Goal: Task Accomplishment & Management: Use online tool/utility

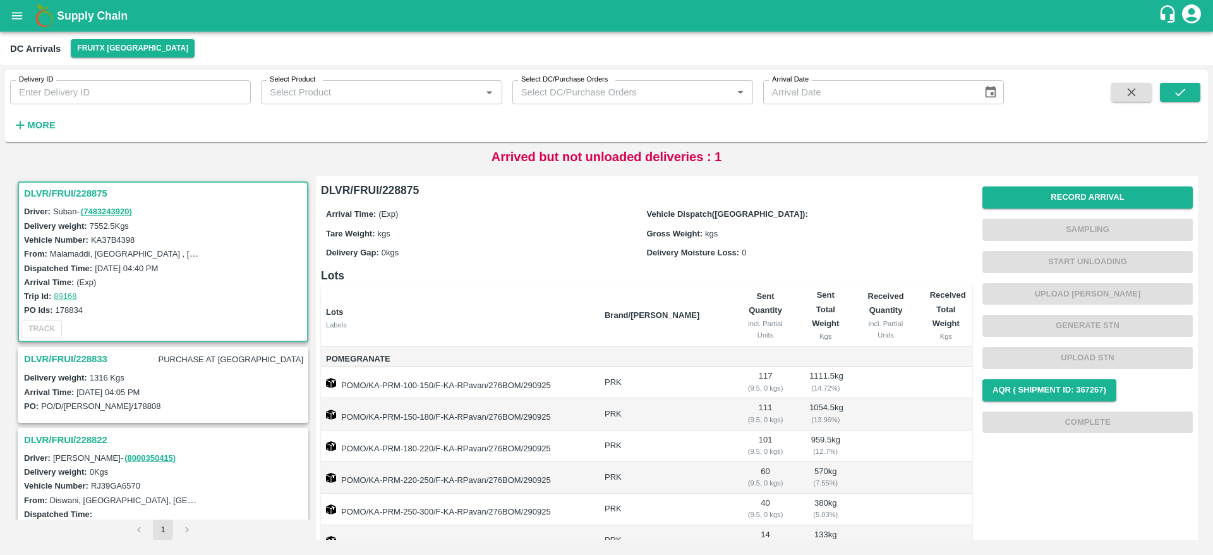
click at [62, 359] on h3 "DLVR/FRUI/228833" at bounding box center [65, 359] width 83 height 16
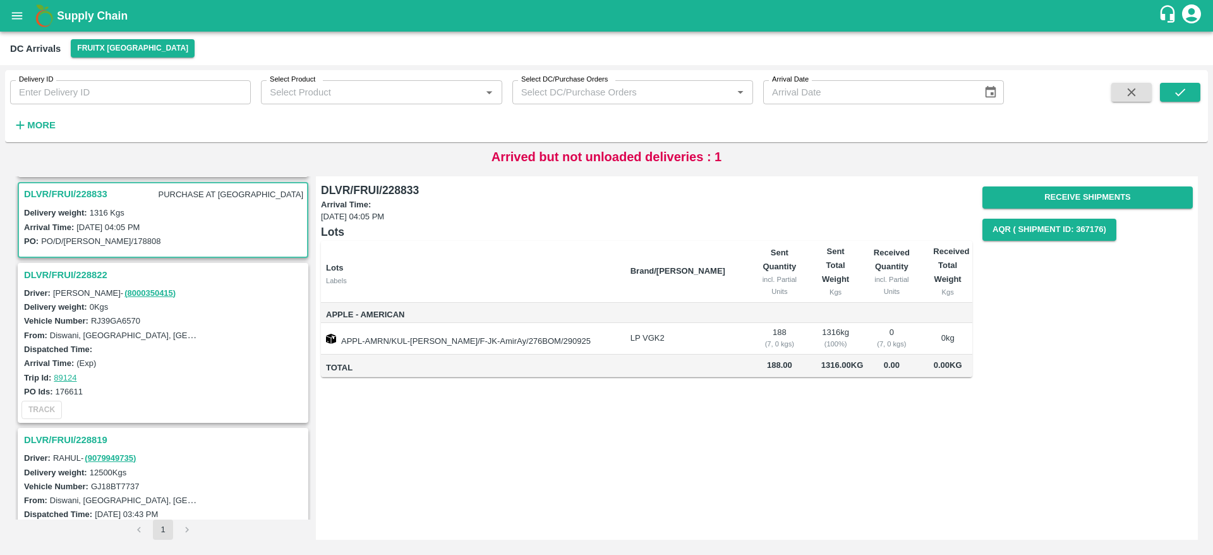
scroll to position [170, 0]
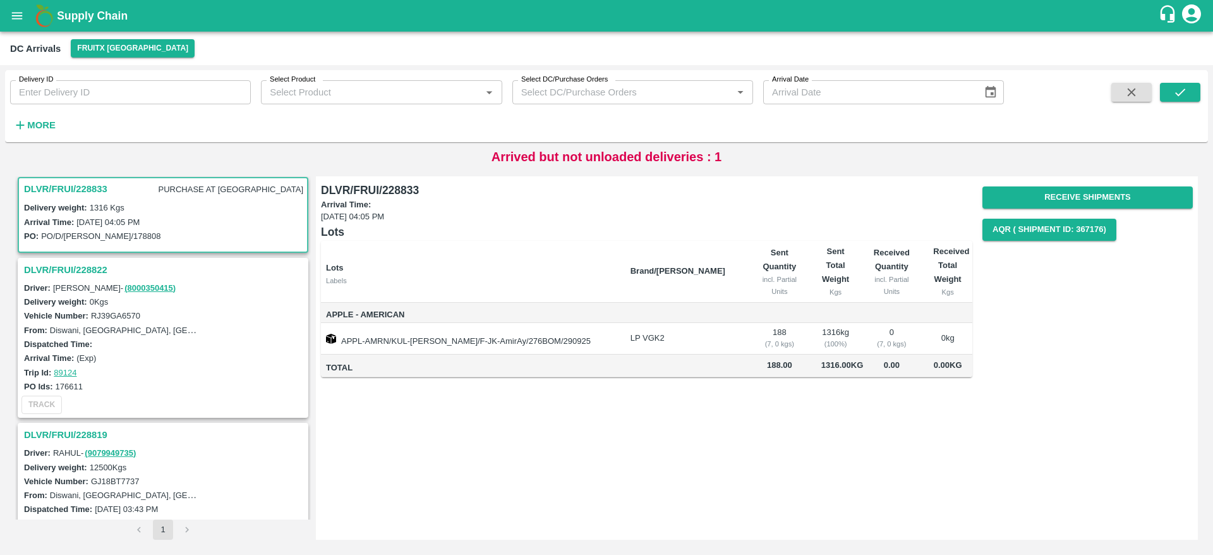
click at [79, 267] on h3 "DLVR/FRUI/228822" at bounding box center [165, 269] width 282 height 16
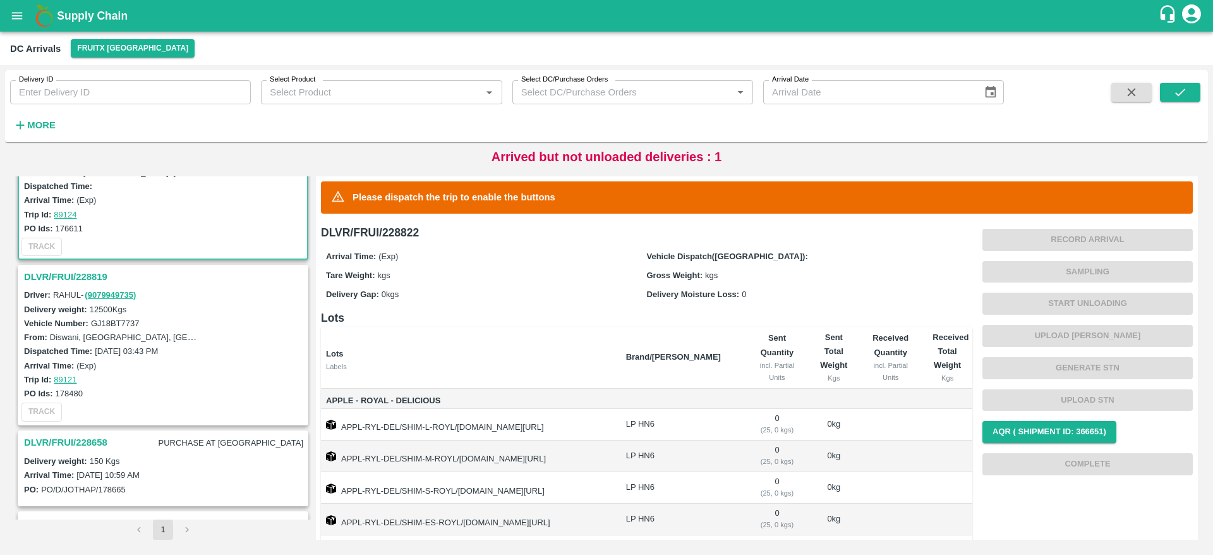
scroll to position [330, 0]
click at [87, 267] on h3 "DLVR/FRUI/228819" at bounding box center [165, 275] width 282 height 16
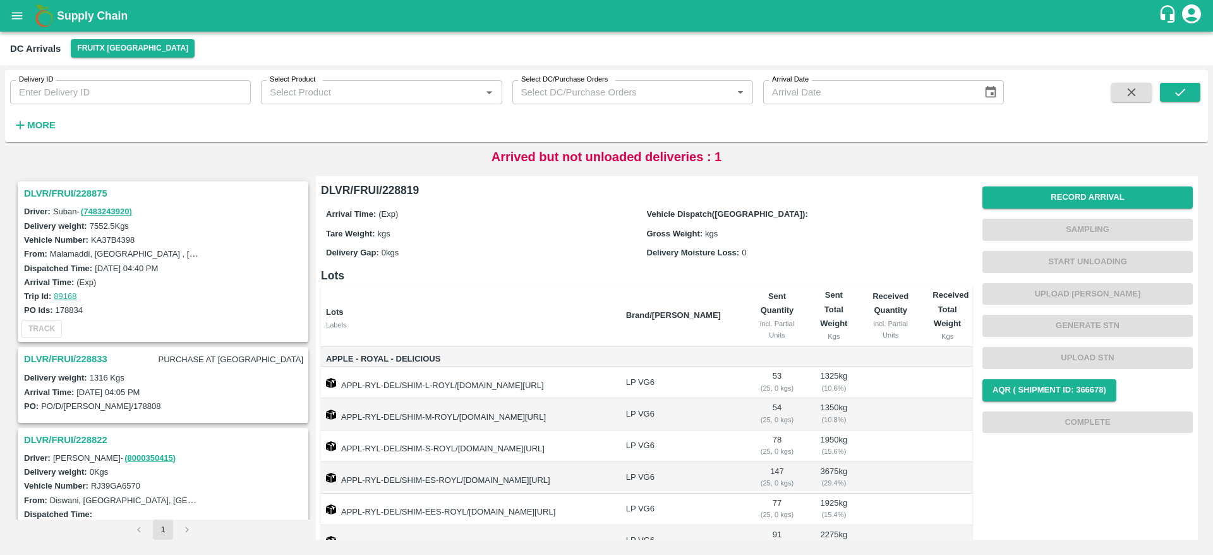
click at [91, 362] on h3 "DLVR/FRUI/228833" at bounding box center [65, 359] width 83 height 16
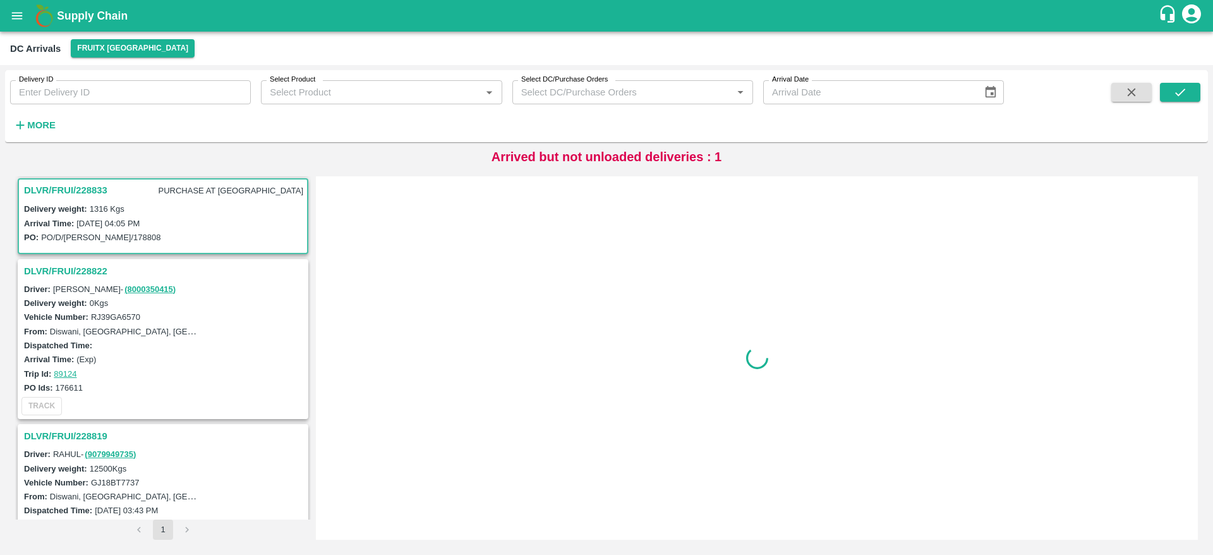
scroll to position [170, 0]
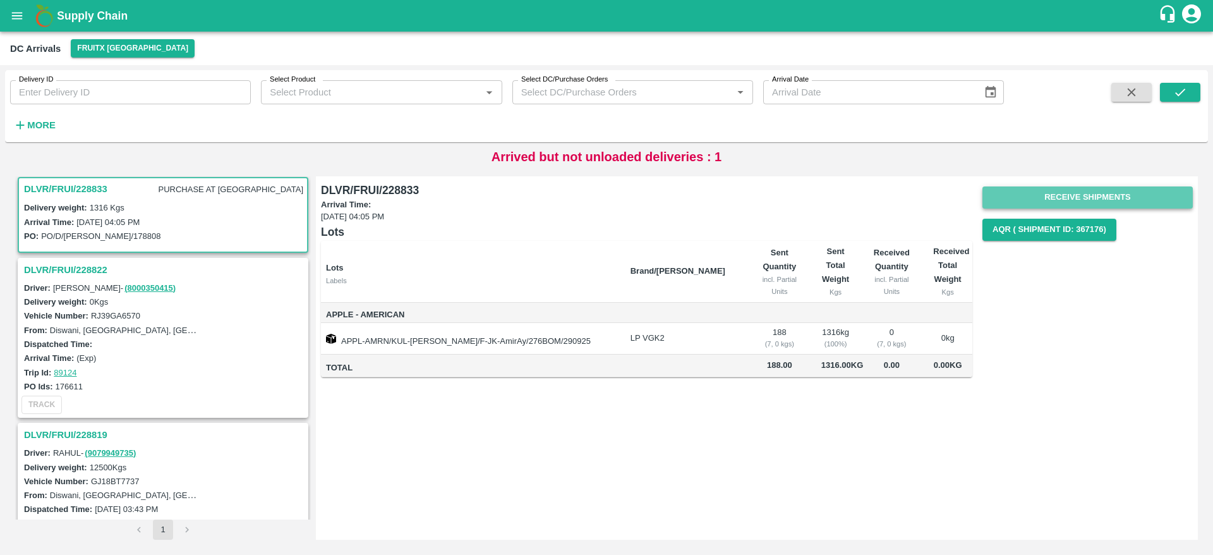
click at [1050, 191] on button "Receive Shipments" at bounding box center [1087, 197] width 210 height 22
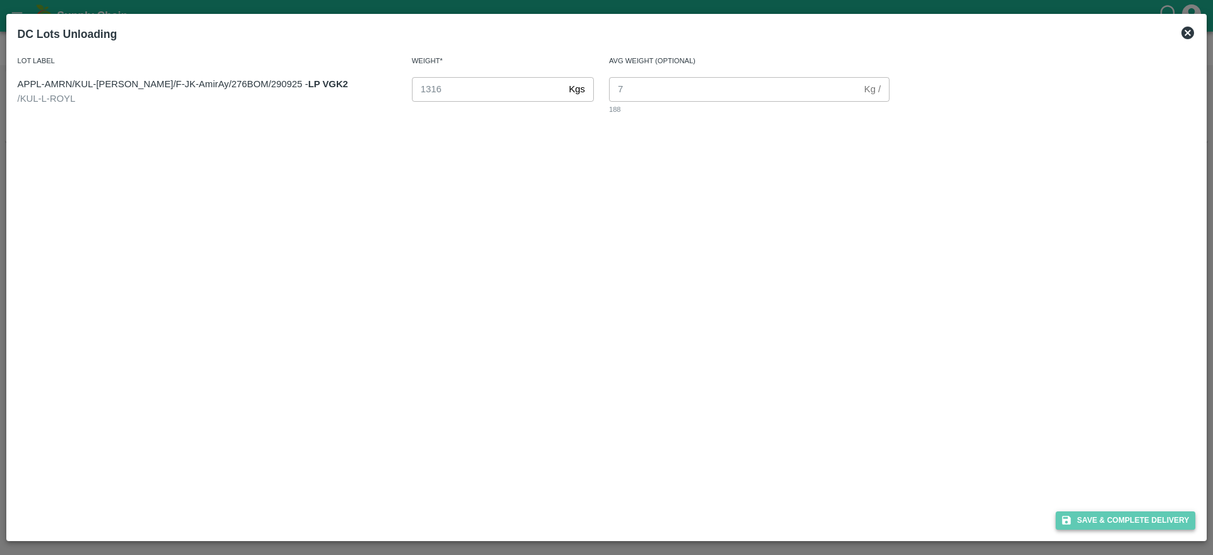
click at [1115, 524] on button "Save & Complete Delivery" at bounding box center [1125, 520] width 140 height 18
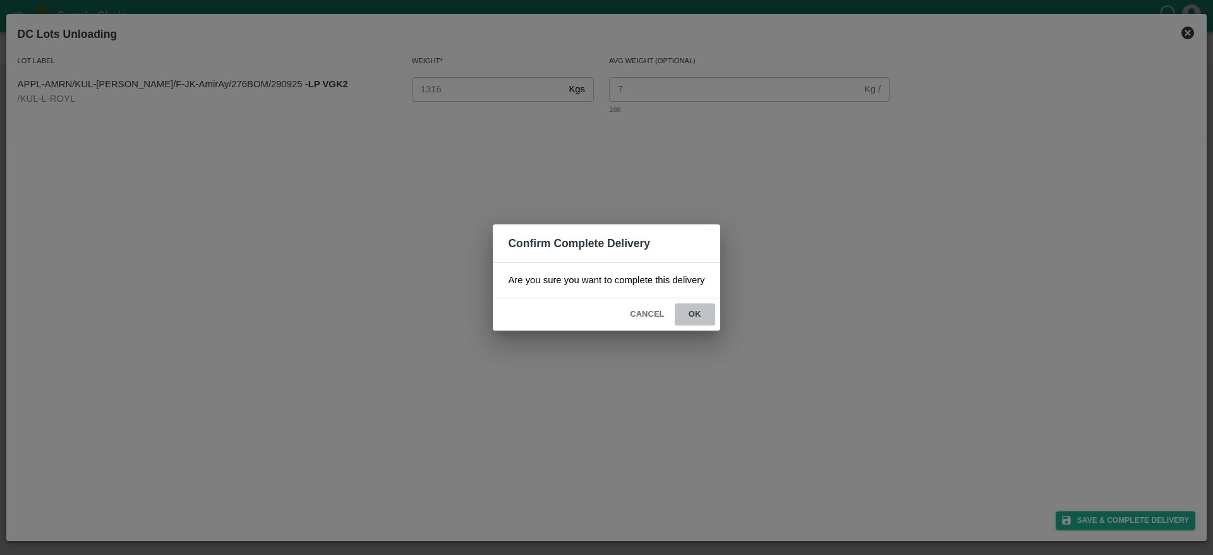
click at [702, 316] on button "ok" at bounding box center [695, 314] width 40 height 22
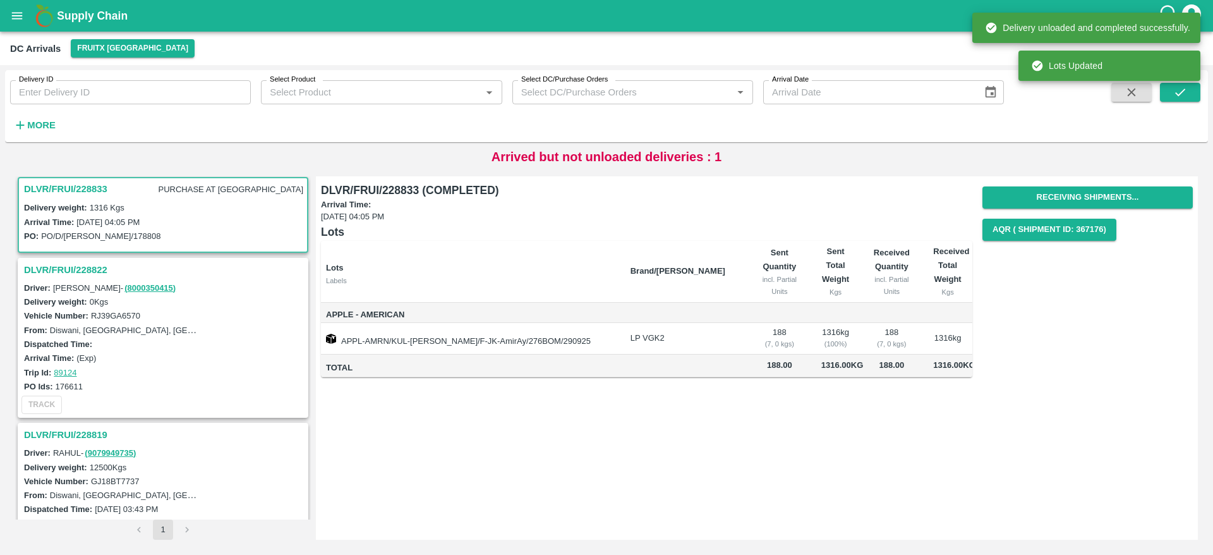
scroll to position [0, 0]
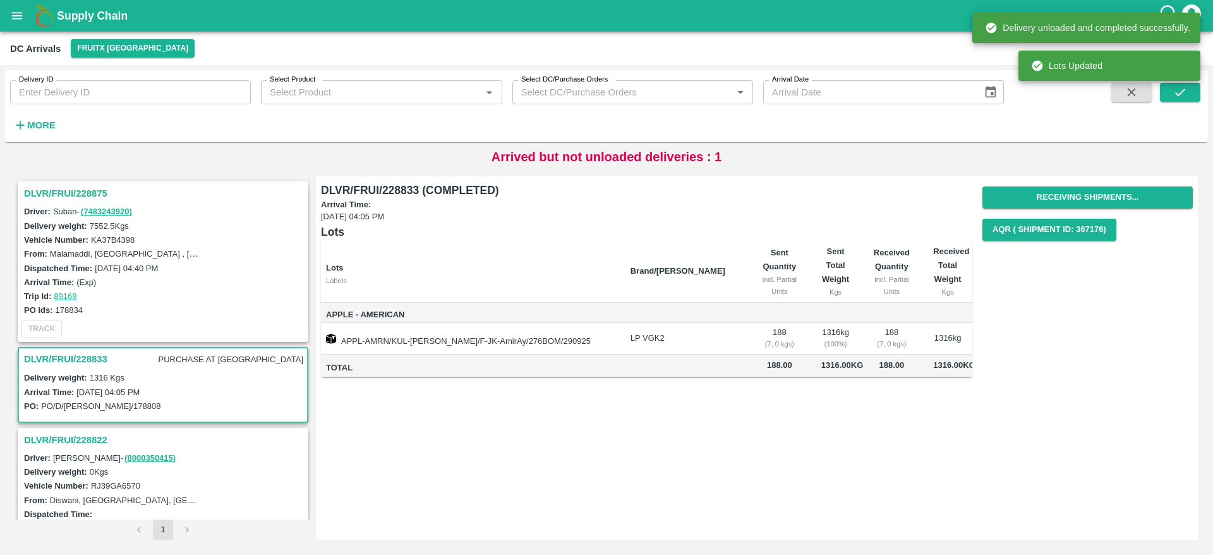
click at [86, 186] on h3 "DLVR/FRUI/228875" at bounding box center [165, 193] width 282 height 16
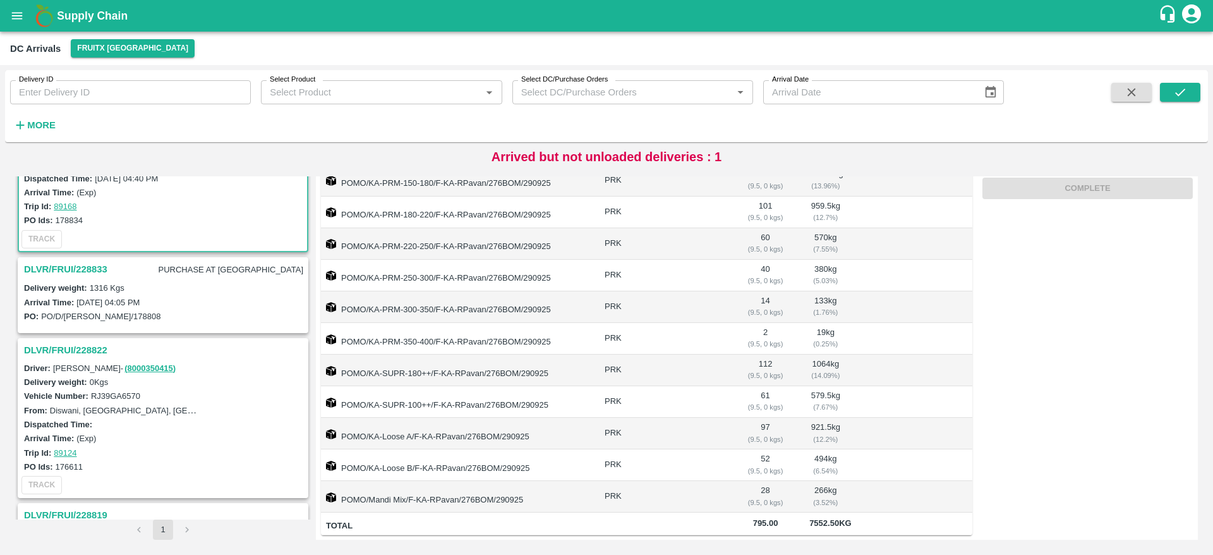
scroll to position [90, 0]
click at [88, 350] on h3 "DLVR/FRUI/228822" at bounding box center [165, 349] width 282 height 16
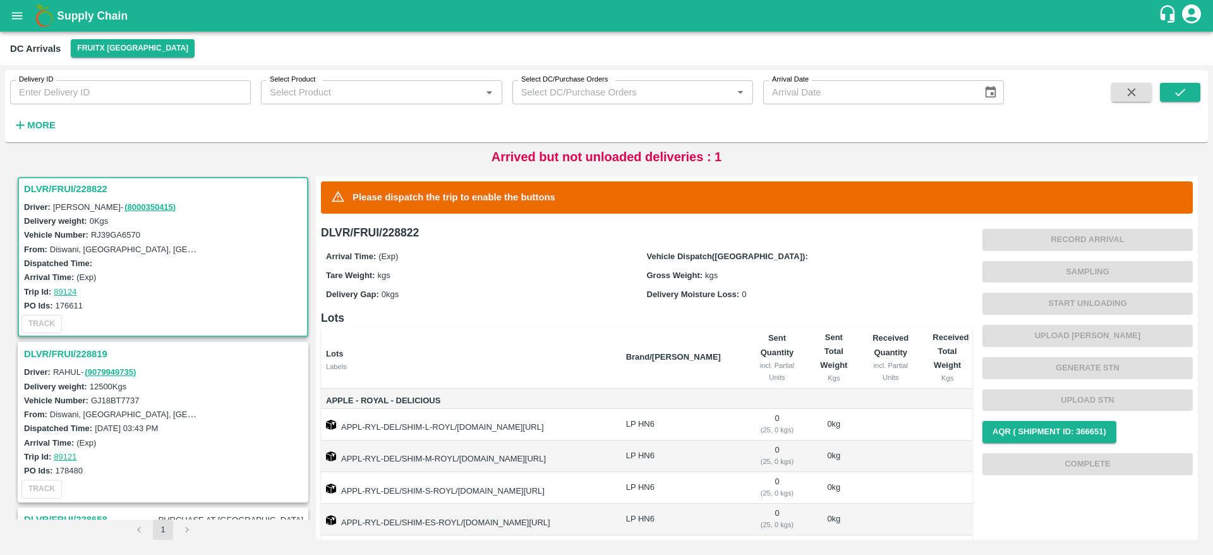
scroll to position [117, 0]
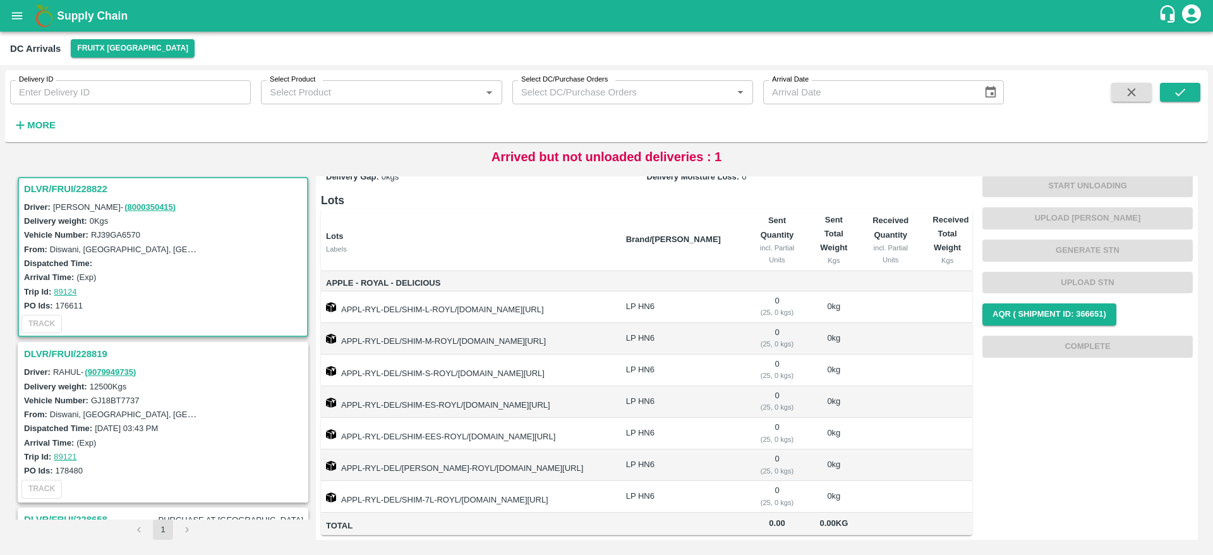
click at [78, 348] on h3 "DLVR/FRUI/228819" at bounding box center [165, 353] width 282 height 16
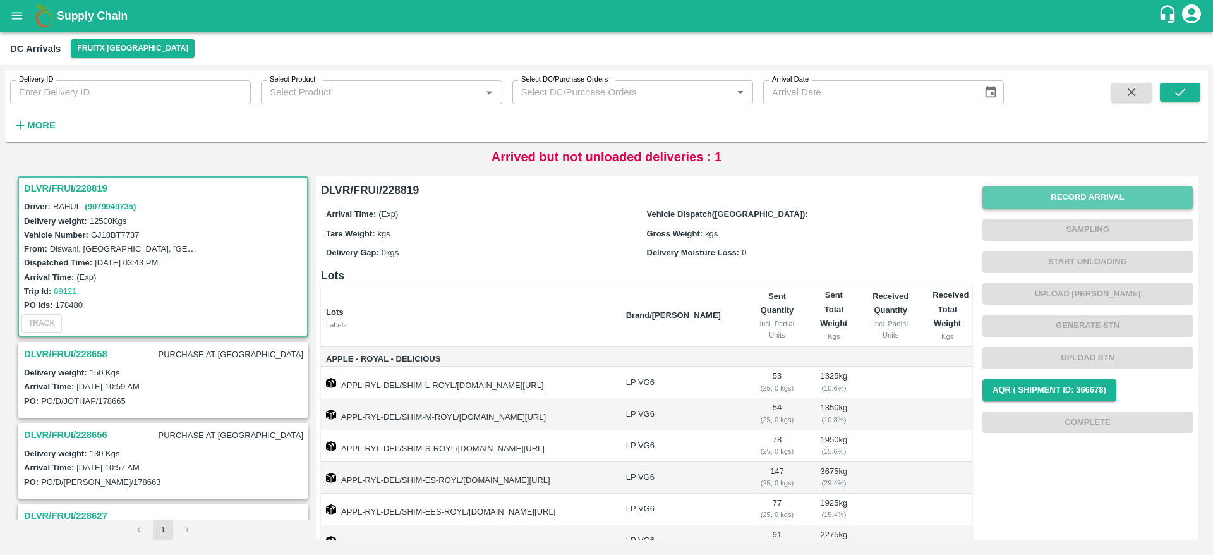
click at [1107, 193] on button "Record Arrival" at bounding box center [1087, 197] width 210 height 22
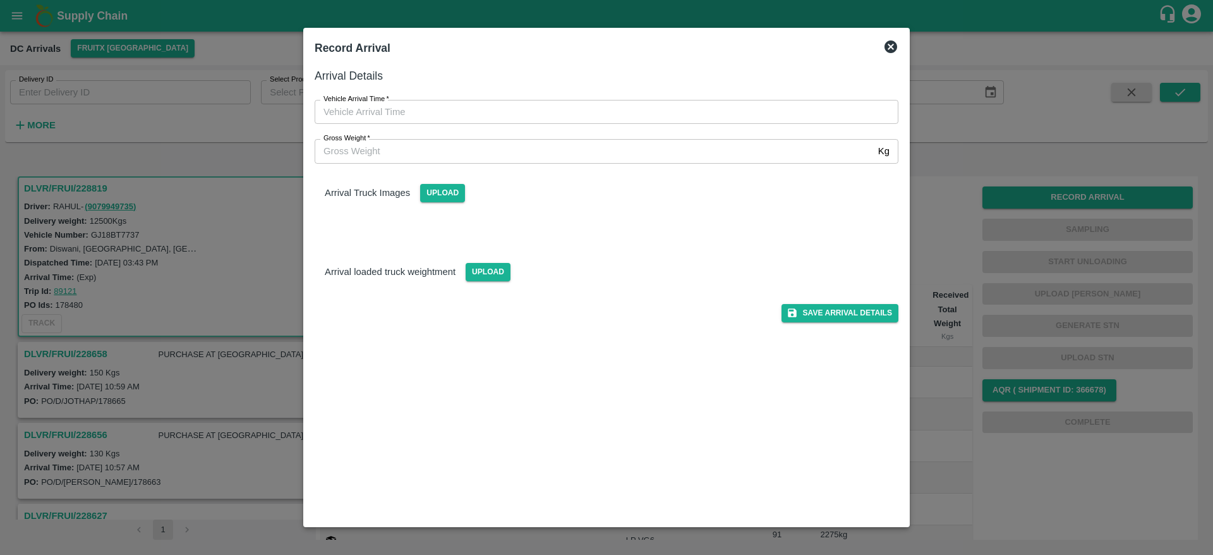
type input "DD/MM/YYYY hh:mm aa"
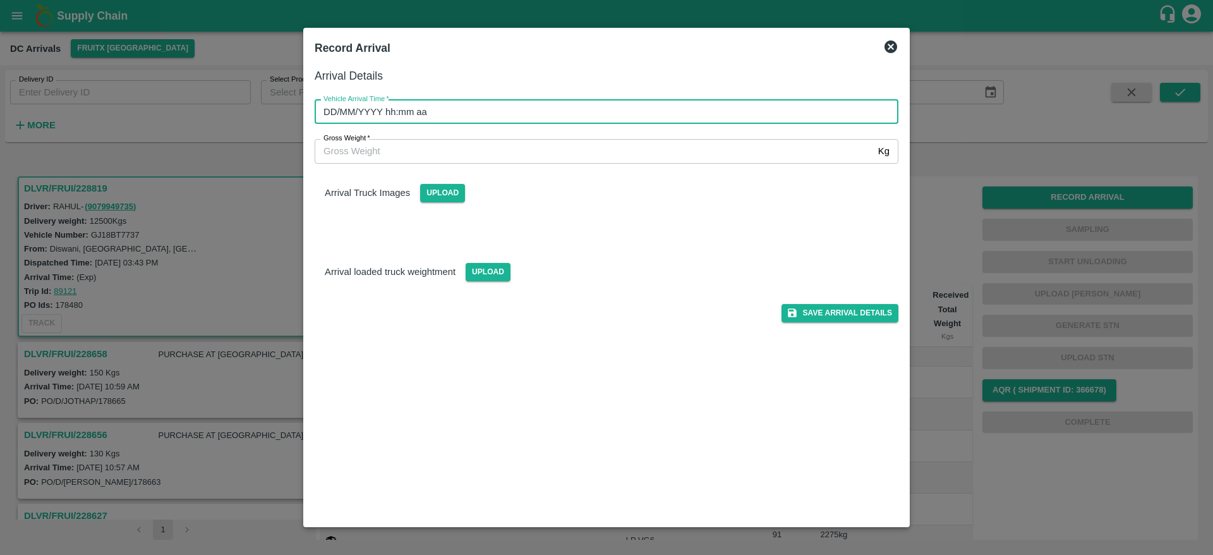
click at [517, 104] on input "DD/MM/YYYY hh:mm aa" at bounding box center [602, 112] width 575 height 24
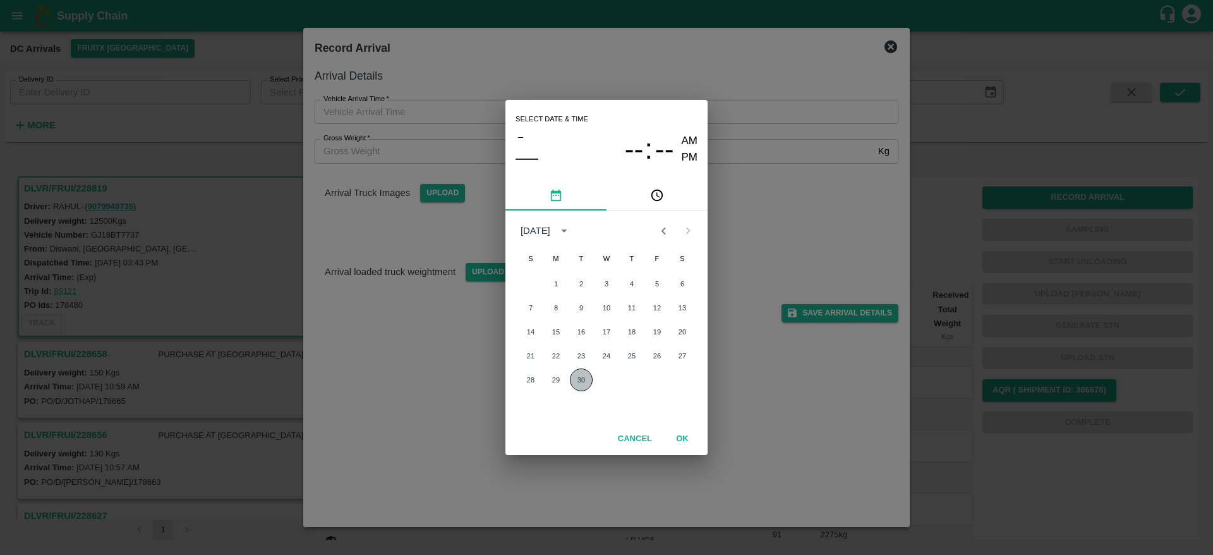
click at [580, 383] on button "30" at bounding box center [581, 379] width 23 height 23
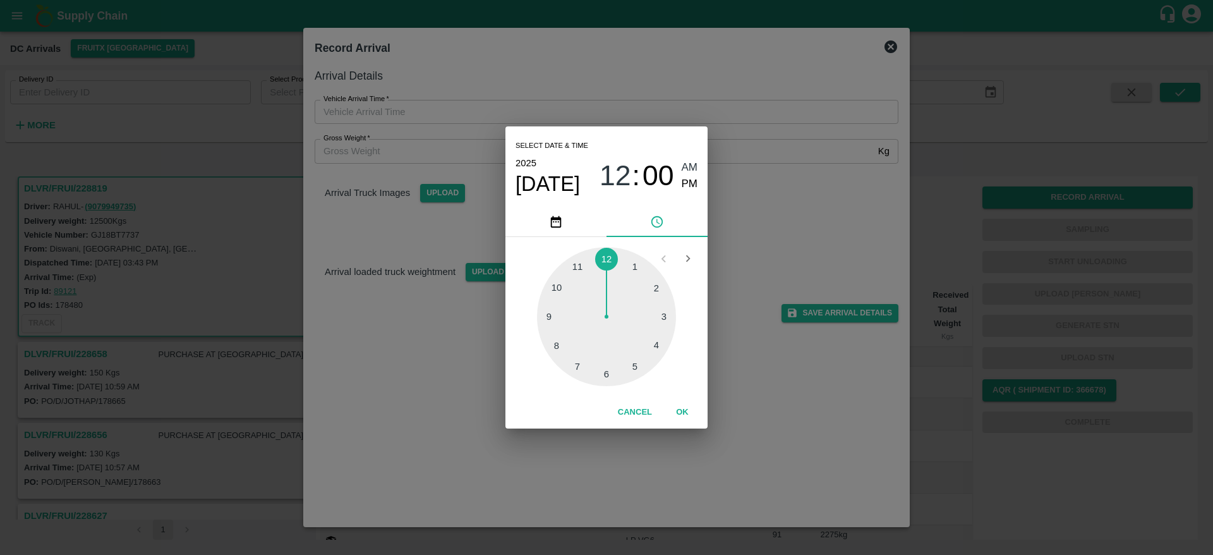
type input "30/09/2025 12:00 AM"
click at [692, 411] on button "OK" at bounding box center [682, 412] width 40 height 22
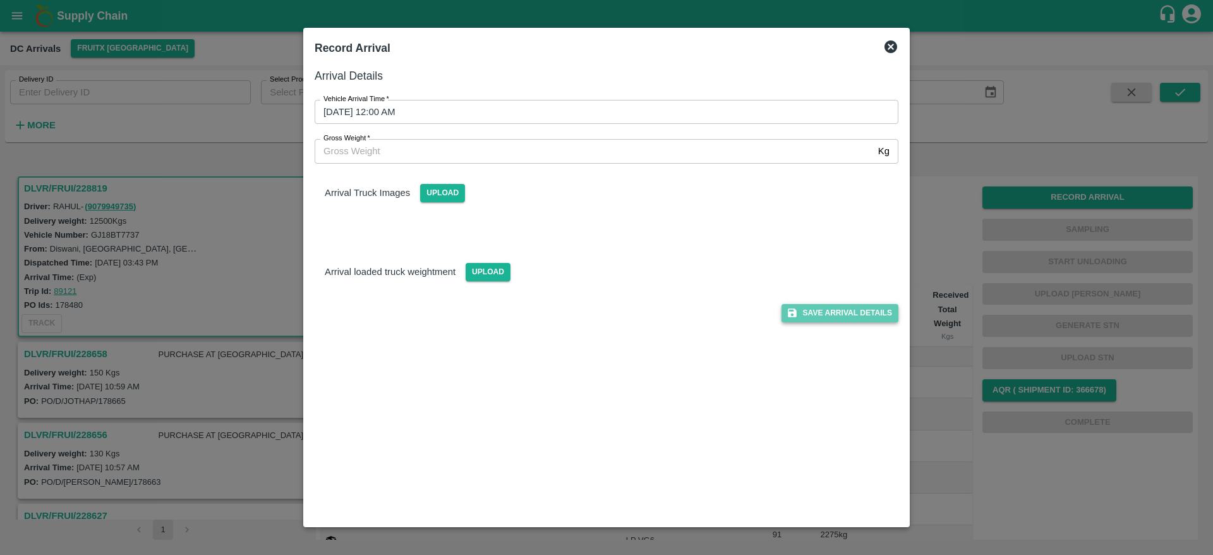
click at [831, 306] on button "Save Arrival Details" at bounding box center [839, 313] width 117 height 18
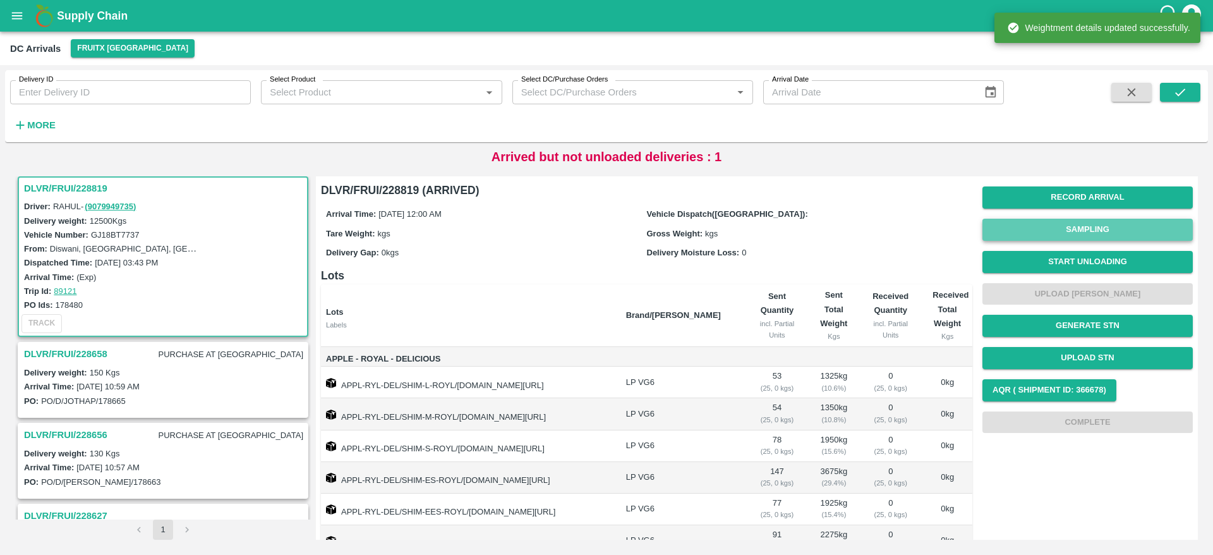
click at [1096, 228] on button "Sampling" at bounding box center [1087, 230] width 210 height 22
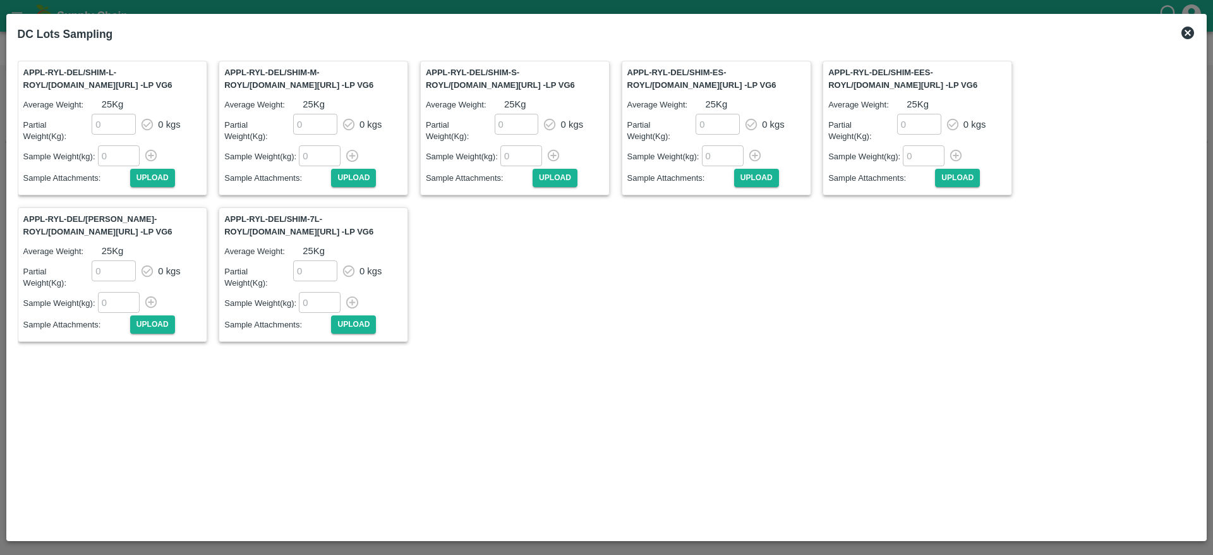
click at [1191, 30] on icon at bounding box center [1187, 33] width 13 height 13
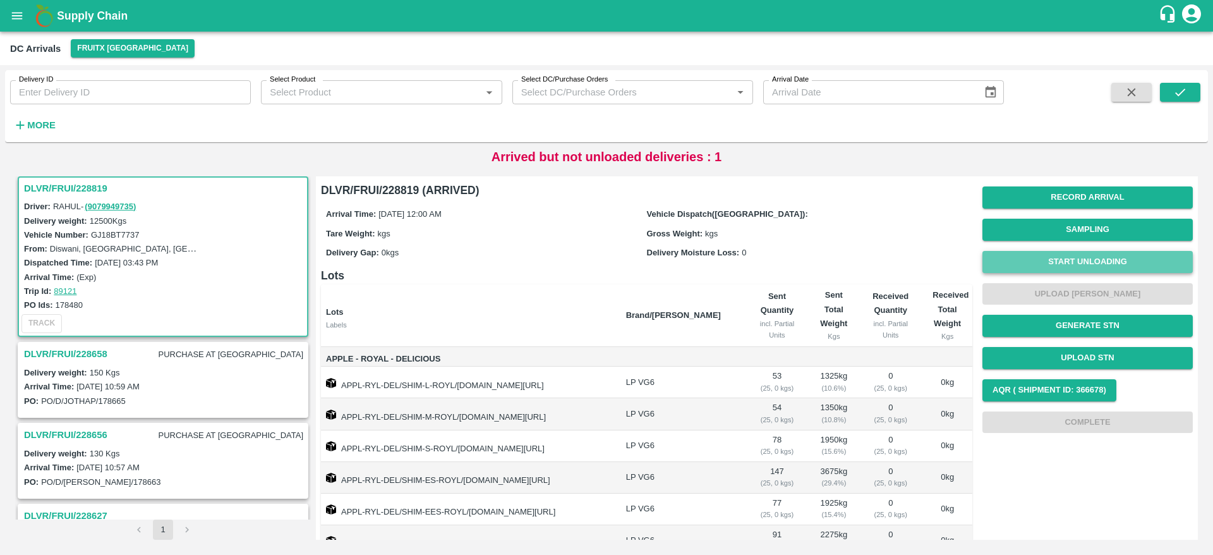
click at [1093, 256] on button "Start Unloading" at bounding box center [1087, 262] width 210 height 22
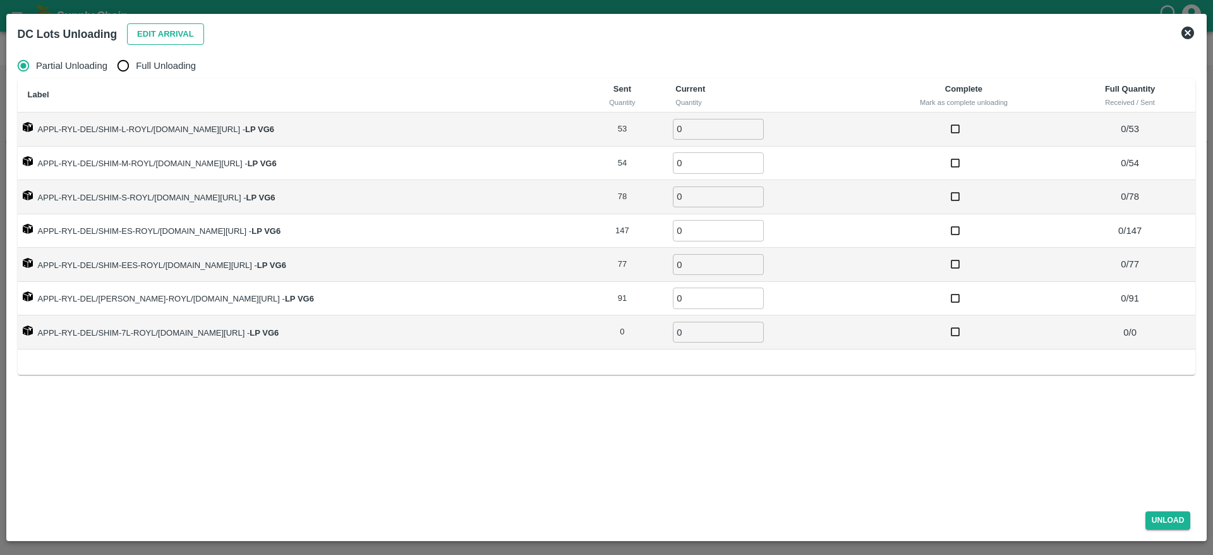
click at [164, 38] on button "Edit Arrival" at bounding box center [165, 34] width 77 height 22
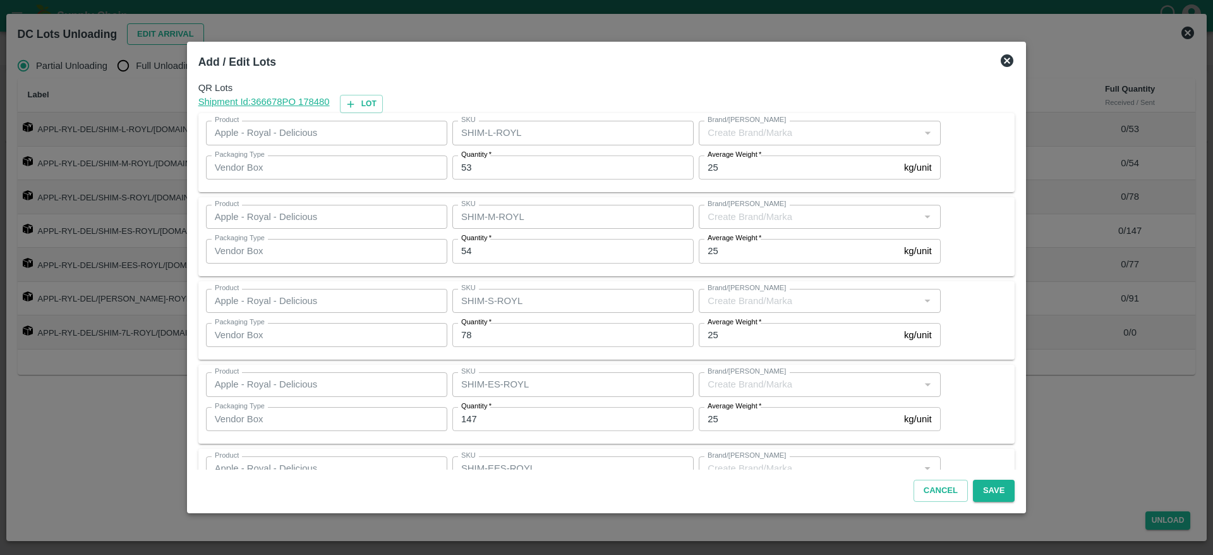
type input "LP VG6"
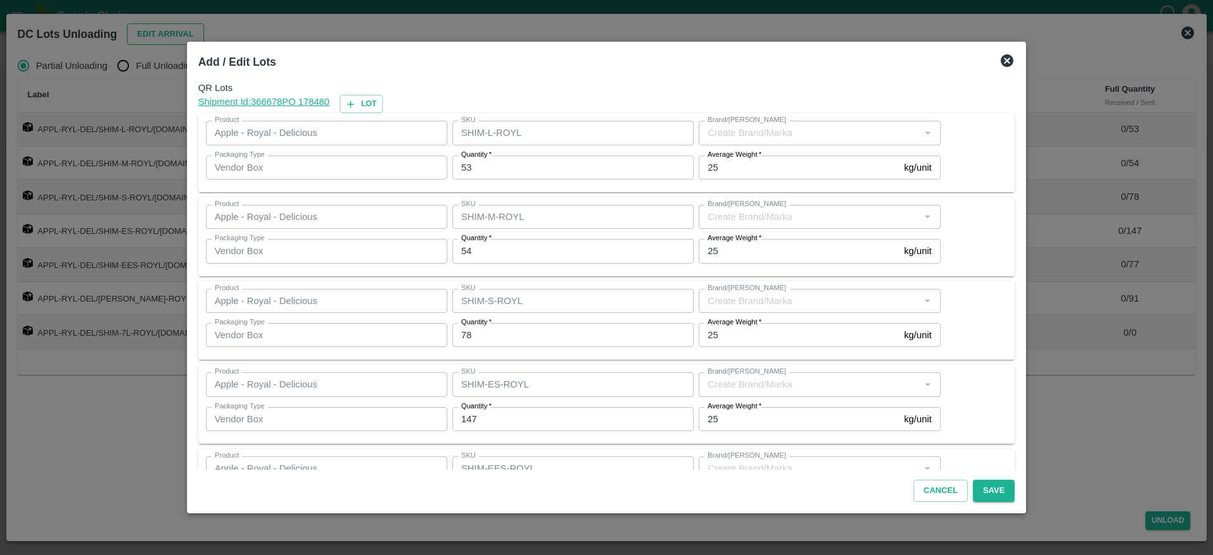
type input "LP VG6"
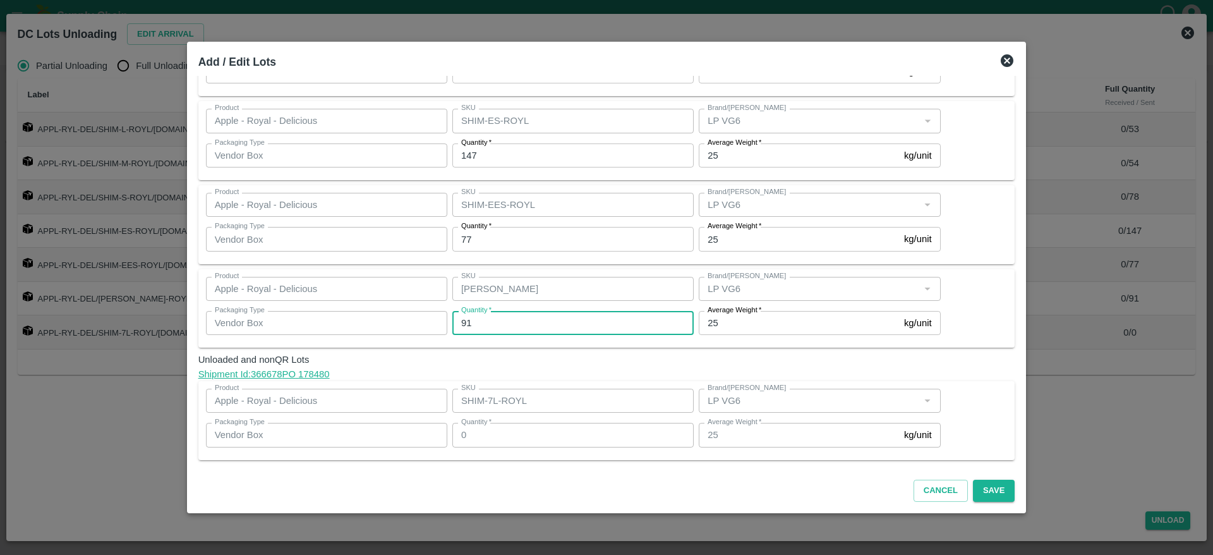
click at [518, 328] on input "91" at bounding box center [572, 323] width 241 height 24
type input "9"
type input "84"
click at [803, 370] on link "Shipment Id: 366678 PO 178480" at bounding box center [606, 374] width 817 height 14
click at [987, 488] on button "Save" at bounding box center [994, 490] width 42 height 22
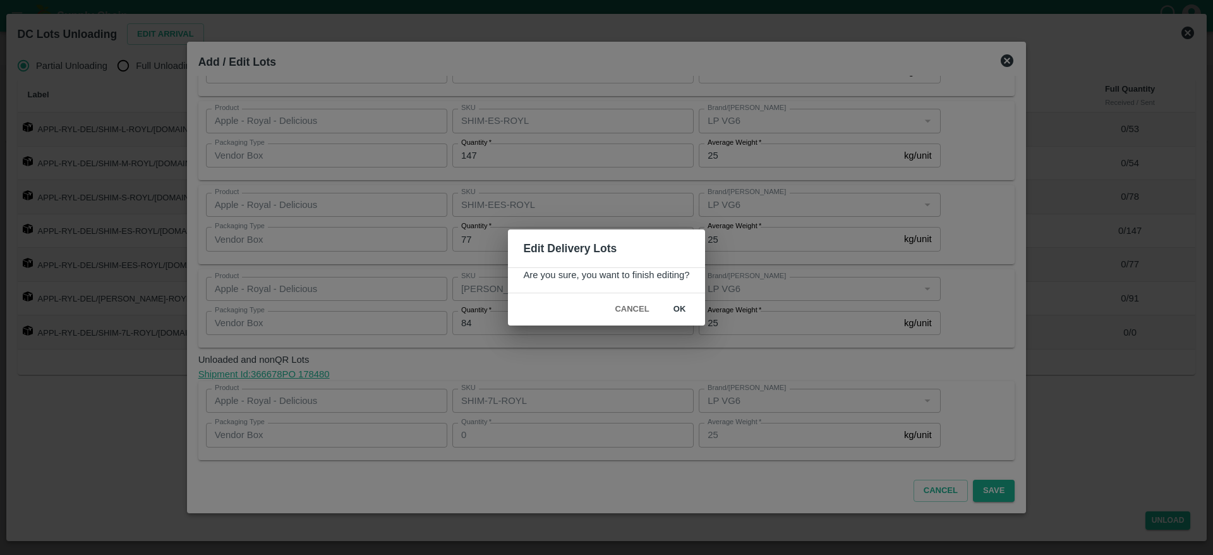
click at [688, 304] on button "ok" at bounding box center [679, 309] width 40 height 22
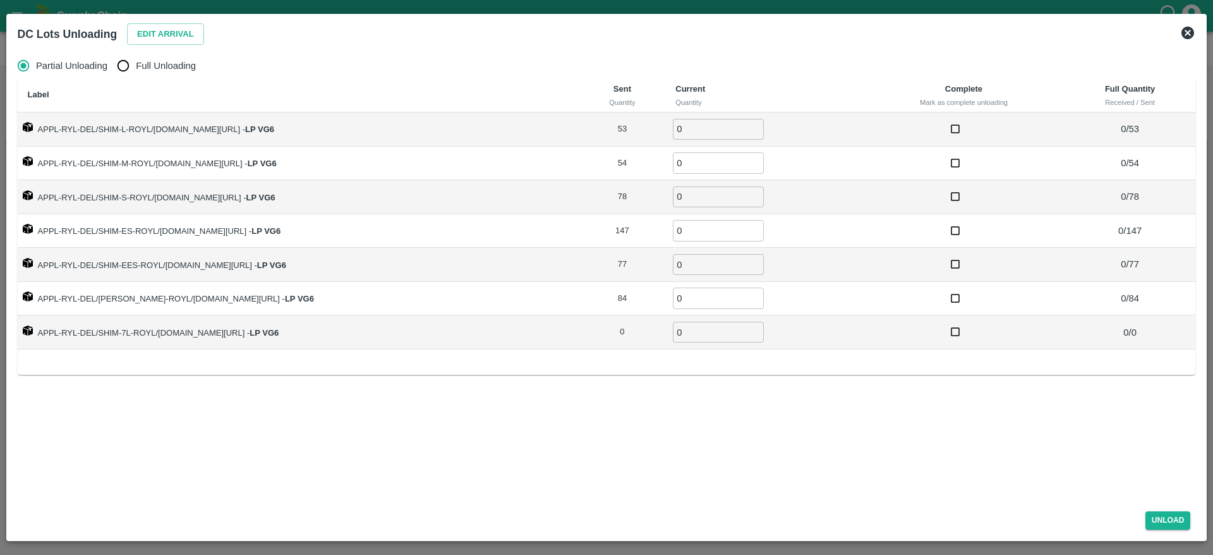
click at [150, 59] on span "Full Unloading" at bounding box center [166, 66] width 60 height 14
click at [136, 59] on input "Full Unloading" at bounding box center [123, 65] width 25 height 25
radio input "true"
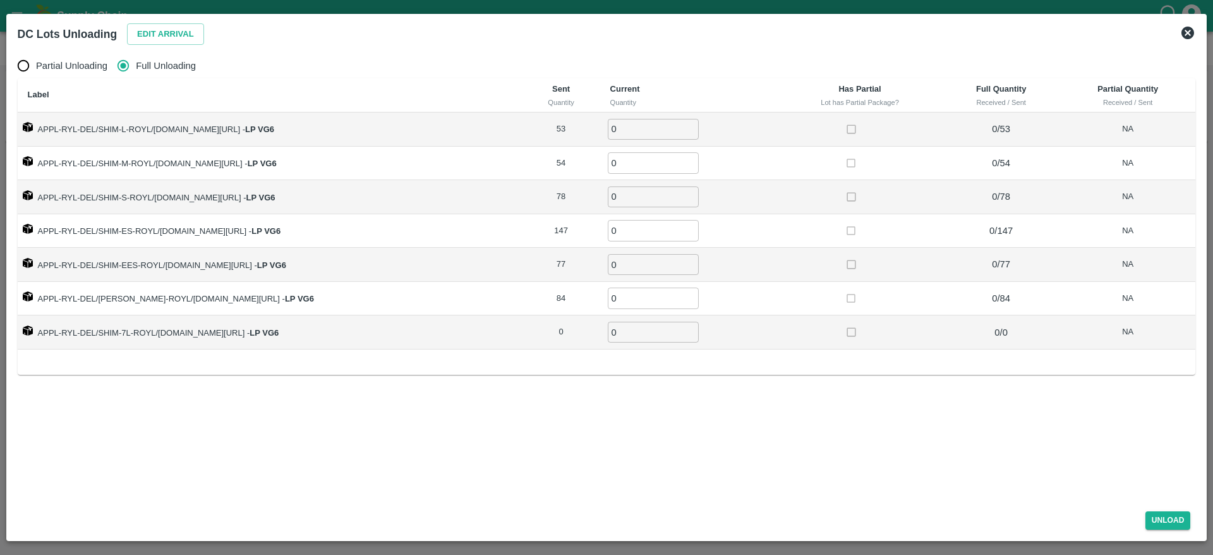
click at [637, 136] on input "0" at bounding box center [653, 129] width 91 height 21
type input "53"
type input "54"
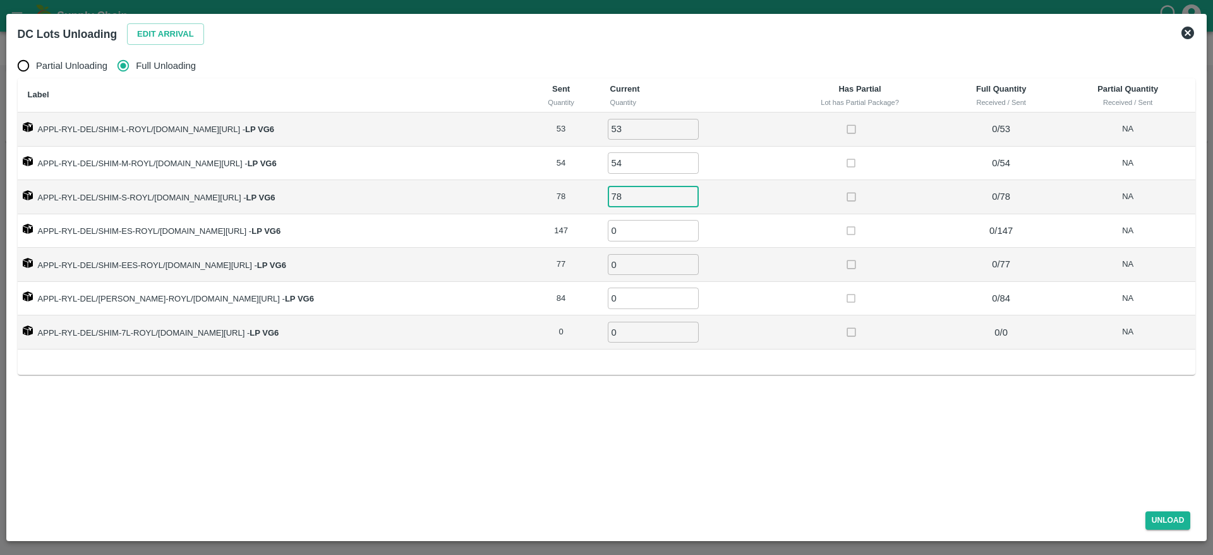
type input "78"
type input "147"
type input "77"
type input "84"
click at [1182, 515] on button "Unload" at bounding box center [1167, 520] width 45 height 18
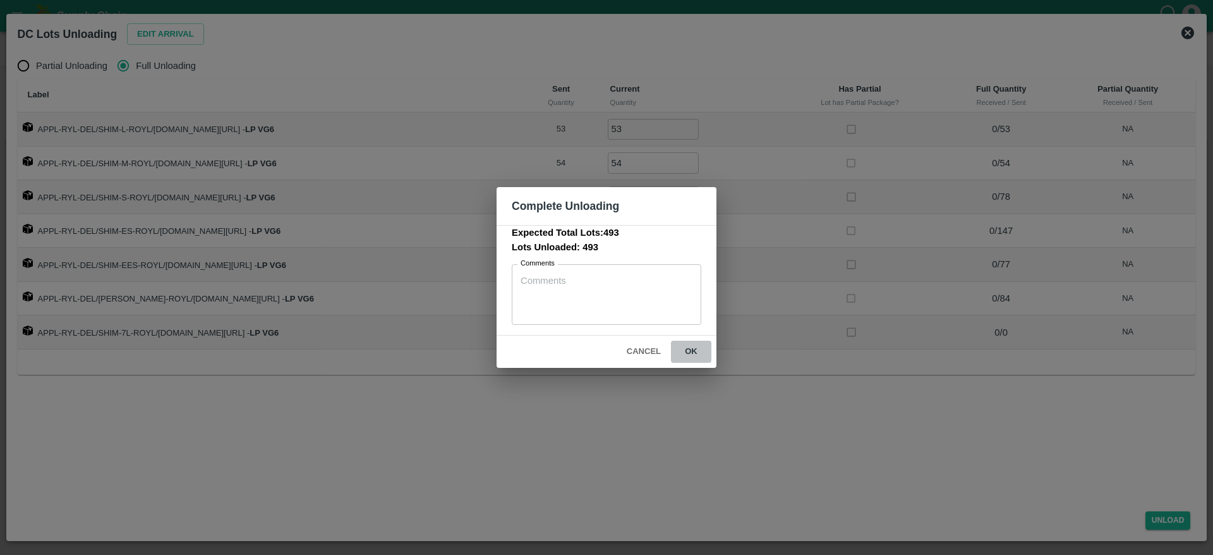
click at [695, 345] on button "ok" at bounding box center [691, 351] width 40 height 22
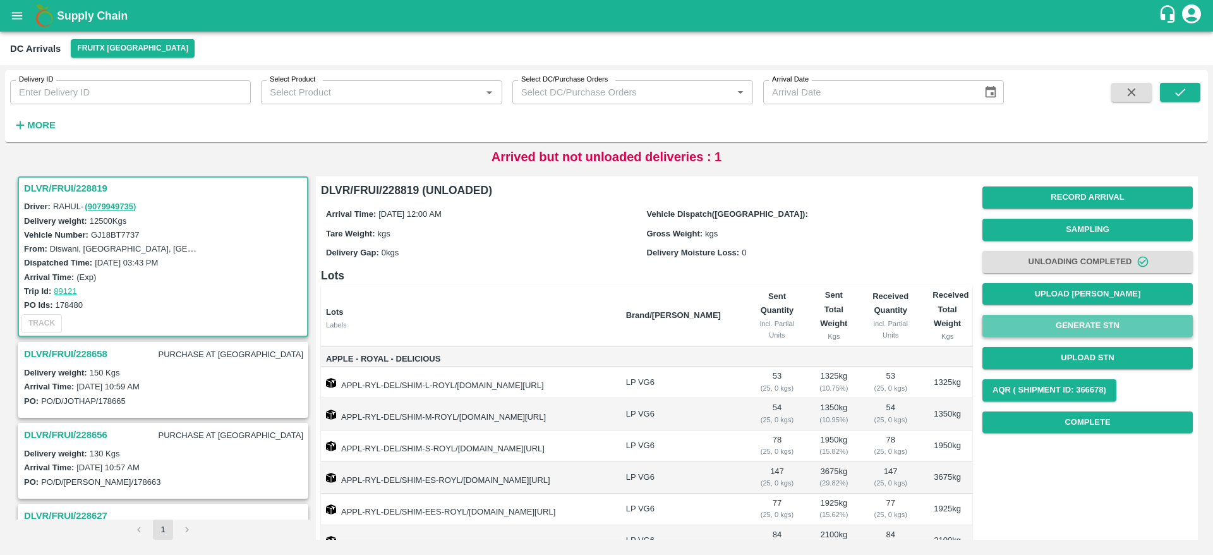
click at [1097, 332] on button "Generate STN" at bounding box center [1087, 326] width 210 height 22
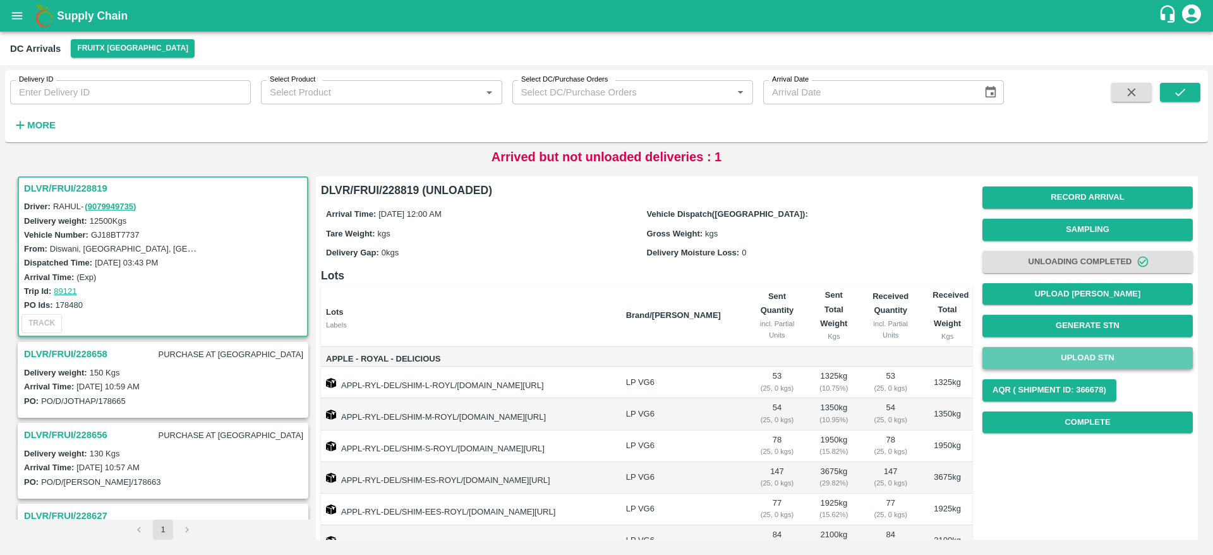
click at [1080, 351] on button "Upload STN" at bounding box center [1087, 358] width 210 height 22
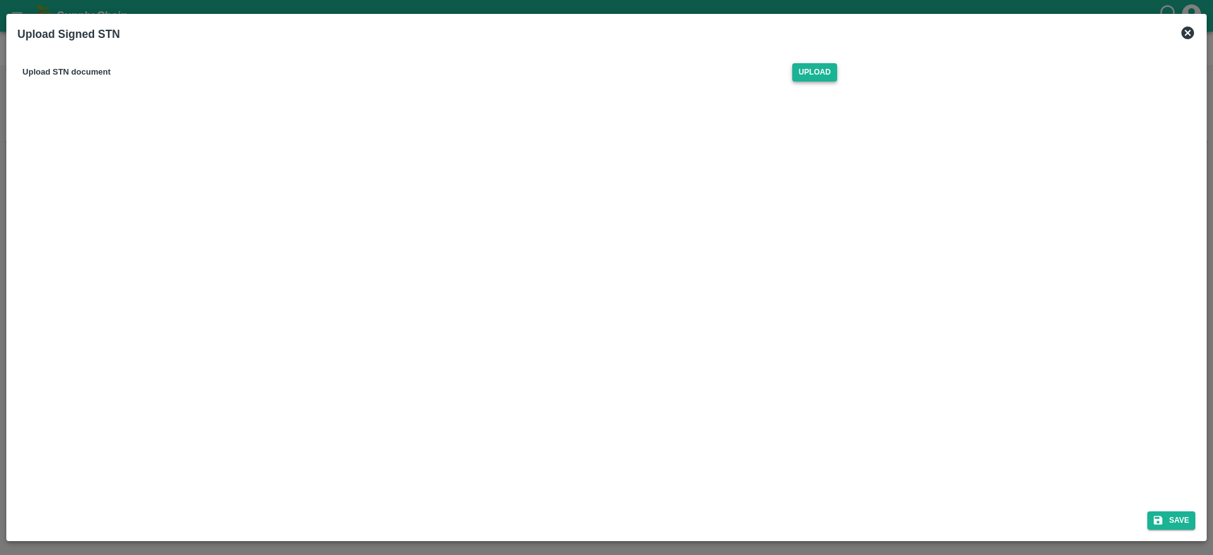
click at [801, 63] on span "Upload" at bounding box center [814, 72] width 45 height 18
click at [0, 0] on input "Upload" at bounding box center [0, 0] width 0 height 0
click at [1175, 520] on button "Save" at bounding box center [1171, 520] width 48 height 18
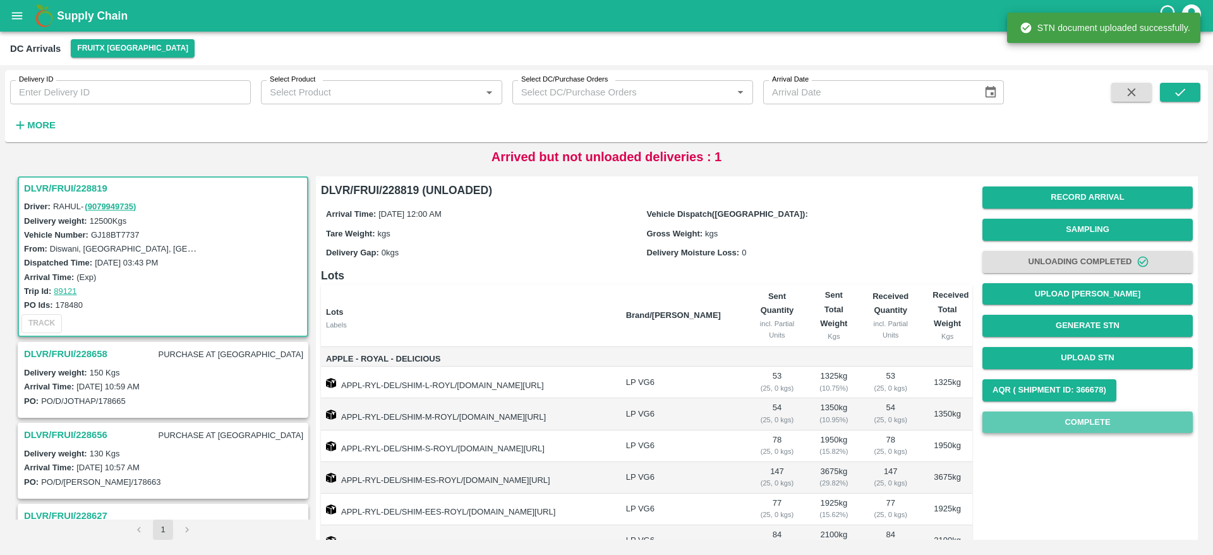
click at [1069, 418] on button "Complete" at bounding box center [1087, 422] width 210 height 22
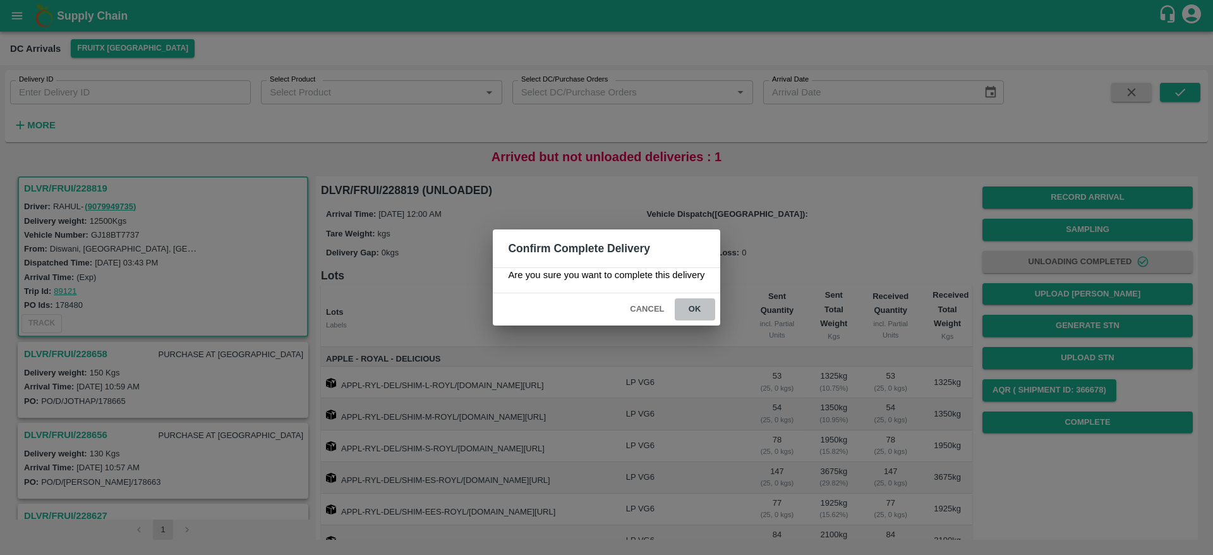
click at [704, 306] on button "ok" at bounding box center [695, 309] width 40 height 22
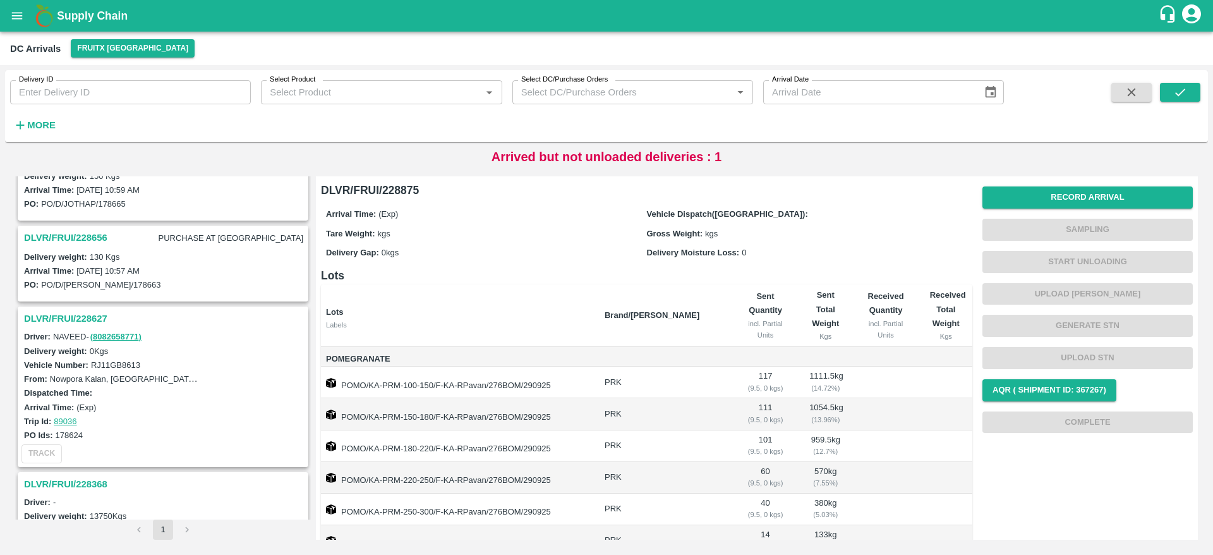
scroll to position [428, 0]
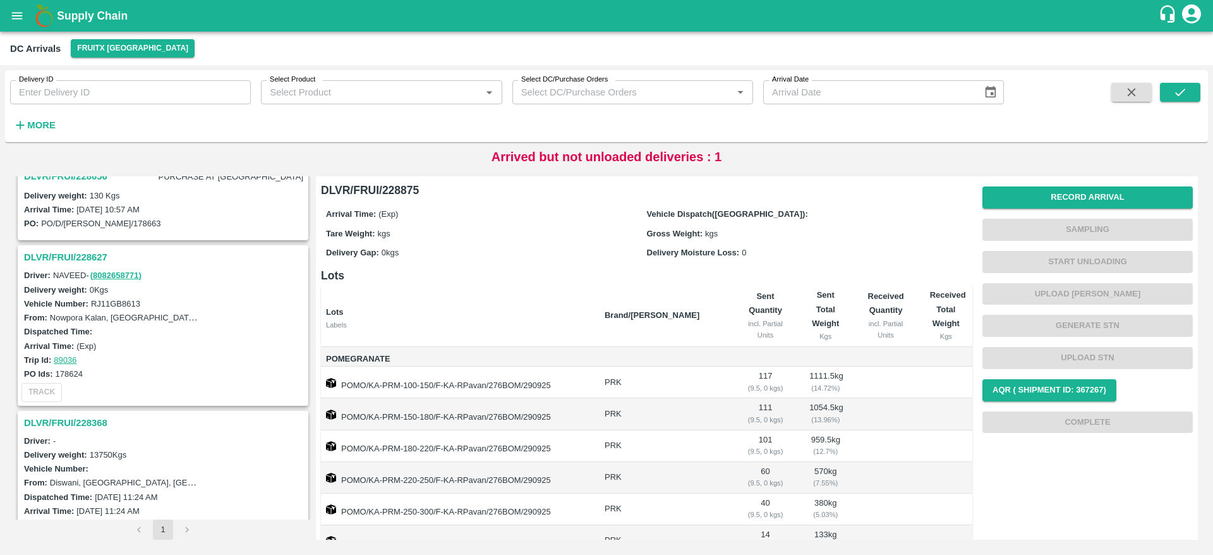
click at [76, 253] on h3 "DLVR/FRUI/228627" at bounding box center [165, 257] width 282 height 16
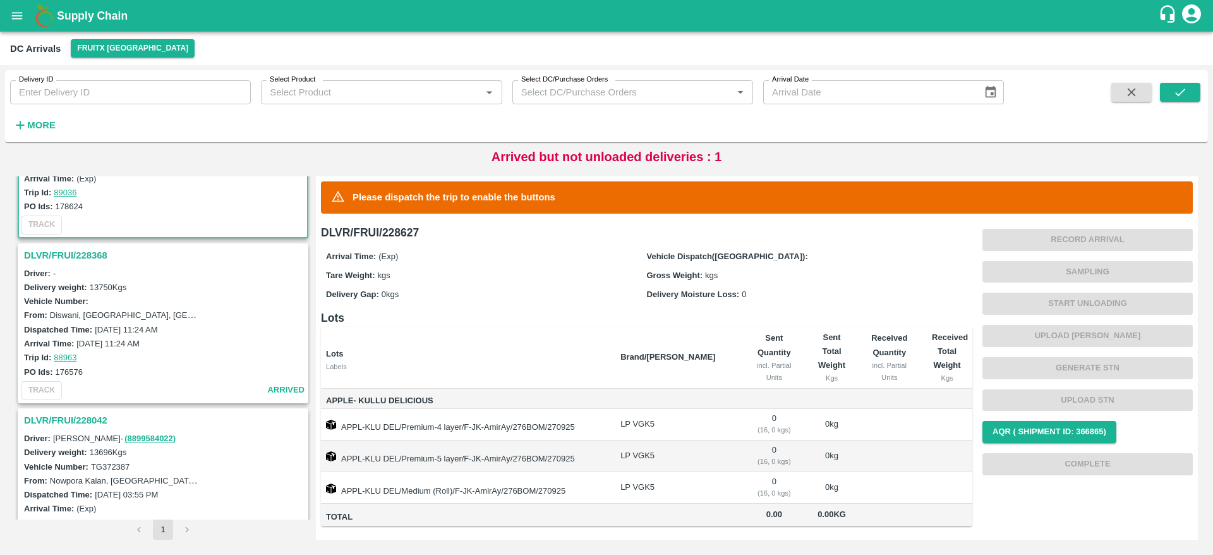
scroll to position [597, 0]
click at [93, 259] on h3 "DLVR/FRUI/228368" at bounding box center [165, 254] width 282 height 16
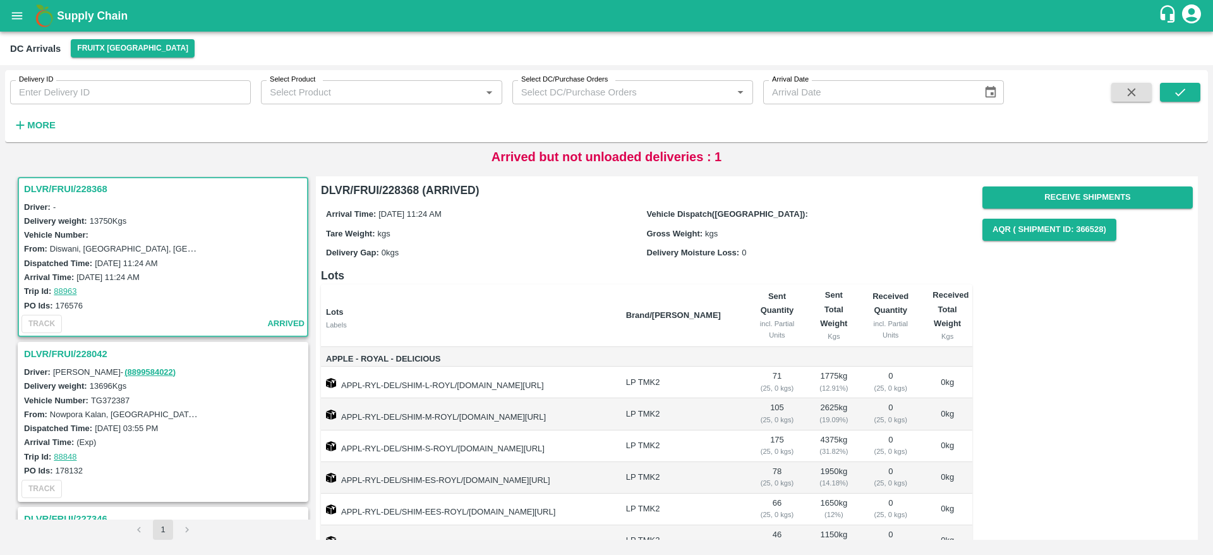
click at [81, 357] on h3 "DLVR/FRUI/228042" at bounding box center [165, 353] width 282 height 16
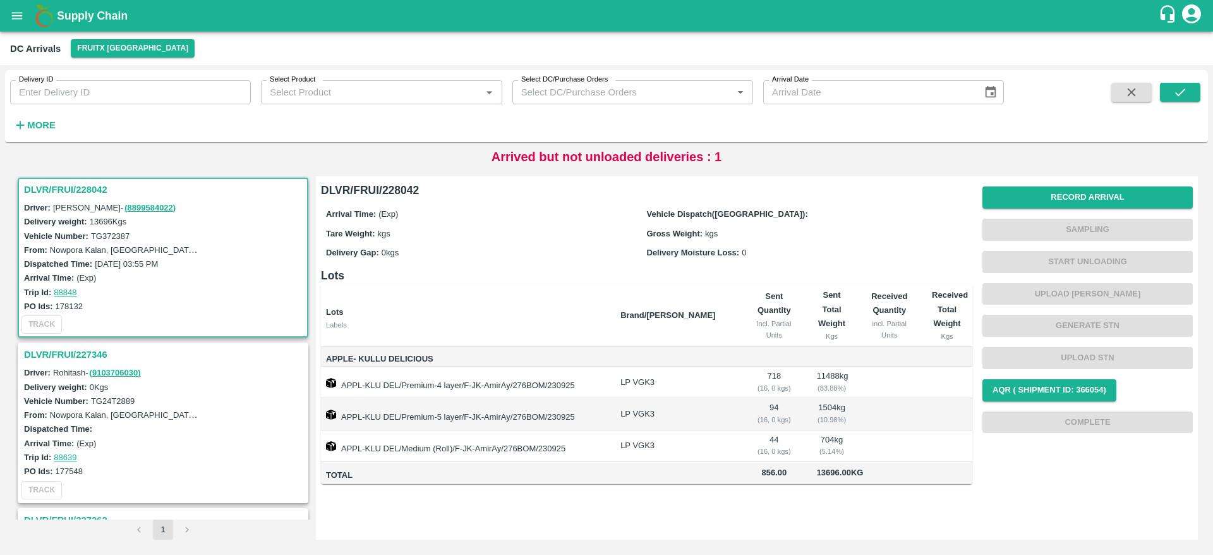
scroll to position [827, 0]
click at [81, 357] on h3 "DLVR/FRUI/227346" at bounding box center [165, 353] width 282 height 16
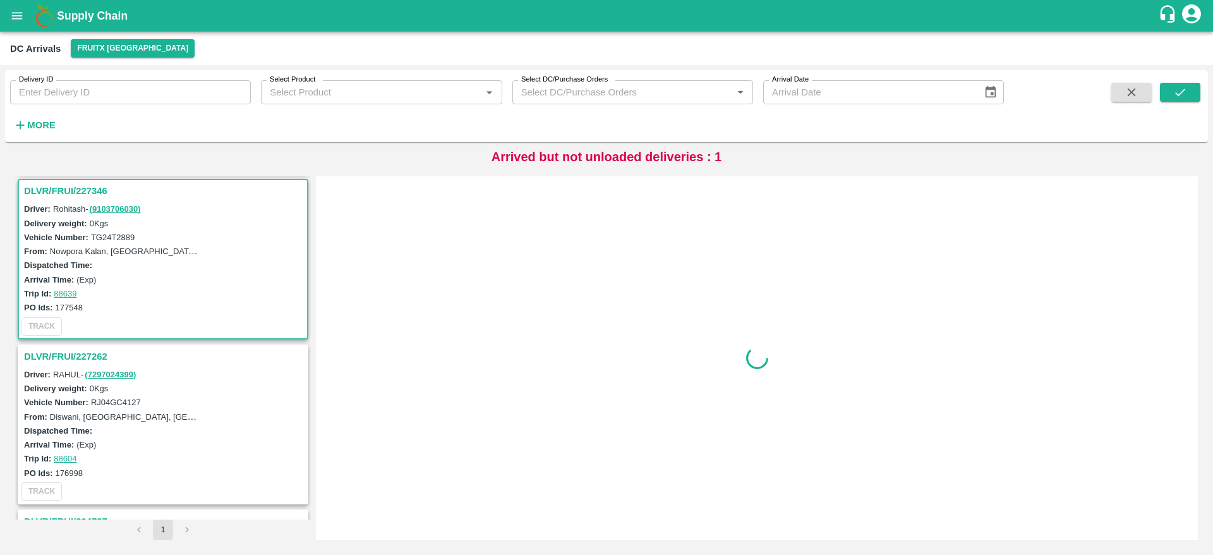
scroll to position [992, 0]
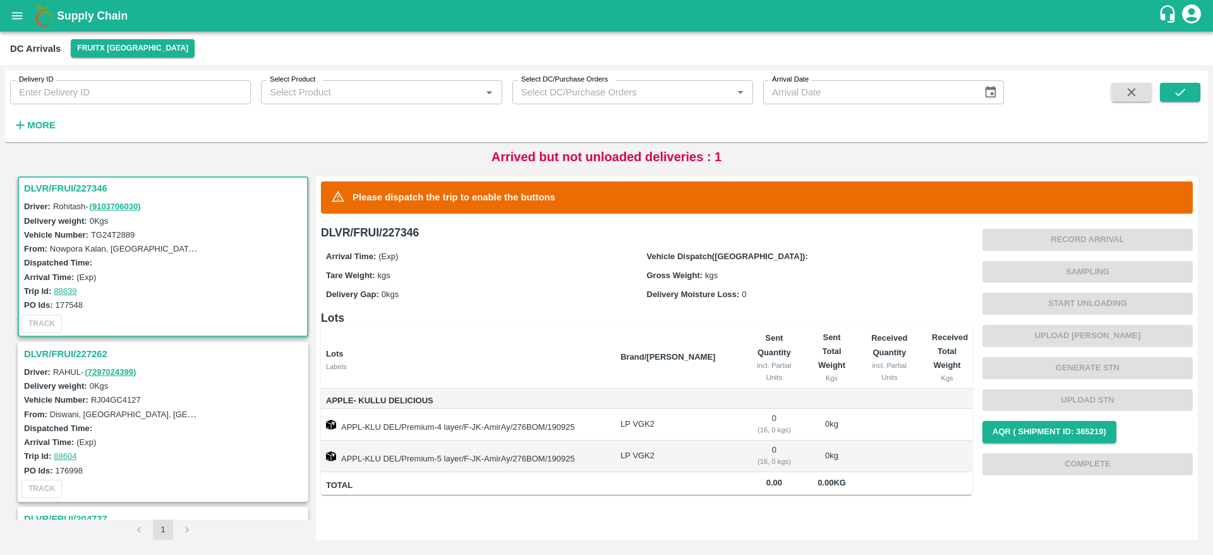
click at [81, 343] on div "DLVR/FRUI/227262" at bounding box center [163, 353] width 288 height 21
click at [81, 348] on h3 "DLVR/FRUI/227262" at bounding box center [165, 353] width 282 height 16
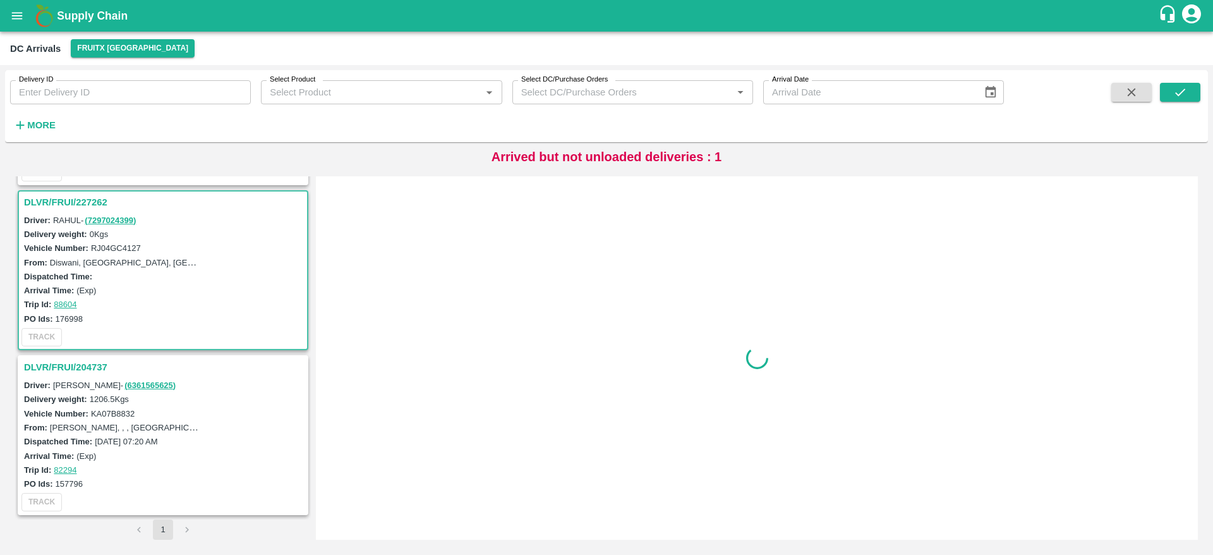
scroll to position [1144, 0]
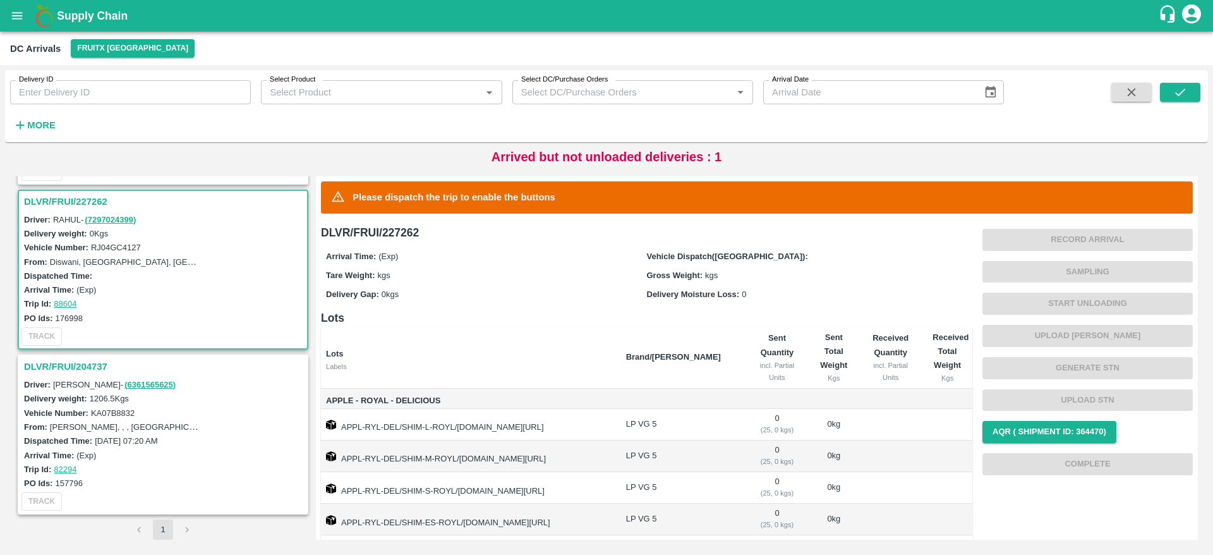
click at [73, 361] on h3 "DLVR/FRUI/204737" at bounding box center [165, 366] width 282 height 16
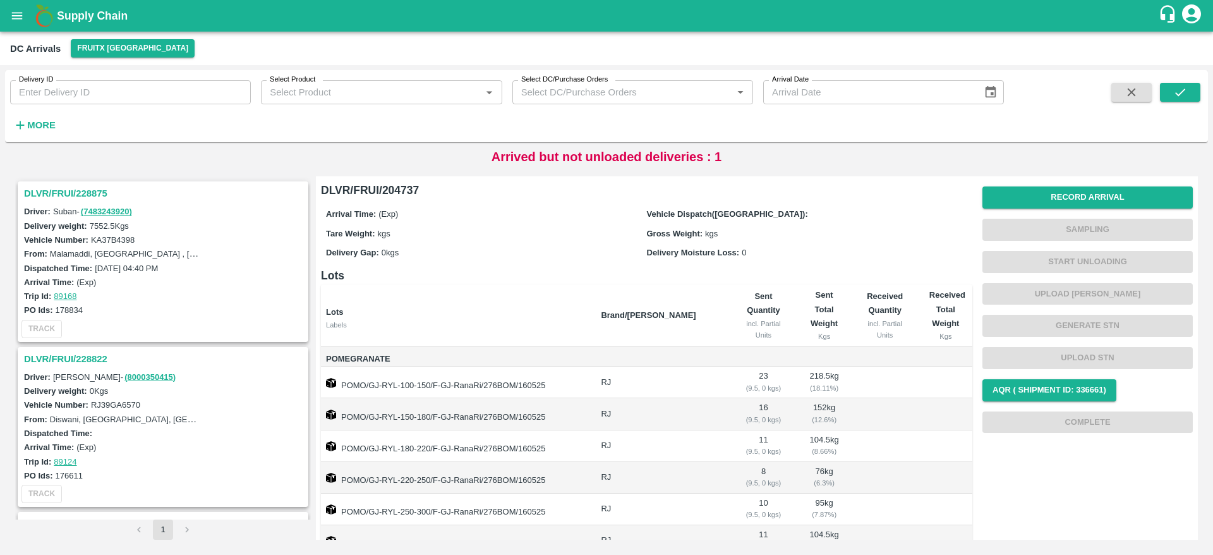
click at [81, 188] on h3 "DLVR/FRUI/228875" at bounding box center [165, 193] width 282 height 16
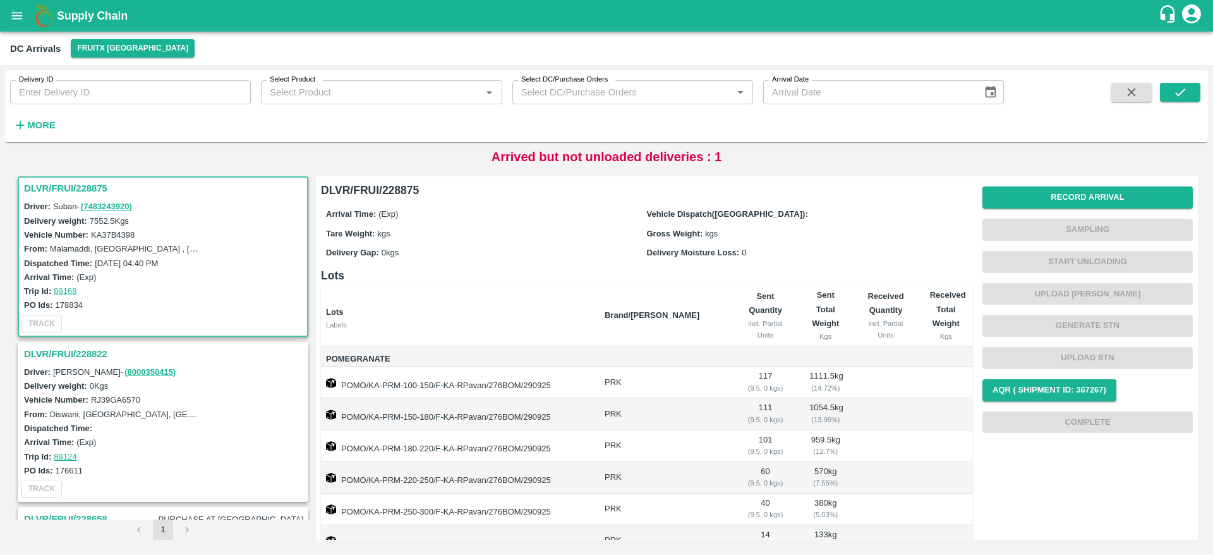
click at [72, 354] on h3 "DLVR/FRUI/228822" at bounding box center [165, 353] width 282 height 16
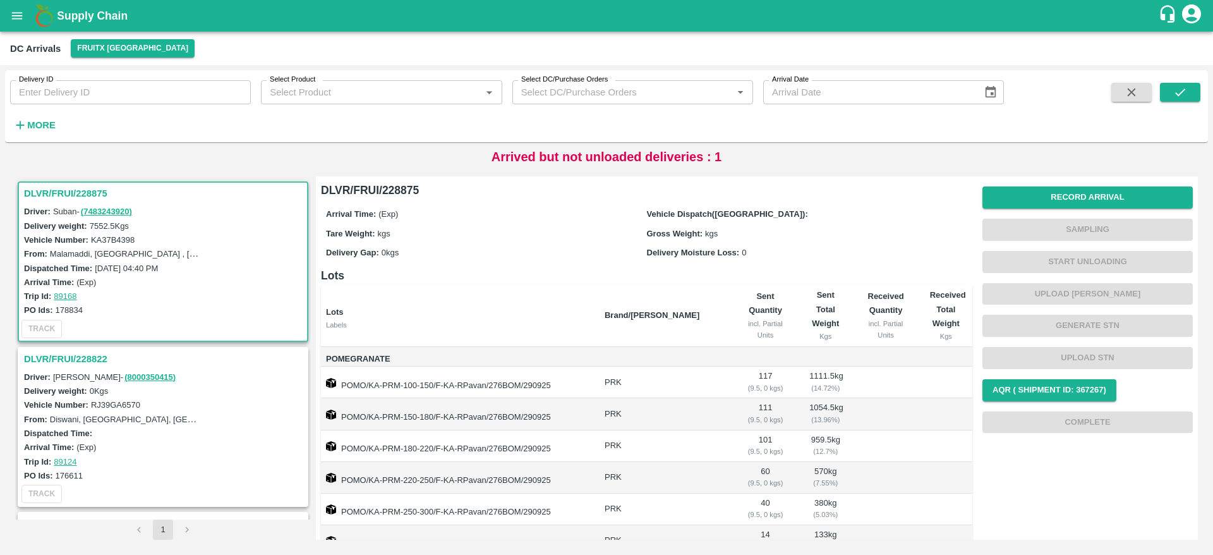
scroll to position [66, 0]
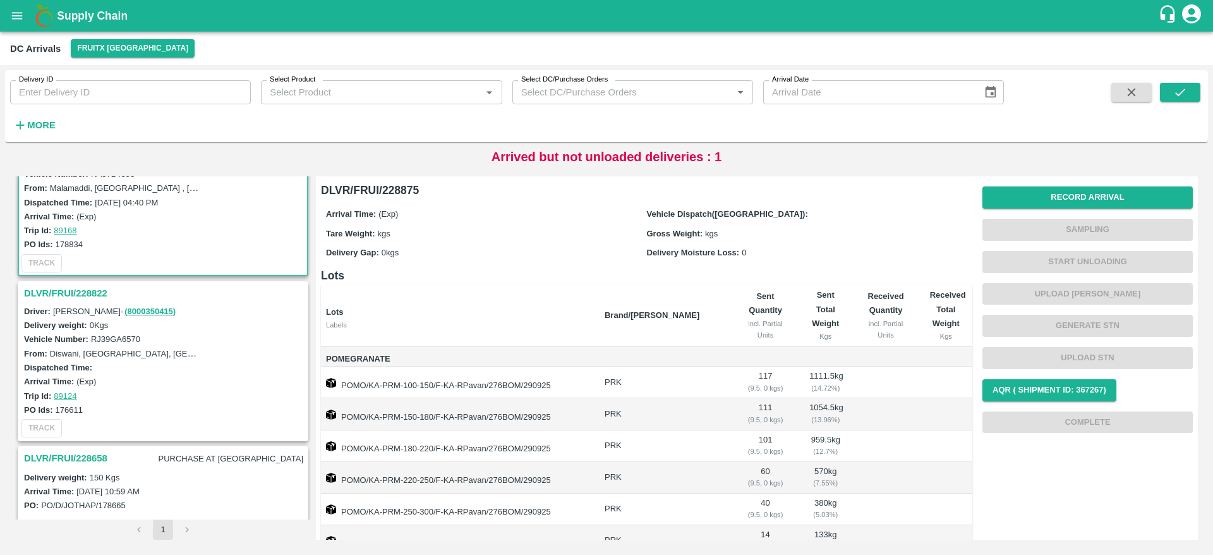
click at [76, 296] on h3 "DLVR/FRUI/228822" at bounding box center [165, 293] width 282 height 16
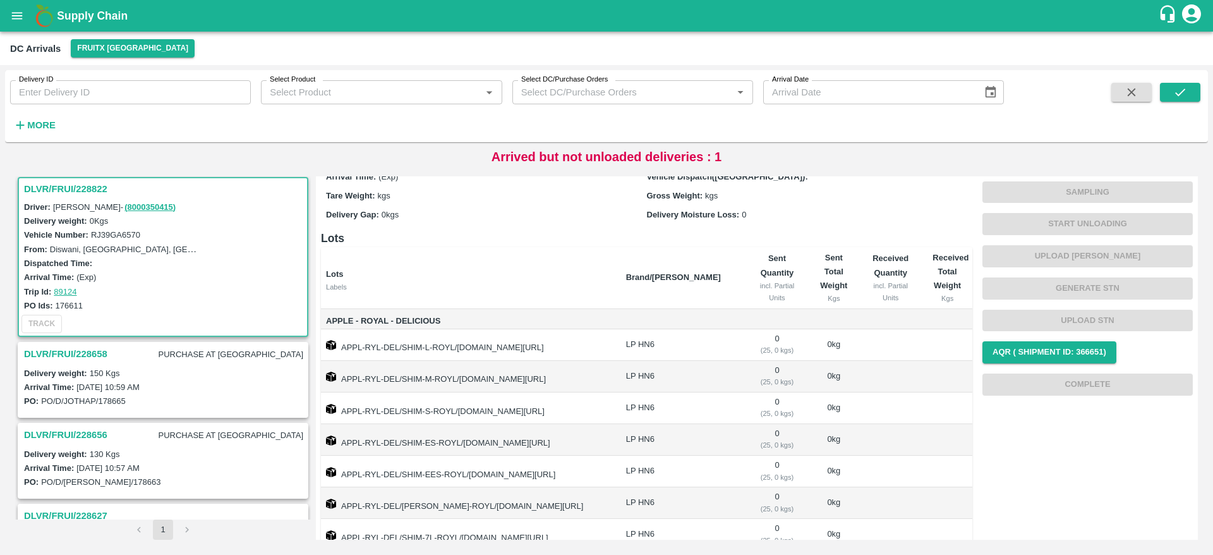
scroll to position [117, 0]
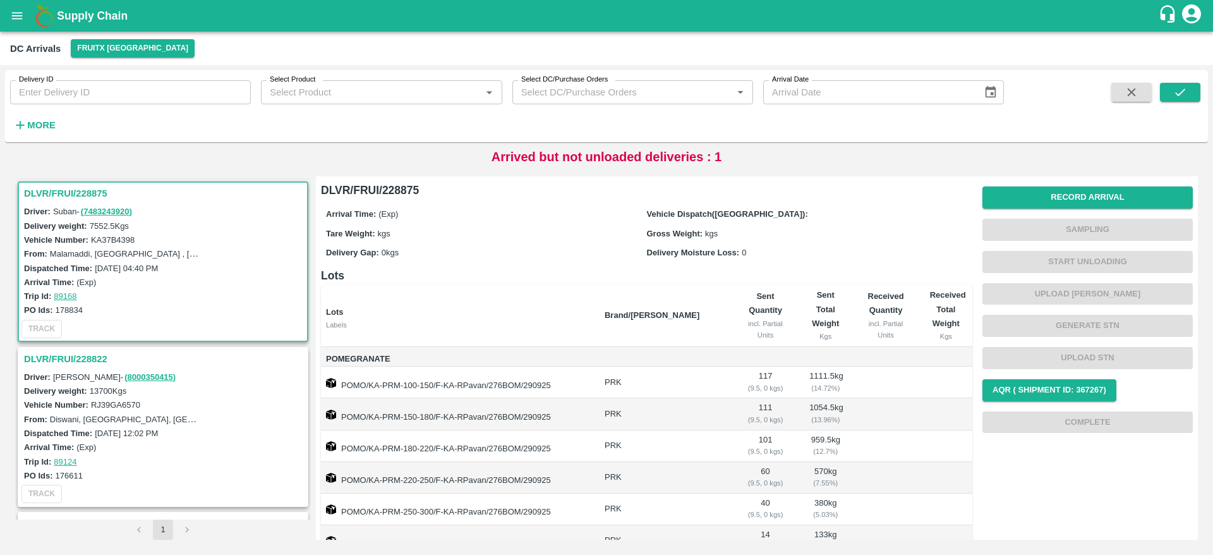
click at [76, 354] on h3 "DLVR/FRUI/228822" at bounding box center [165, 359] width 282 height 16
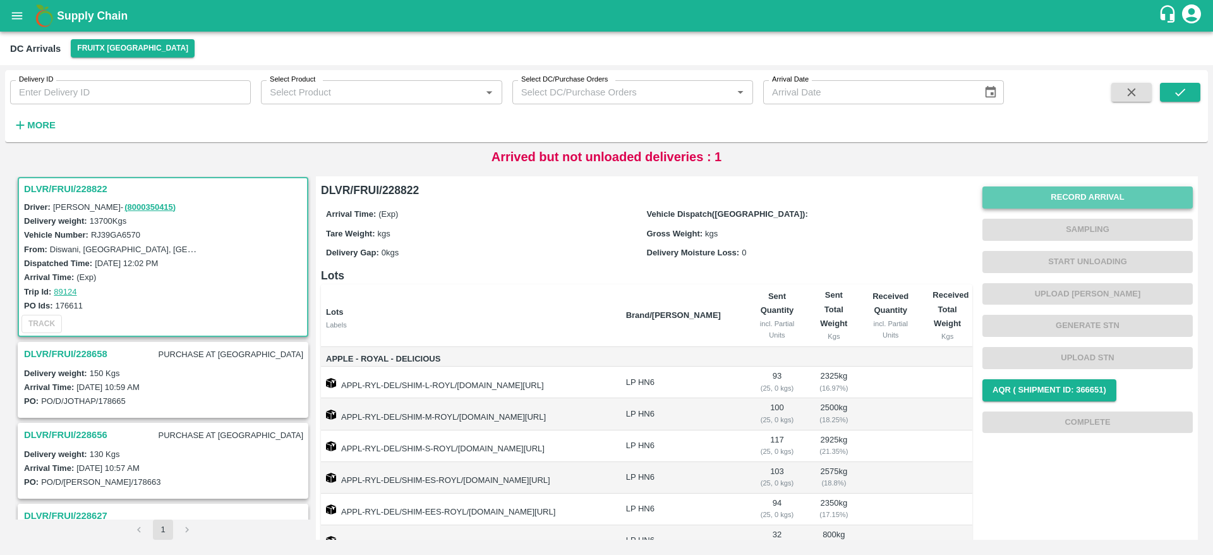
click at [1063, 205] on button "Record Arrival" at bounding box center [1087, 197] width 210 height 22
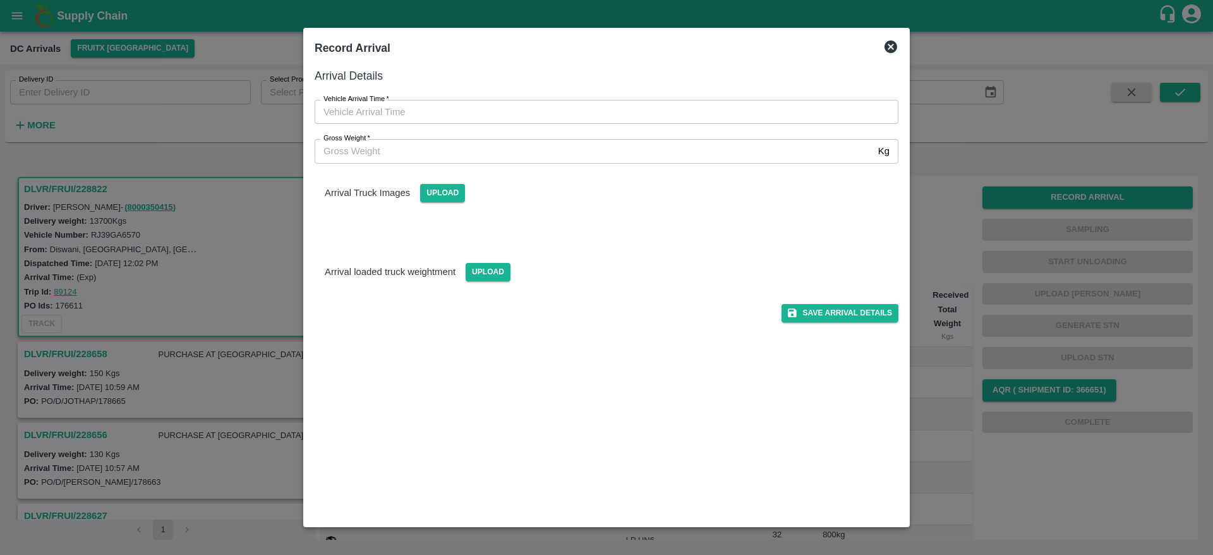
type input "DD/MM/YYYY hh:mm aa"
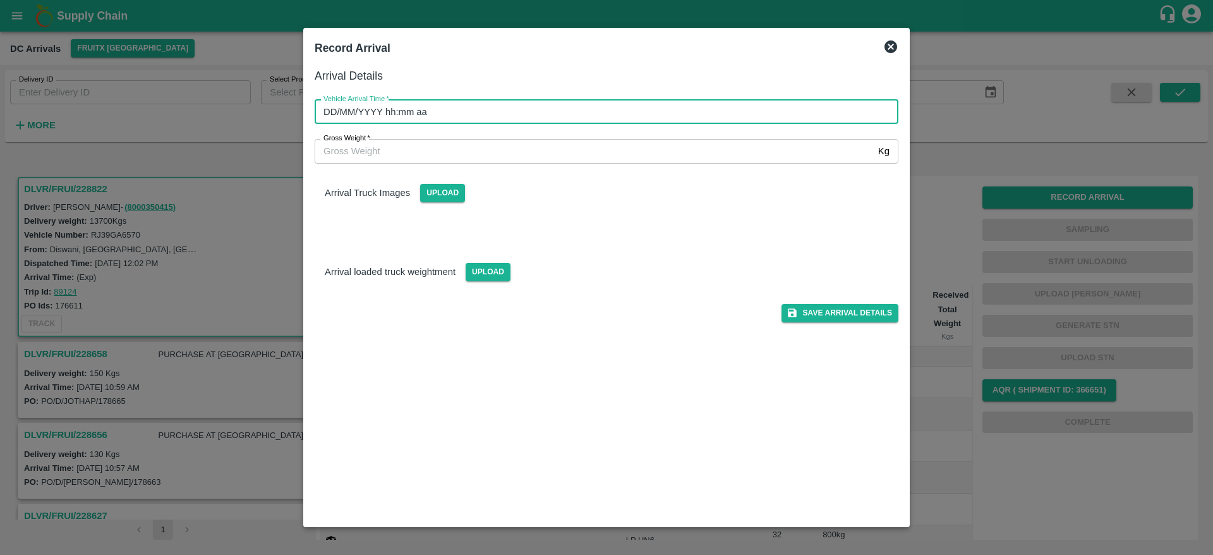
click at [726, 123] on input "DD/MM/YYYY hh:mm aa" at bounding box center [602, 112] width 575 height 24
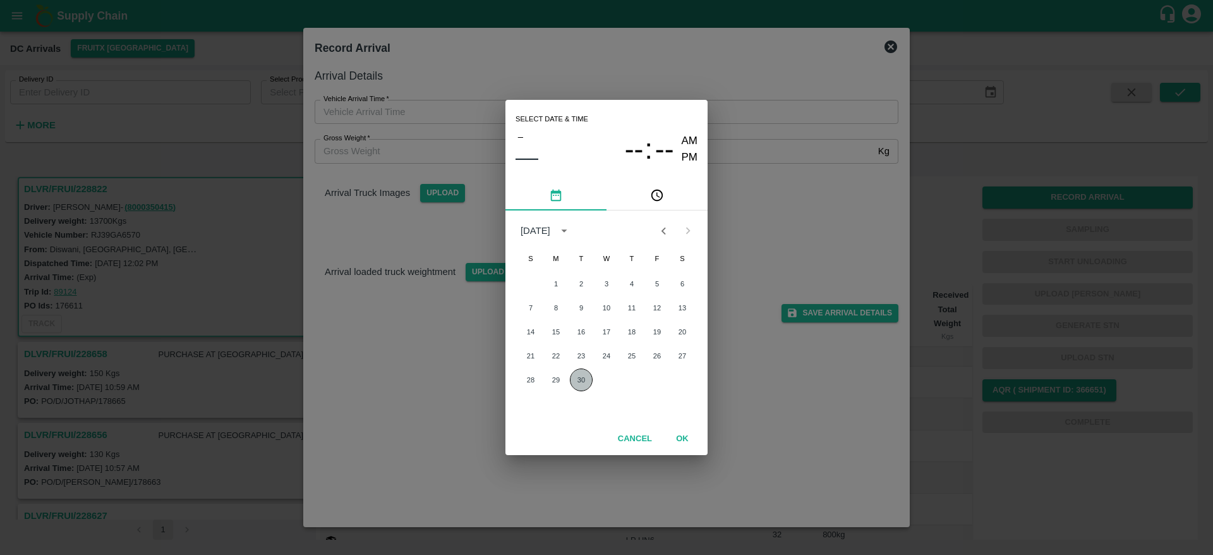
click at [581, 378] on button "30" at bounding box center [581, 379] width 23 height 23
type input "30/09/2025 12:00 AM"
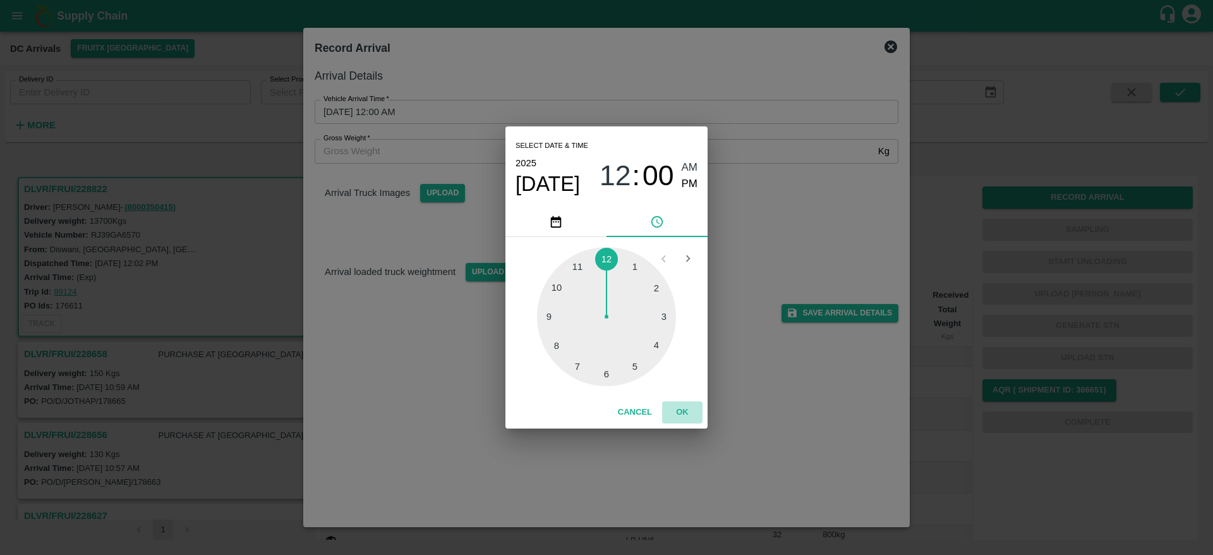
click at [685, 414] on button "OK" at bounding box center [682, 412] width 40 height 22
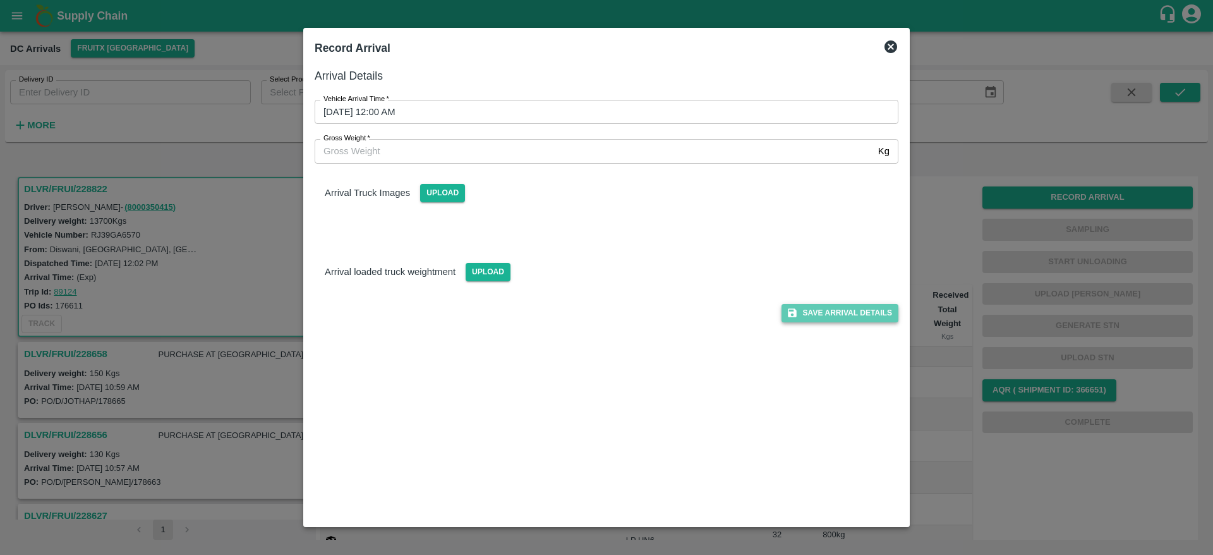
click at [850, 304] on button "Save Arrival Details" at bounding box center [839, 313] width 117 height 18
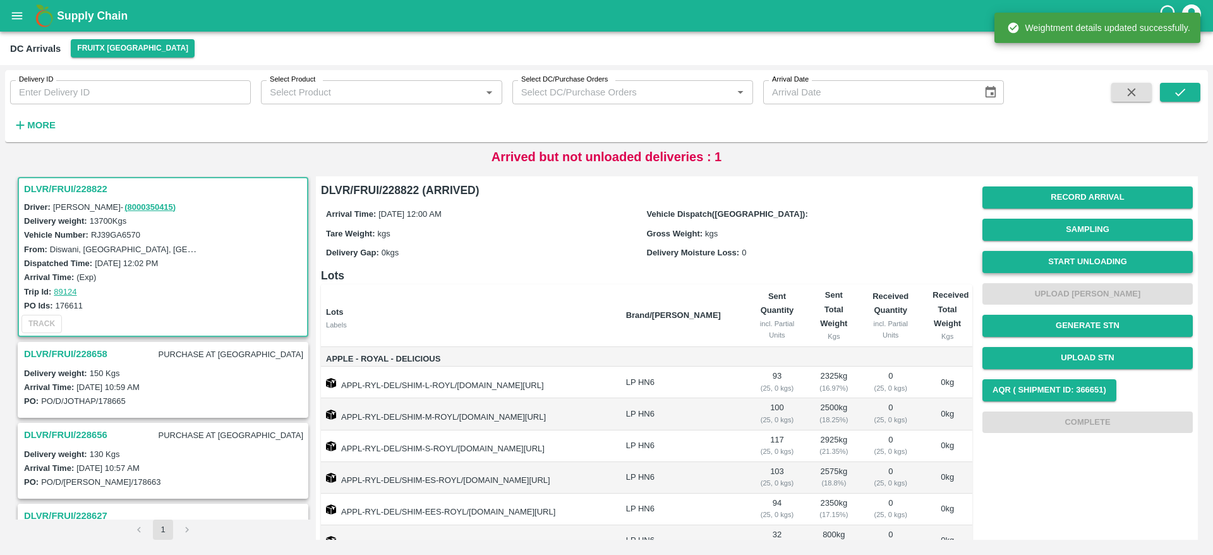
click at [1083, 265] on button "Start Unloading" at bounding box center [1087, 262] width 210 height 22
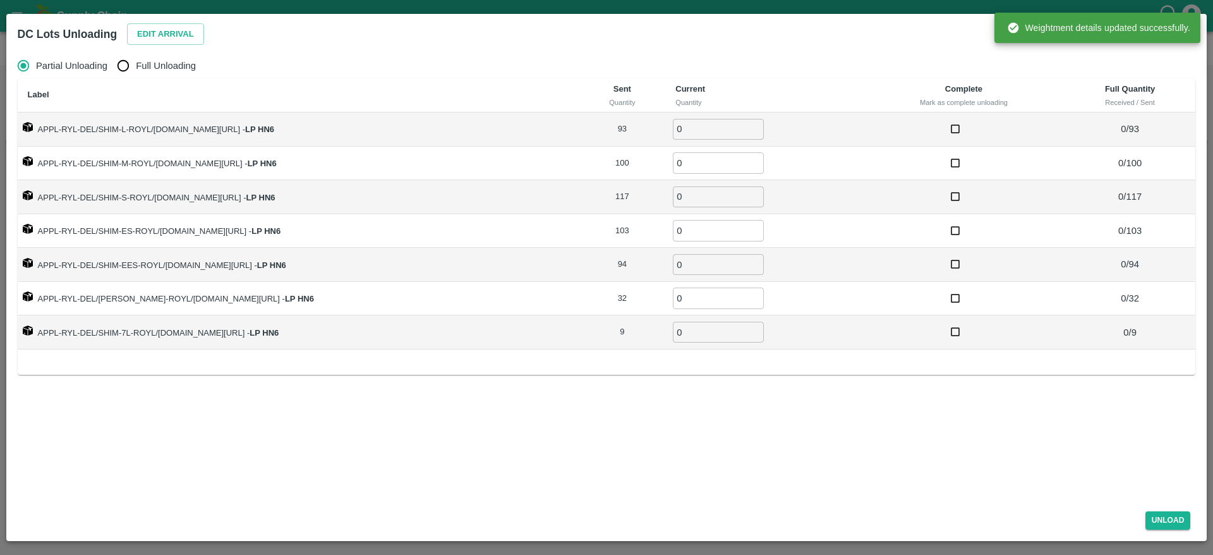
click at [171, 57] on label "Full Unloading" at bounding box center [153, 65] width 85 height 25
click at [136, 57] on input "Full Unloading" at bounding box center [123, 65] width 25 height 25
radio input "true"
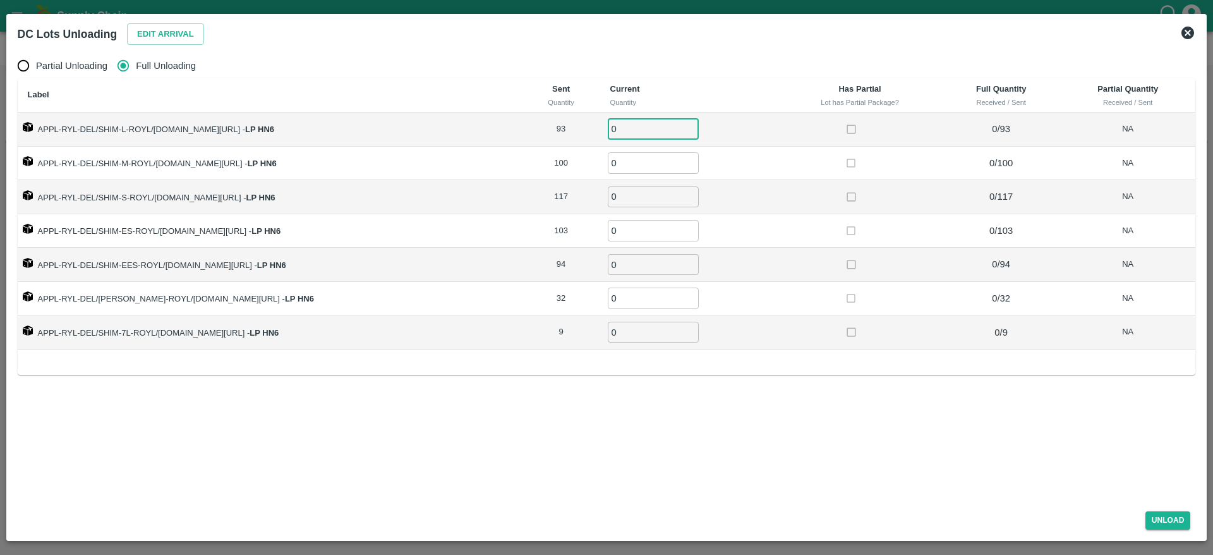
click at [631, 131] on input "0" at bounding box center [653, 129] width 91 height 21
type input "93"
type input "100"
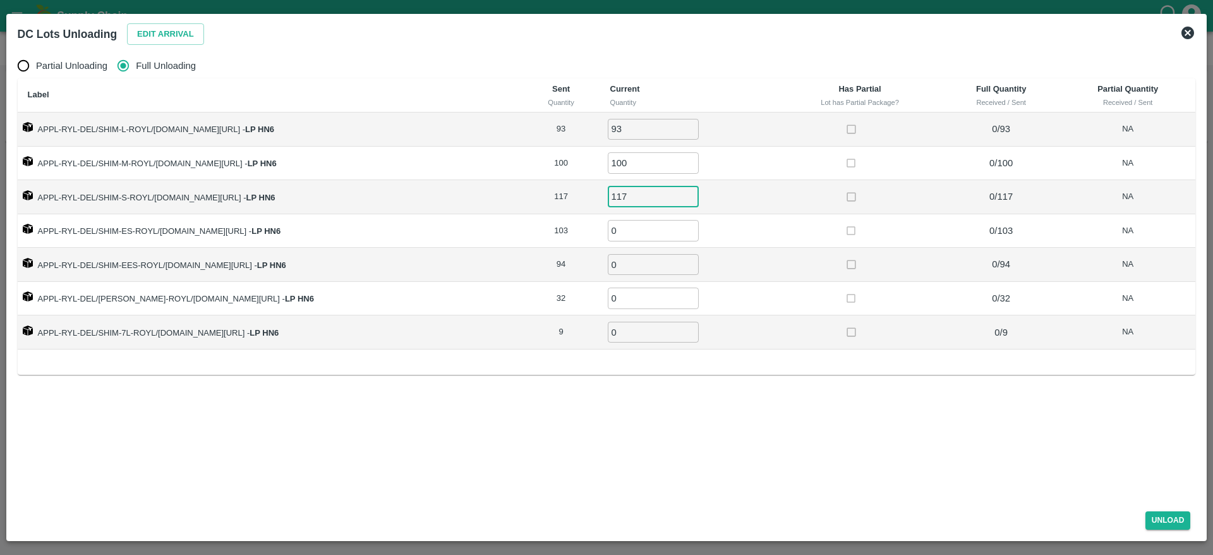
type input "117"
type input "103"
type input "94"
type input "32"
type input "9"
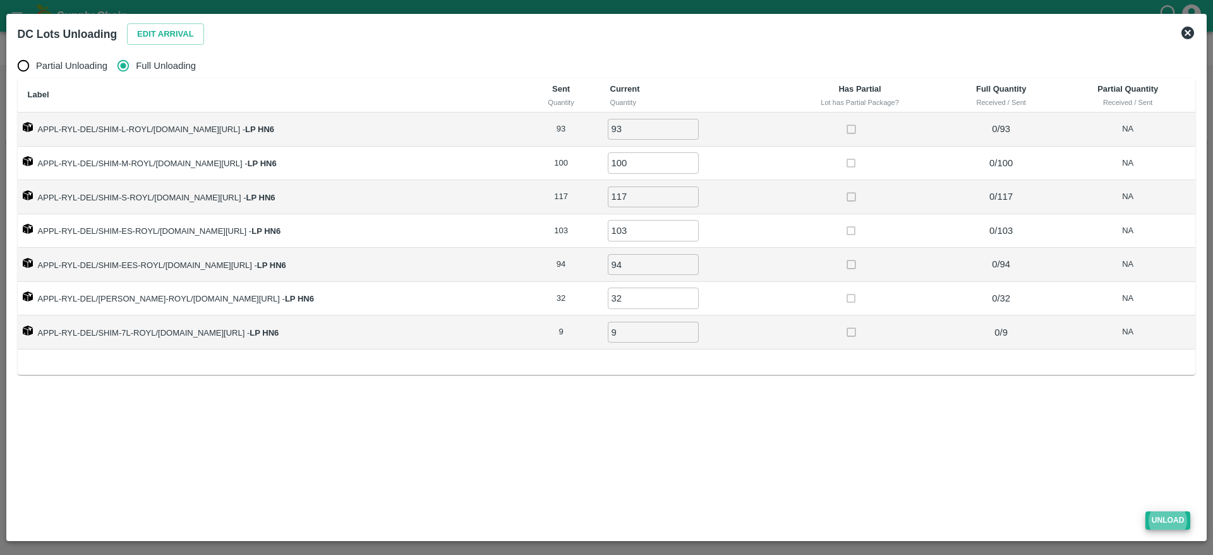
click at [1145, 511] on button "Unload" at bounding box center [1167, 520] width 45 height 18
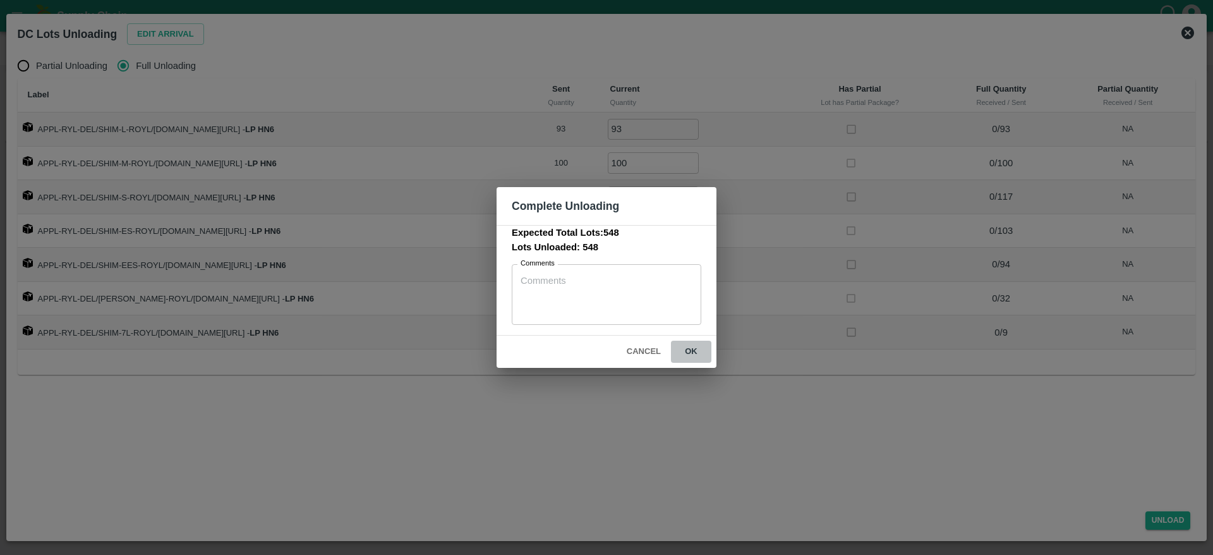
click at [687, 345] on button "ok" at bounding box center [691, 351] width 40 height 22
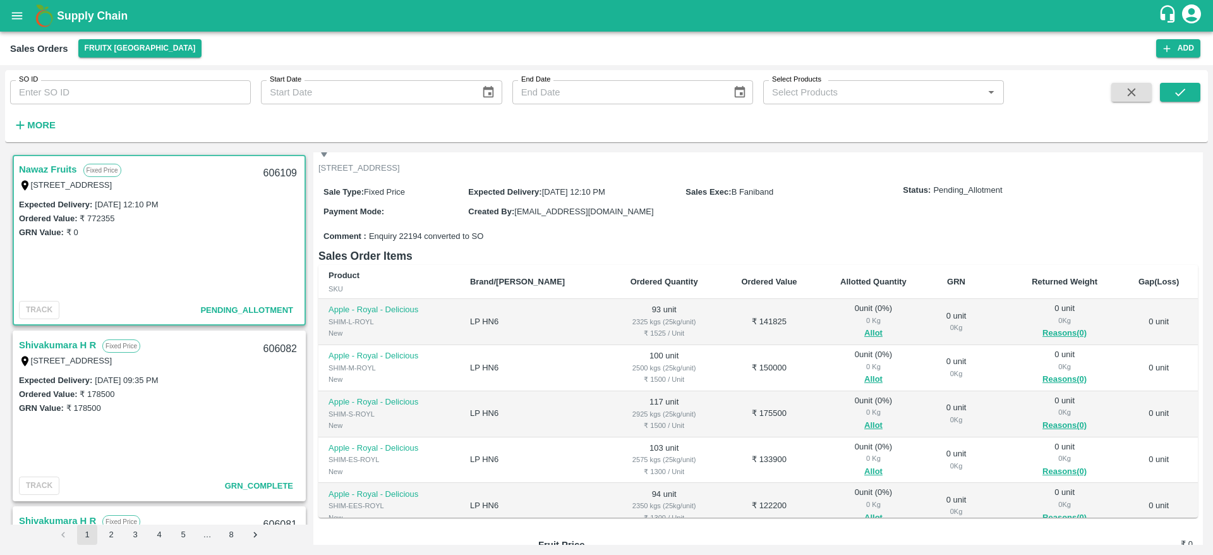
scroll to position [76, 0]
click at [864, 340] on button "Allot" at bounding box center [873, 332] width 18 height 15
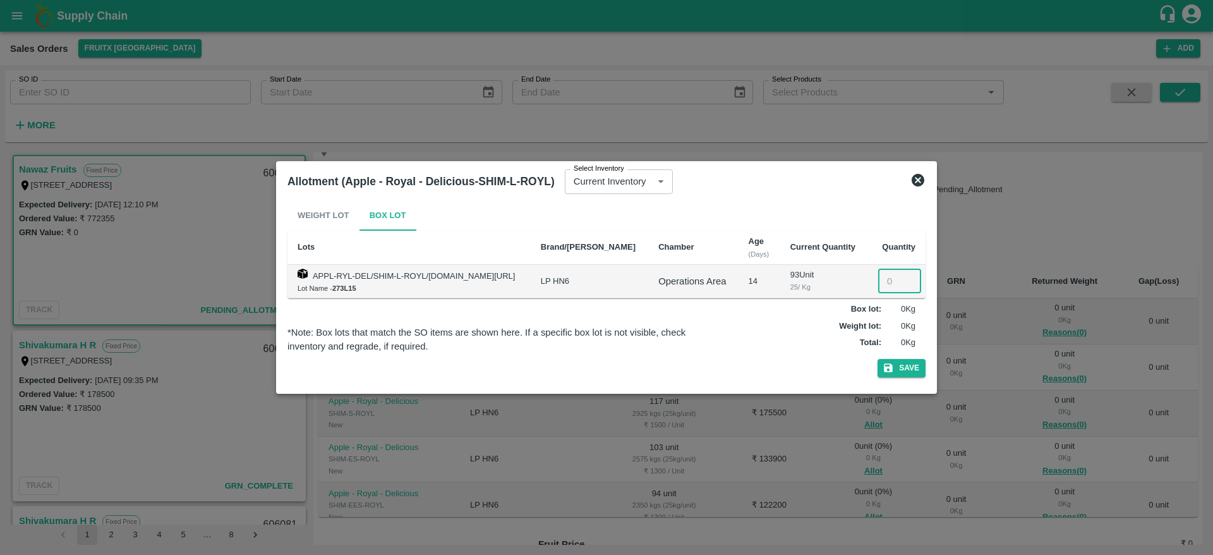
click at [882, 270] on input "number" at bounding box center [899, 281] width 43 height 24
type input "93"
click at [877, 359] on button "Save" at bounding box center [901, 368] width 48 height 18
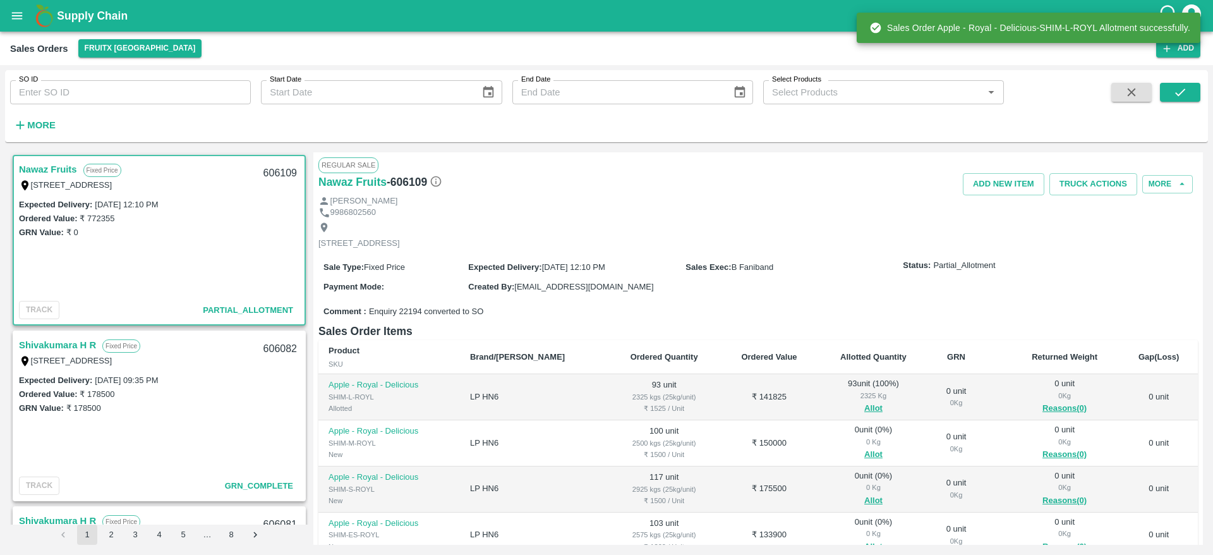
scroll to position [83, 0]
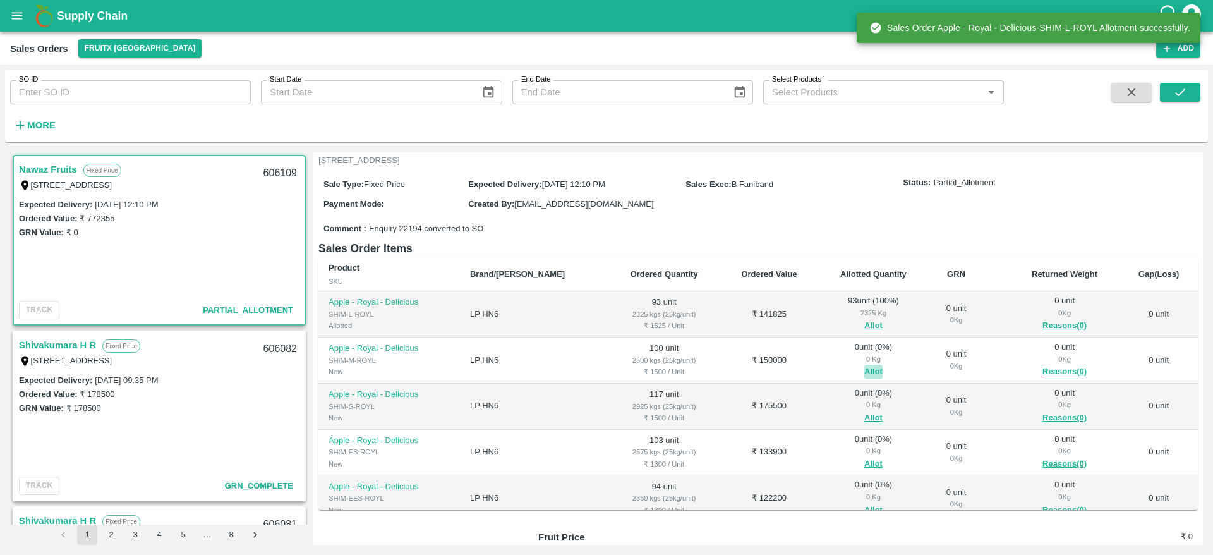
click at [864, 379] on button "Allot" at bounding box center [873, 371] width 18 height 15
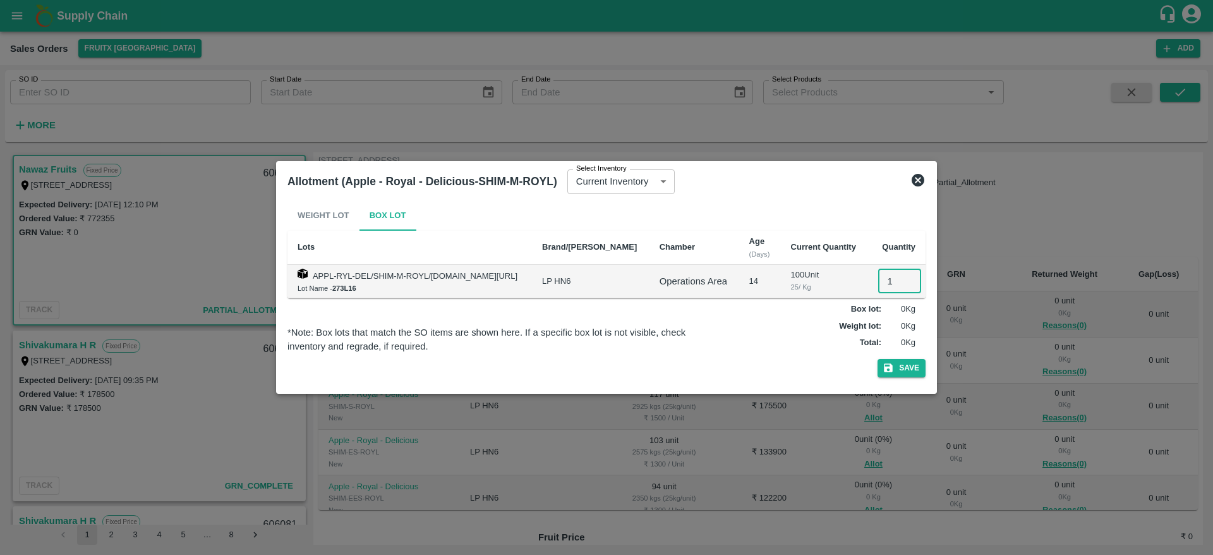
click at [885, 282] on input "1" at bounding box center [899, 281] width 43 height 24
type input "100"
click at [877, 359] on button "Save" at bounding box center [901, 368] width 48 height 18
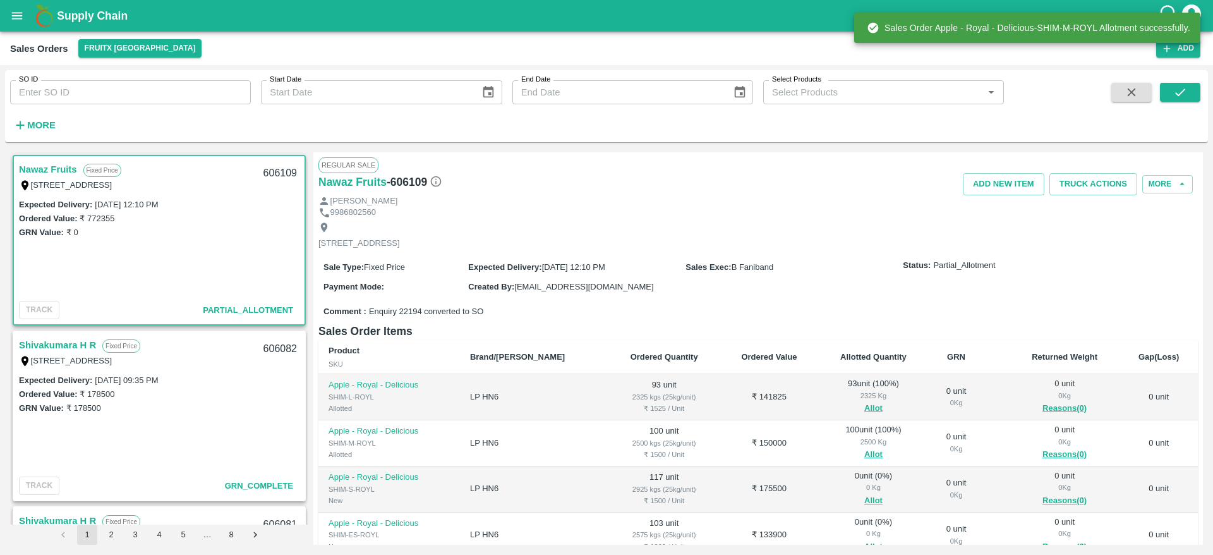
scroll to position [205, 0]
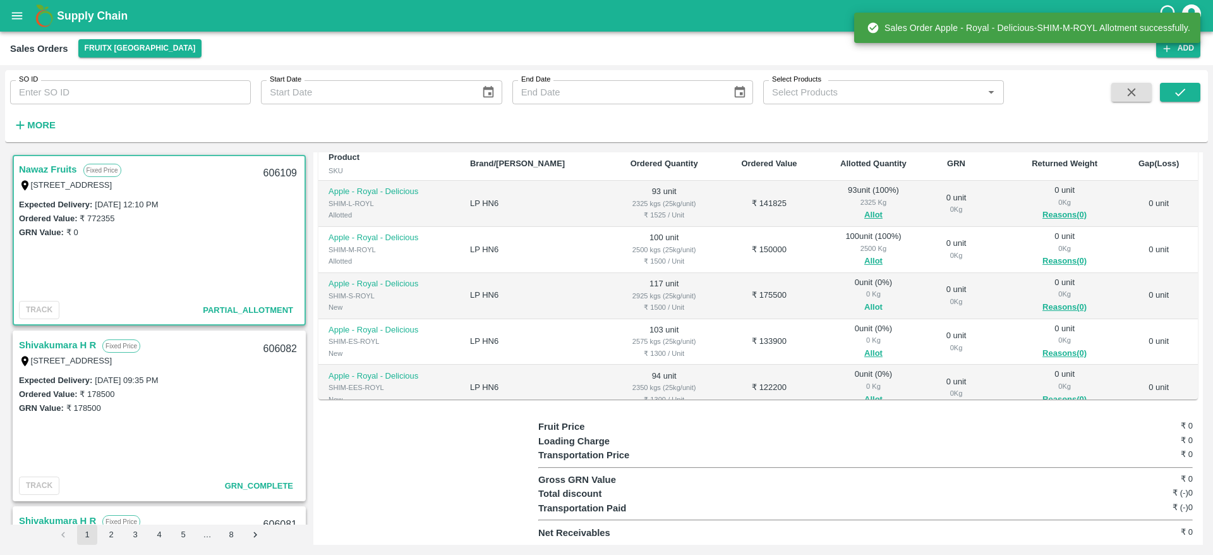
click at [864, 303] on button "Allot" at bounding box center [873, 307] width 18 height 15
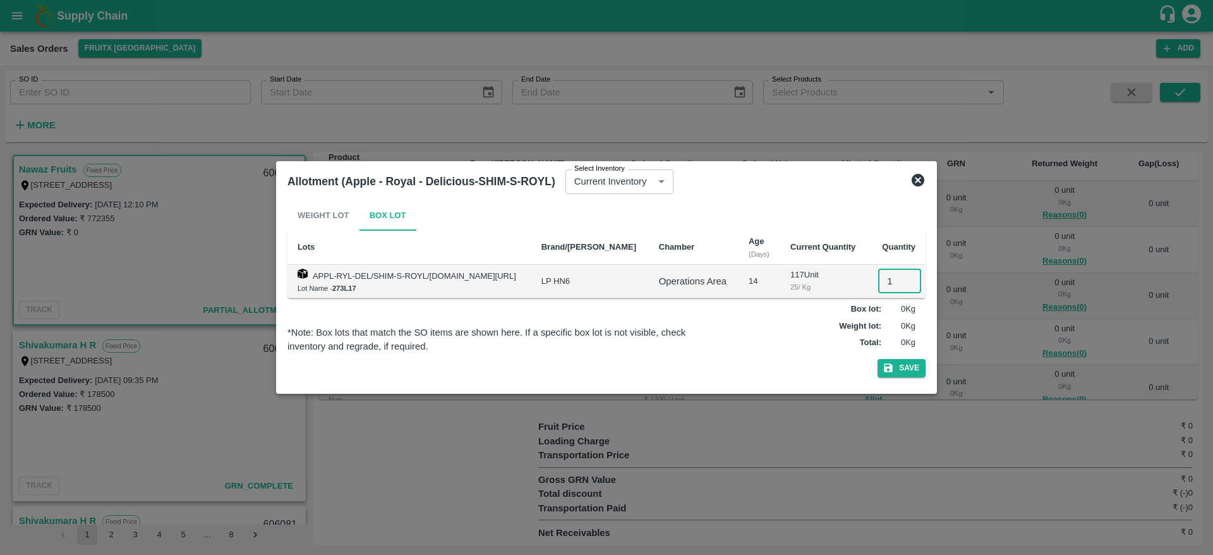
click at [892, 286] on input "1" at bounding box center [899, 281] width 43 height 24
type input "117"
click at [877, 359] on button "Save" at bounding box center [901, 368] width 48 height 18
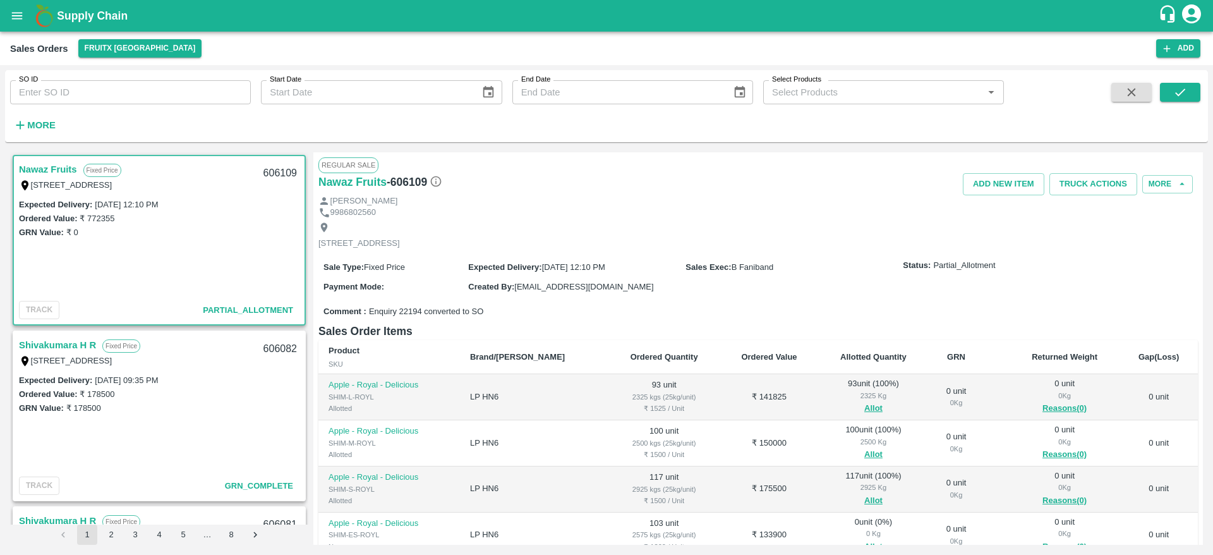
scroll to position [159, 0]
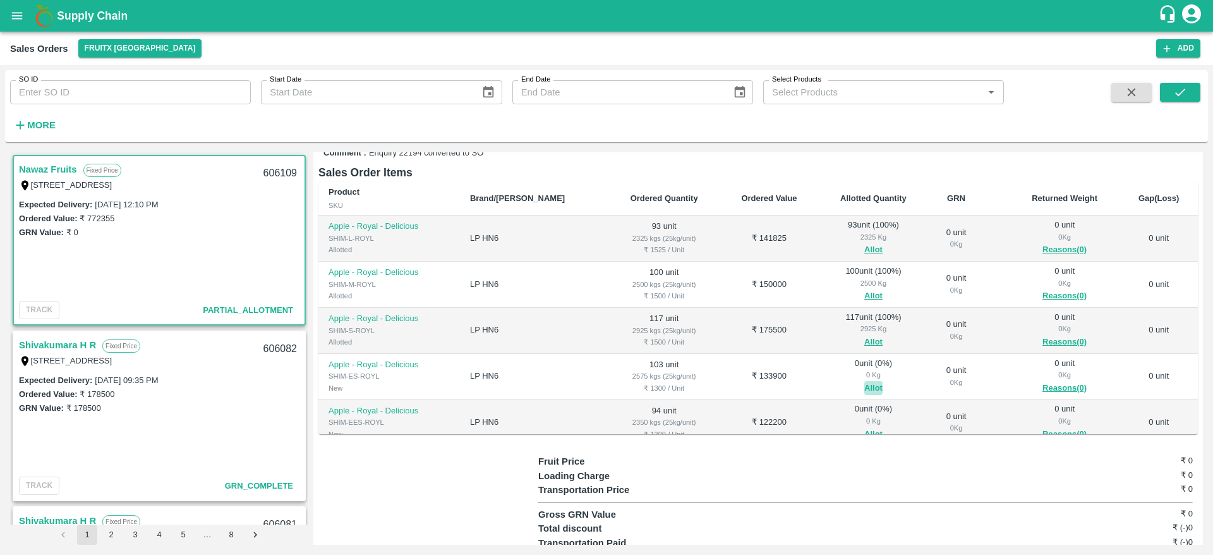
click at [864, 395] on button "Allot" at bounding box center [873, 388] width 18 height 15
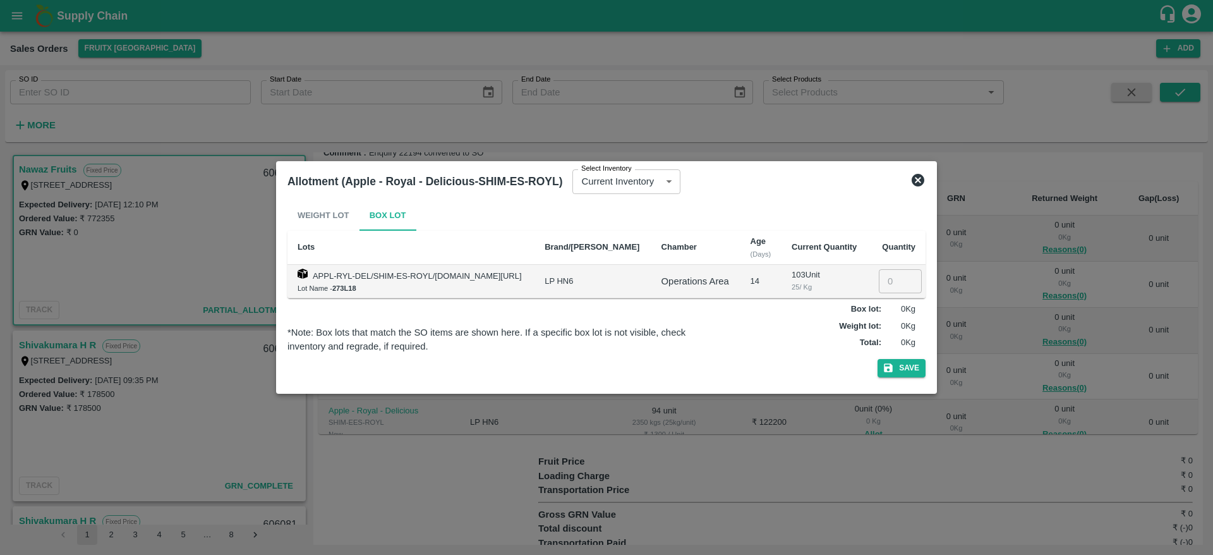
click at [885, 273] on input "number" at bounding box center [900, 281] width 43 height 24
type input "103"
click at [877, 359] on button "Save" at bounding box center [901, 368] width 48 height 18
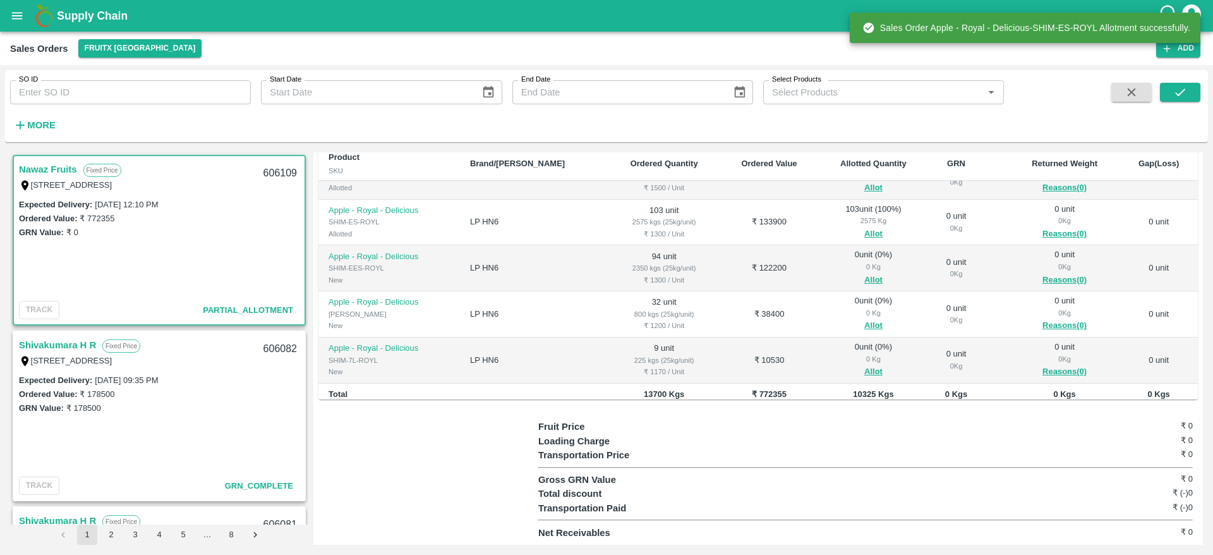
scroll to position [121, 0]
click at [864, 275] on button "Allot" at bounding box center [873, 278] width 18 height 15
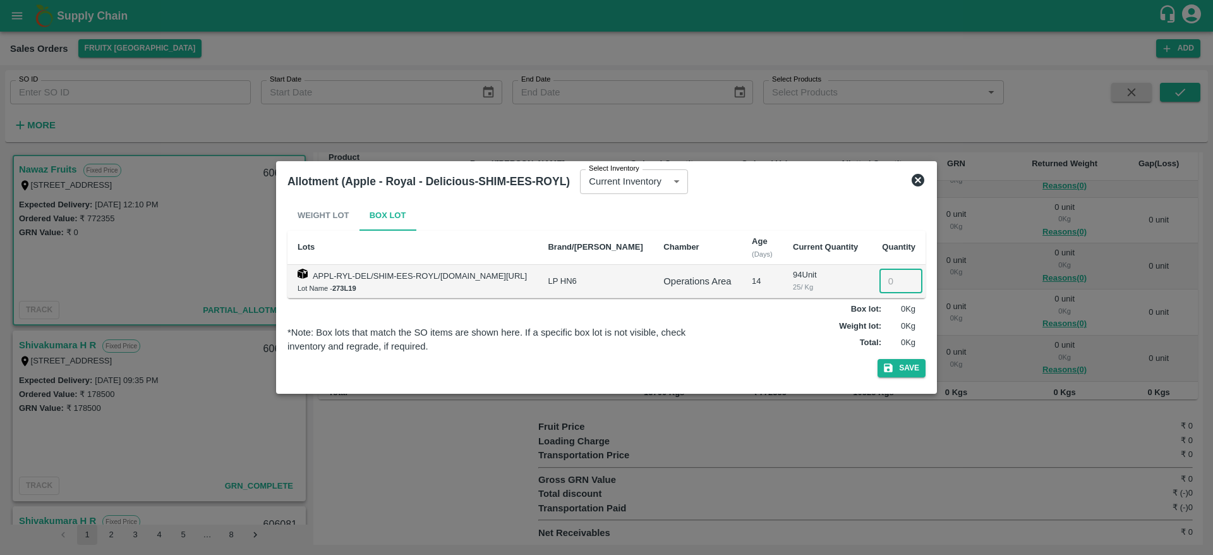
click at [886, 280] on input "number" at bounding box center [900, 281] width 43 height 24
type input "94"
click at [877, 359] on button "Save" at bounding box center [901, 368] width 48 height 18
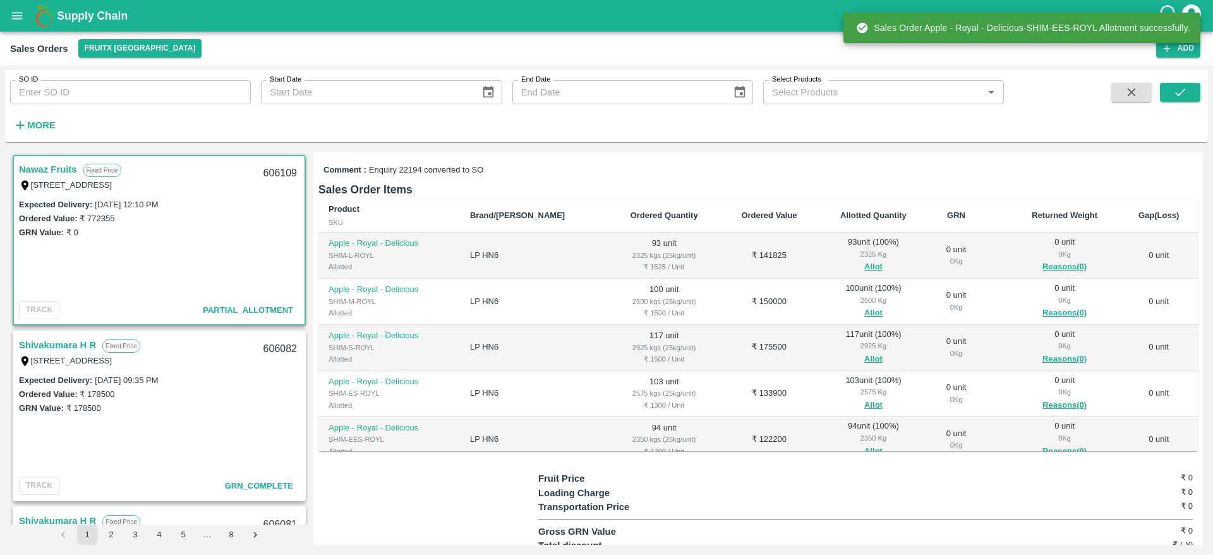
scroll to position [126, 0]
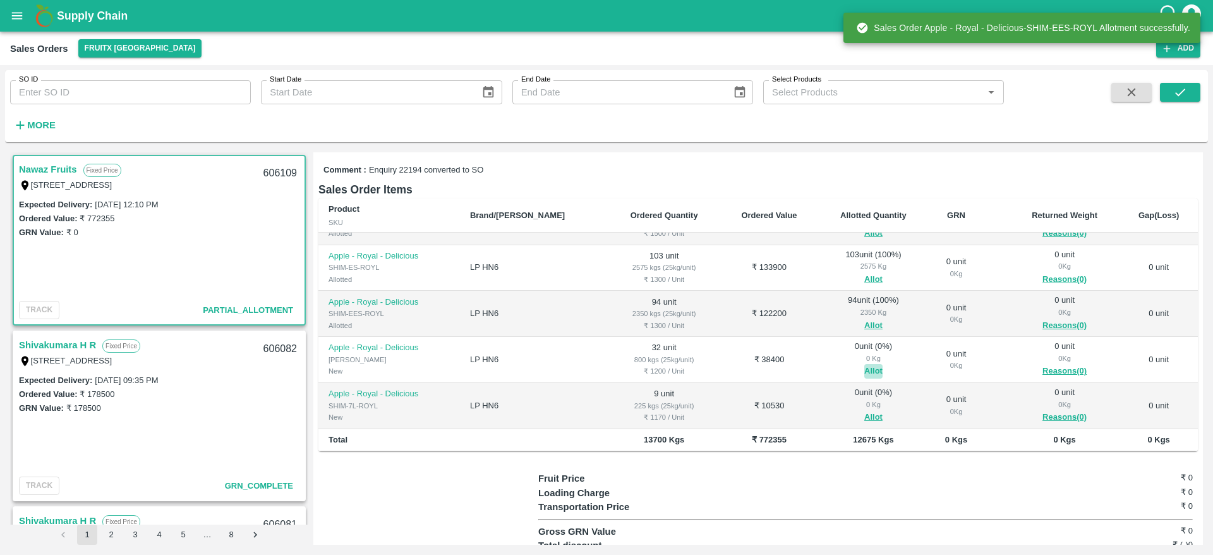
click at [864, 378] on button "Allot" at bounding box center [873, 371] width 18 height 15
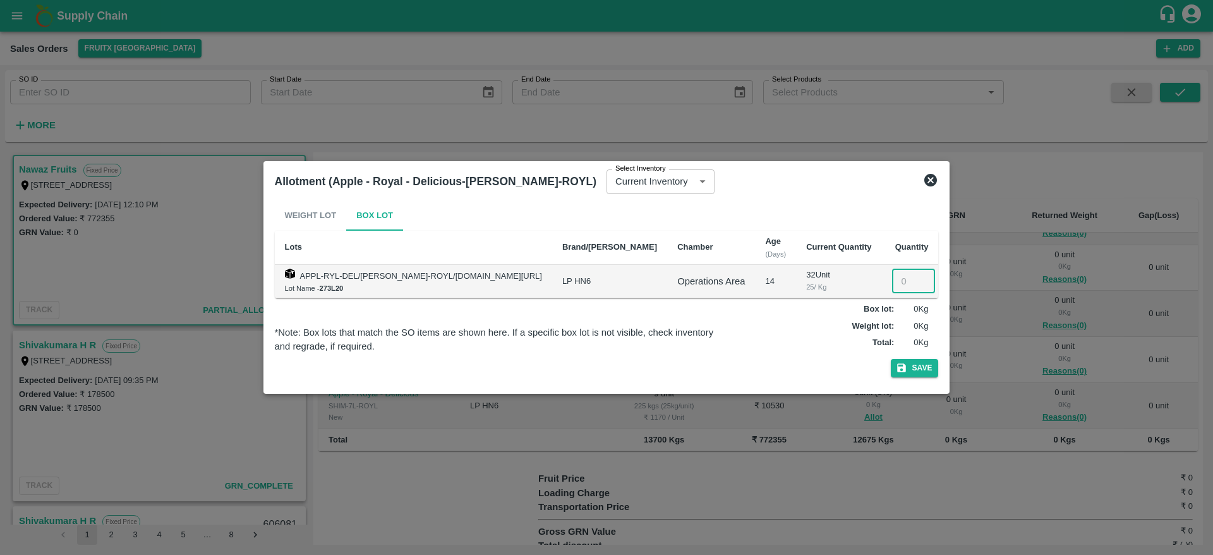
click at [892, 280] on input "number" at bounding box center [913, 281] width 43 height 24
type input "32"
click at [891, 359] on button "Save" at bounding box center [915, 368] width 48 height 18
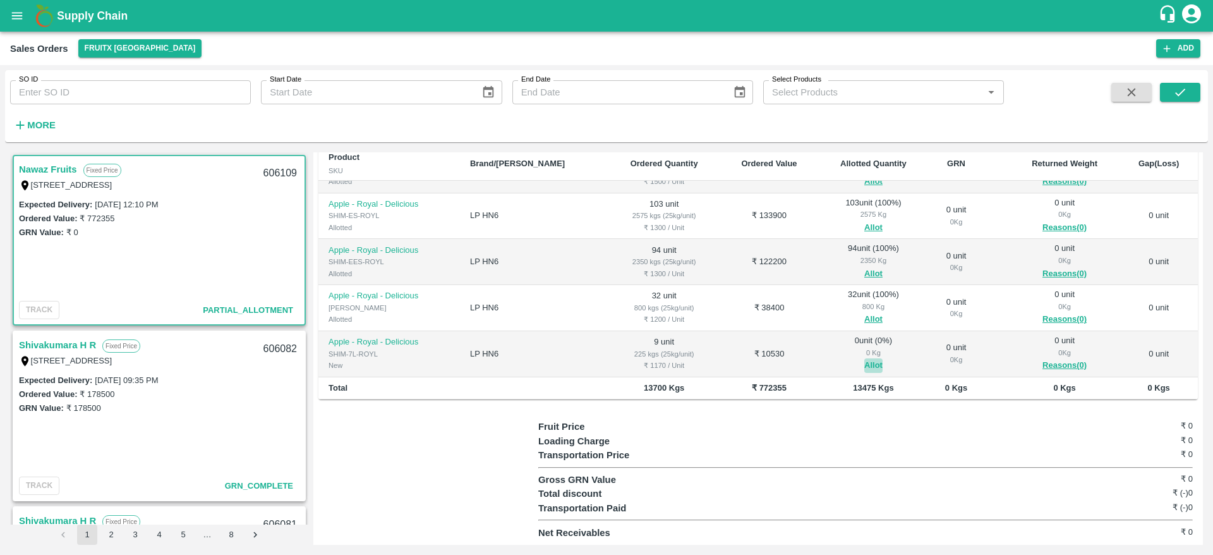
click at [864, 366] on button "Allot" at bounding box center [873, 365] width 18 height 15
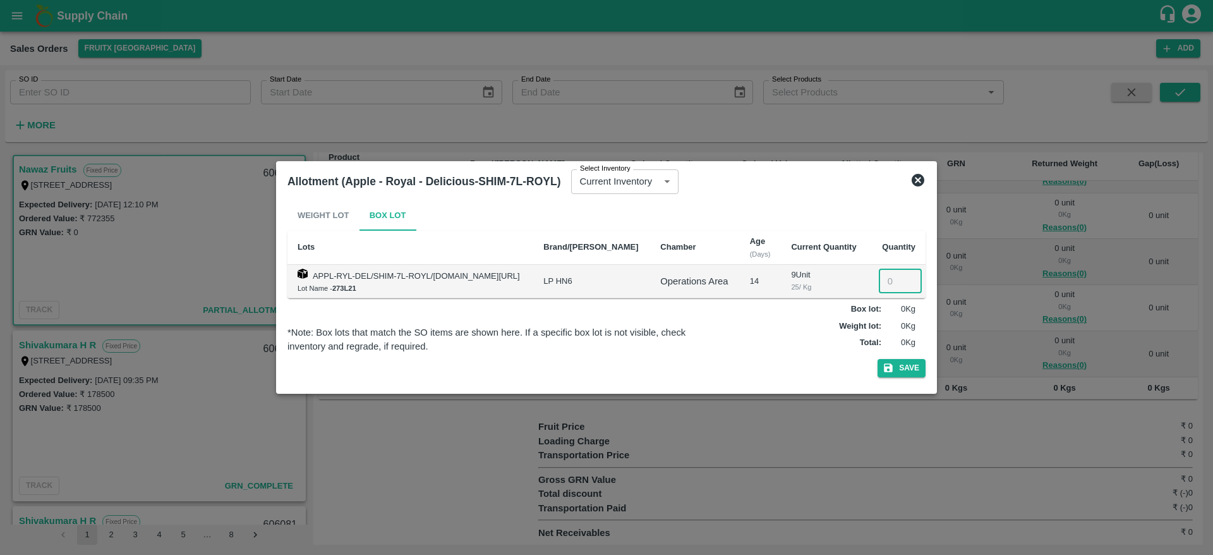
click at [892, 272] on input "number" at bounding box center [900, 281] width 43 height 24
type input "9"
click at [914, 367] on button "Save" at bounding box center [901, 368] width 48 height 18
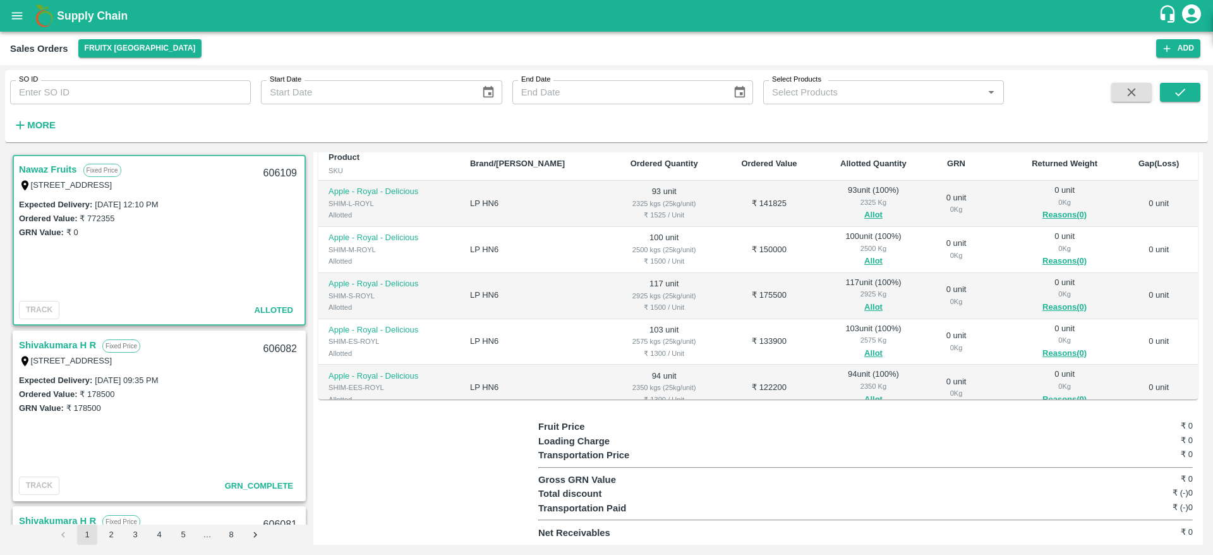
scroll to position [0, 0]
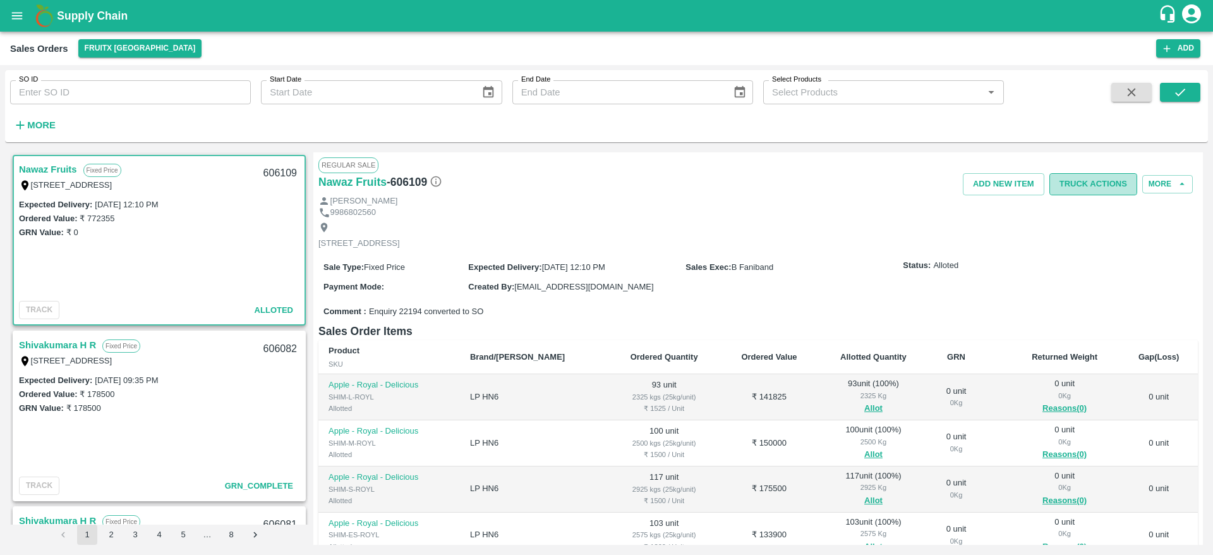
click at [1072, 181] on button "Truck Actions" at bounding box center [1093, 184] width 88 height 22
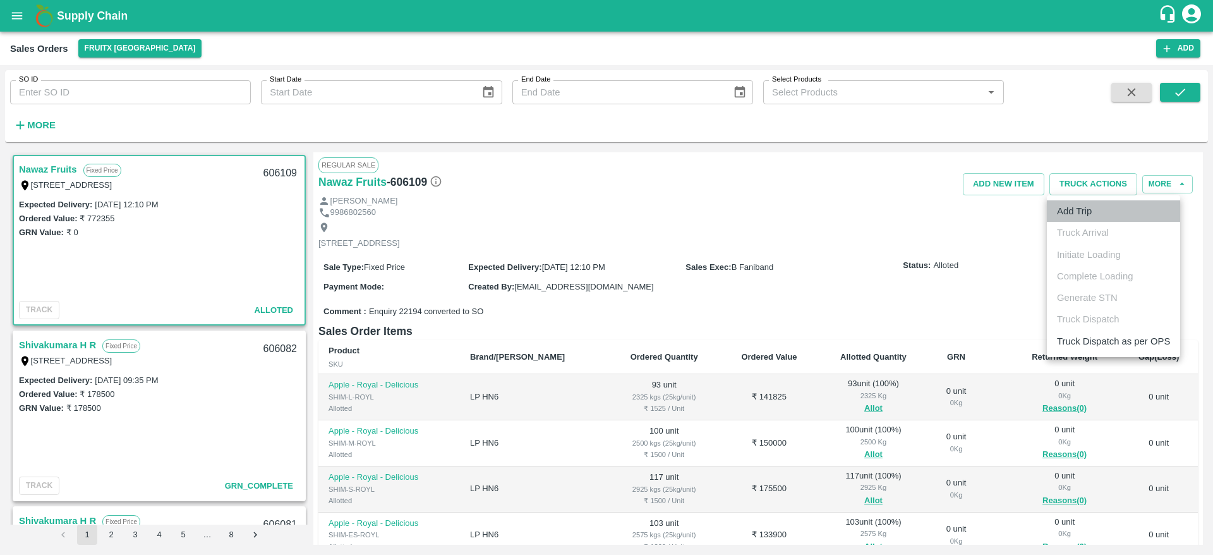
click at [1098, 213] on li "Add Trip" at bounding box center [1113, 210] width 133 height 21
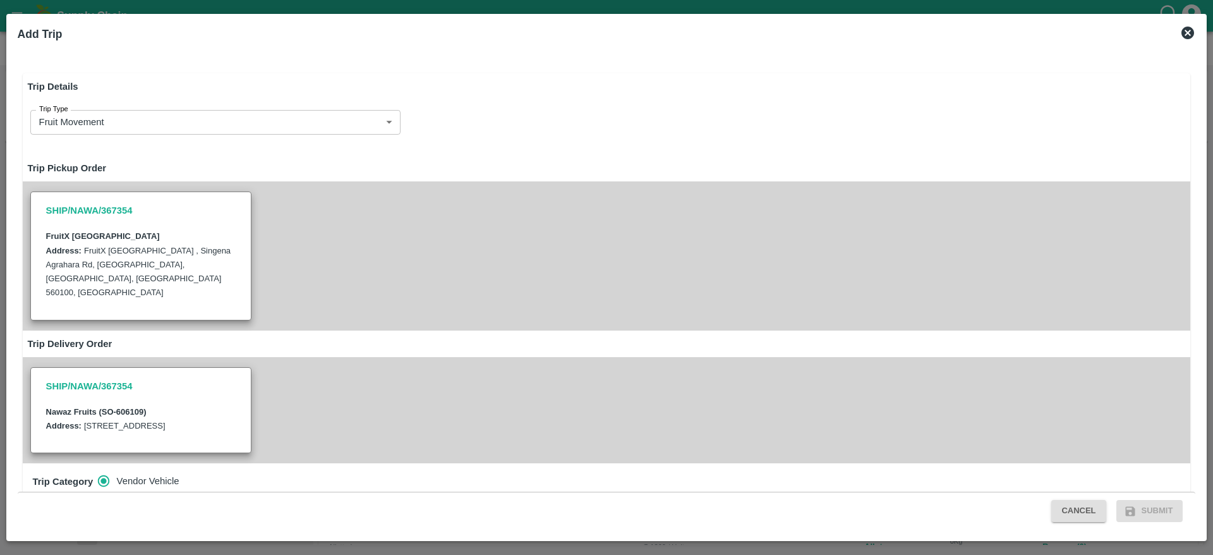
radio input "true"
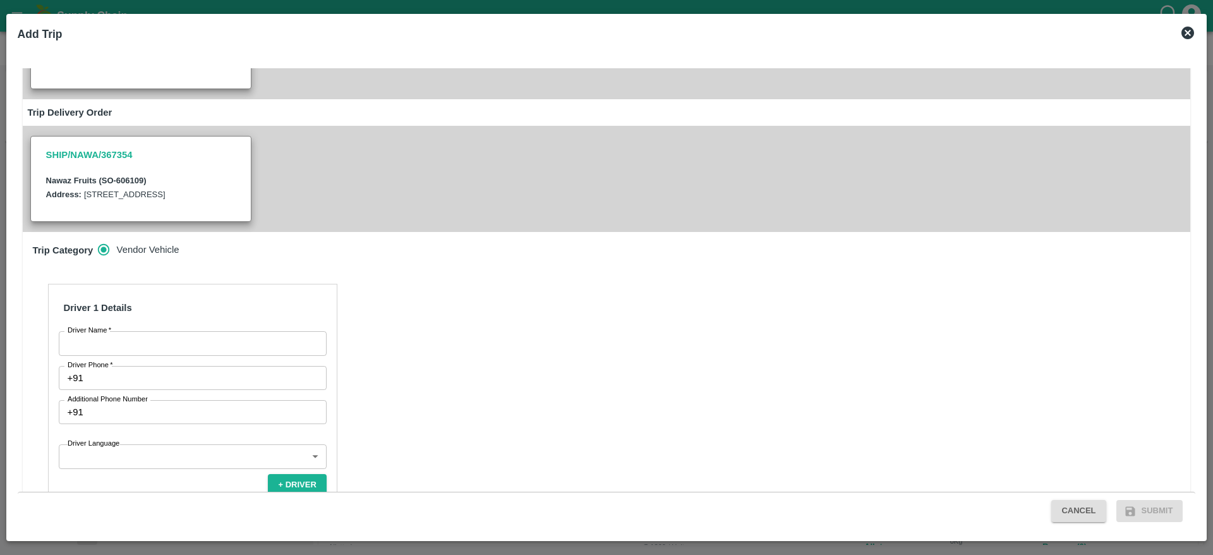
scroll to position [232, 0]
click at [246, 344] on input "Driver Name   *" at bounding box center [193, 342] width 268 height 24
type input "Nawaz Fruits"
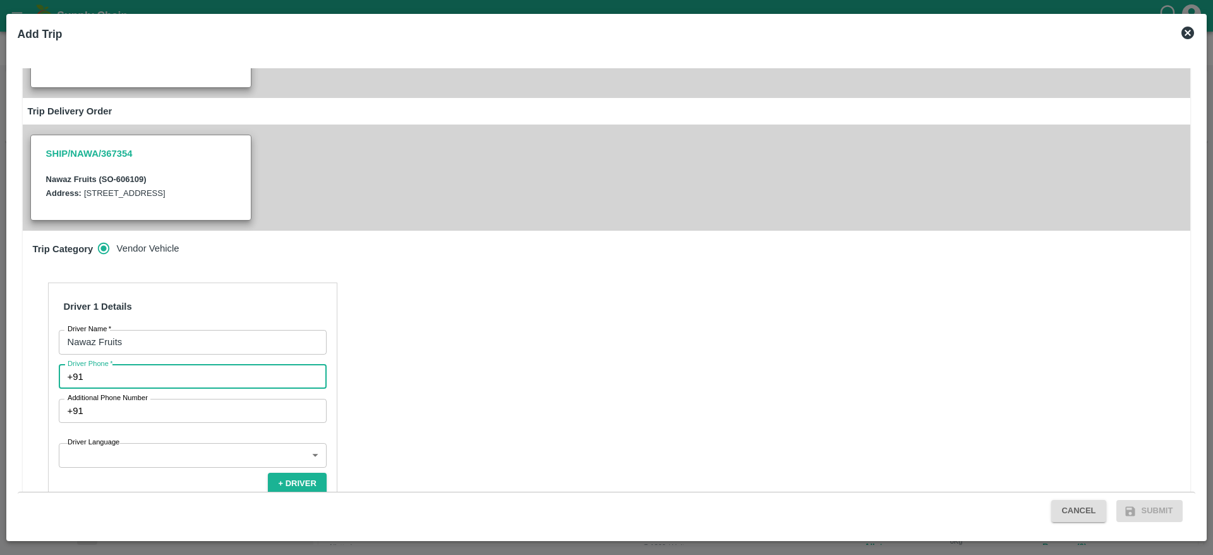
click at [169, 379] on input "Driver Phone   *" at bounding box center [207, 376] width 238 height 24
type input "6379028256"
click at [369, 387] on div "Driver 1 Details Driver Name   * Nawaz Fruits Driver Name Driver Phone   * +91 …" at bounding box center [607, 456] width 1168 height 378
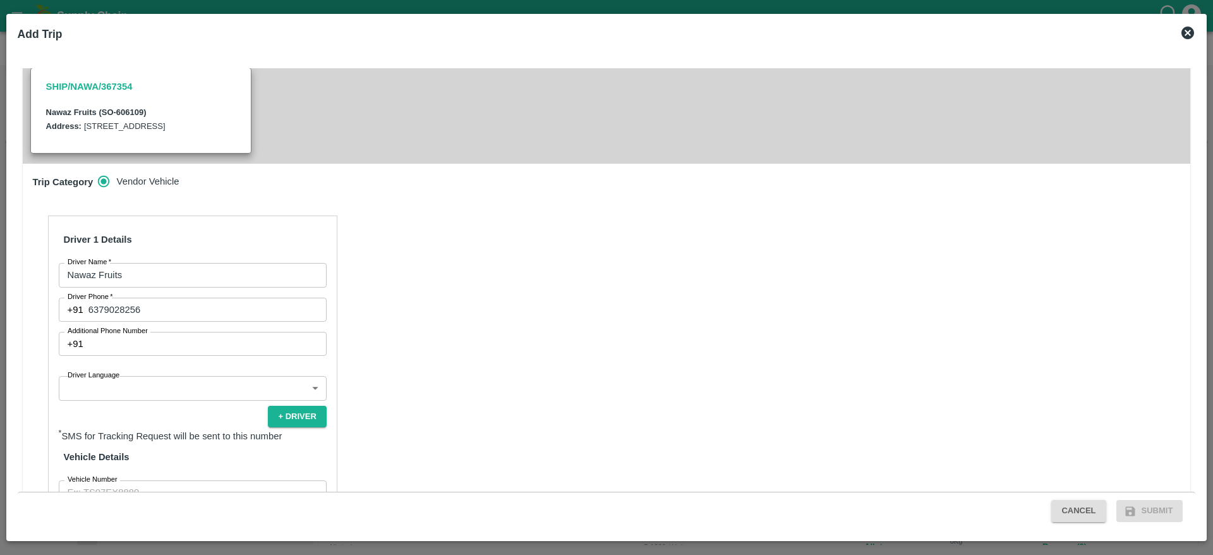
scroll to position [303, 0]
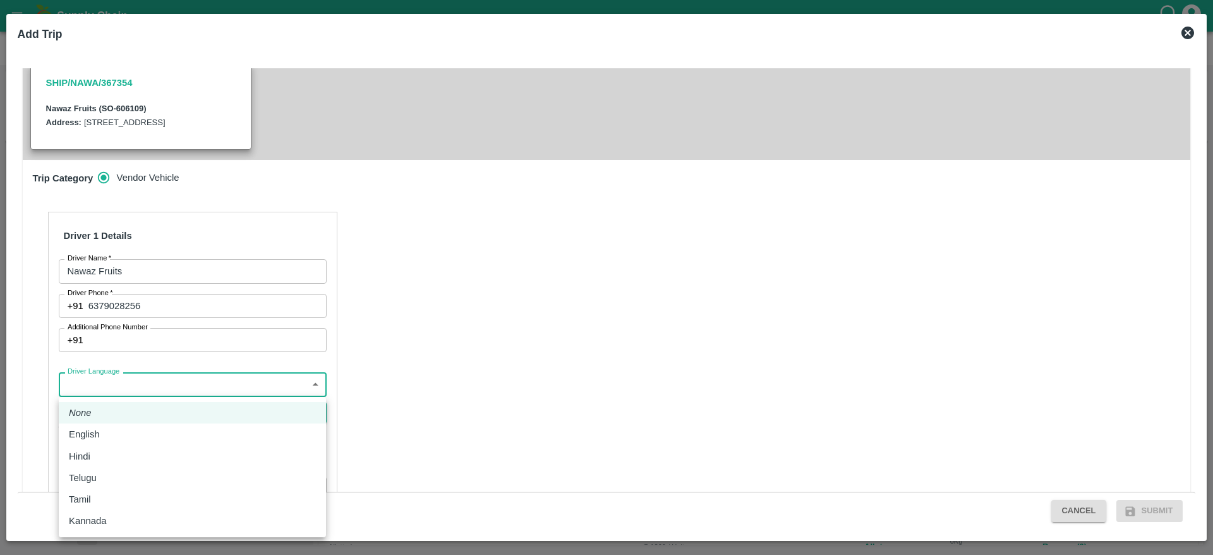
click at [213, 394] on body "Supply Chain Sales Orders FruitX Bangalore Add SO ID SO ID Start Date Start Dat…" at bounding box center [606, 277] width 1213 height 555
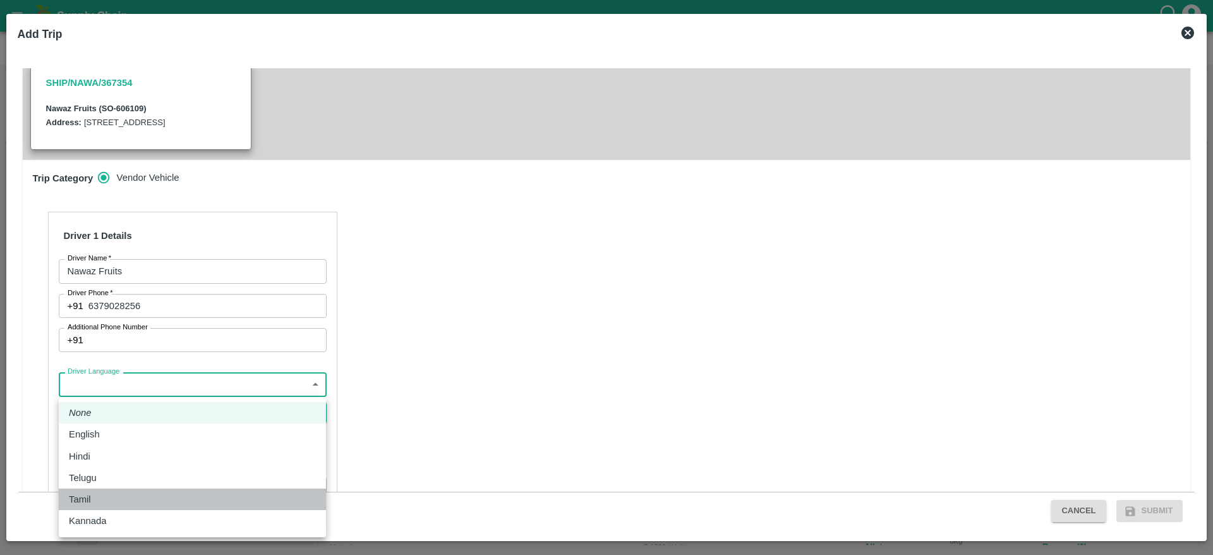
click at [97, 498] on div "Tamil" at bounding box center [192, 499] width 247 height 14
type input "ta"
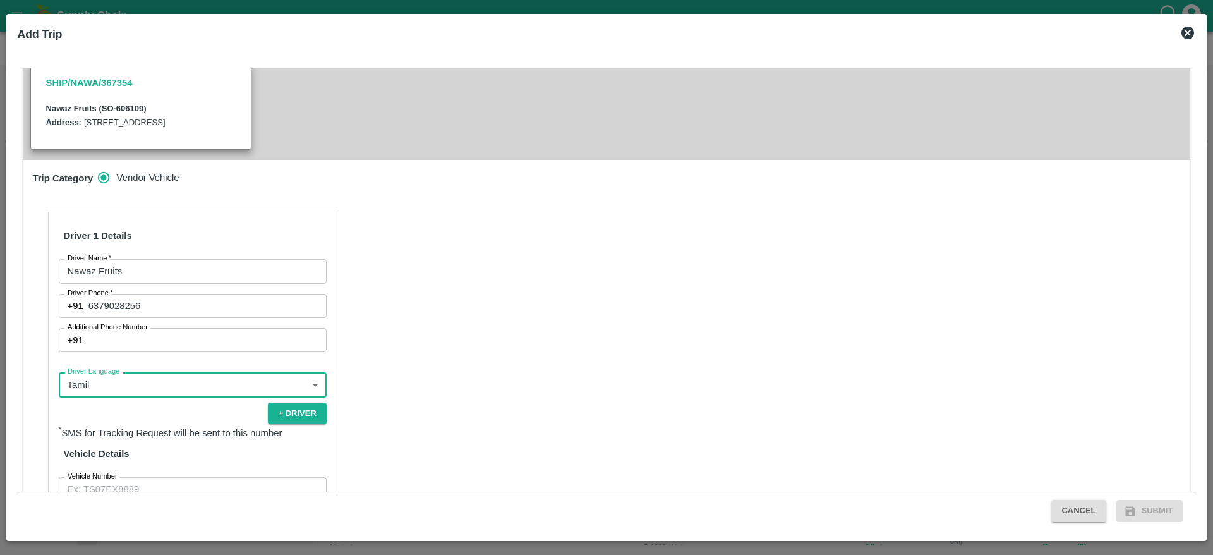
scroll to position [392, 0]
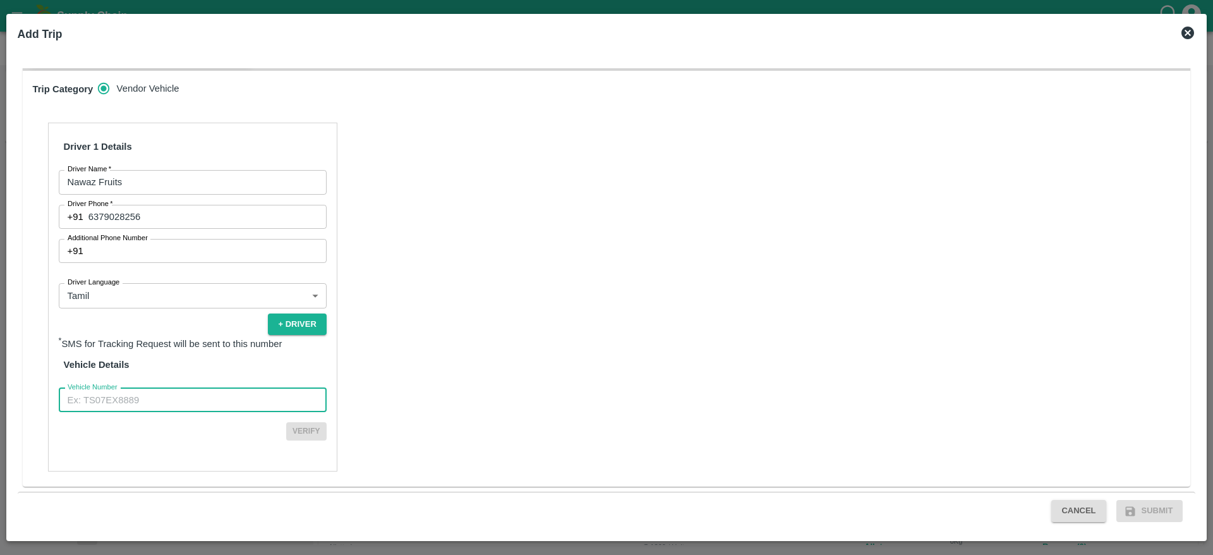
click at [215, 389] on input "Vehicle Number" at bounding box center [193, 400] width 268 height 24
type input "TN31CA3674"
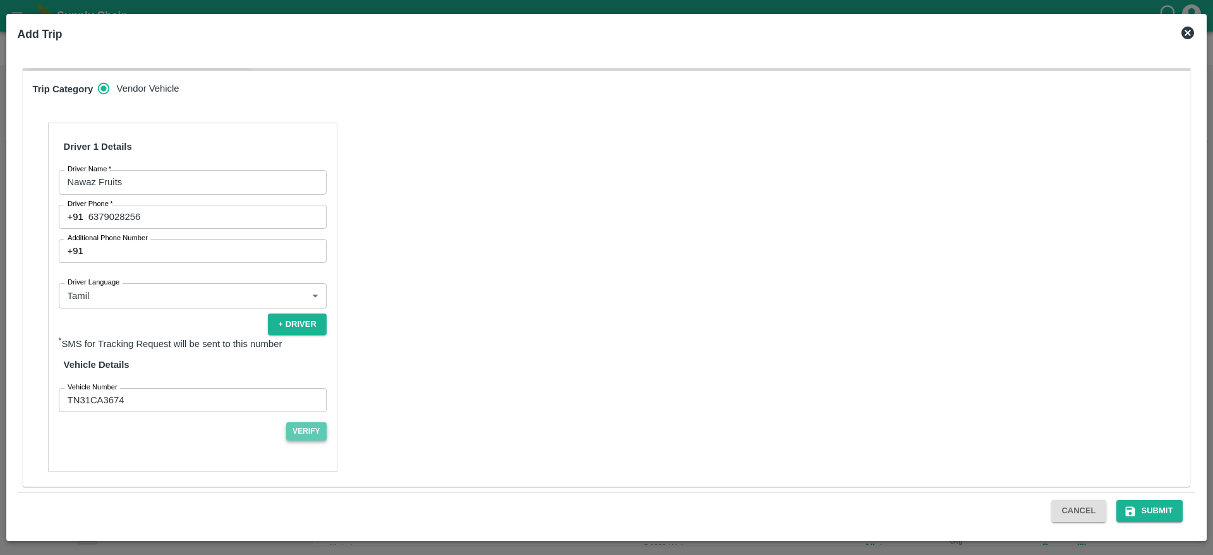
click at [300, 434] on button "Verify" at bounding box center [306, 431] width 40 height 18
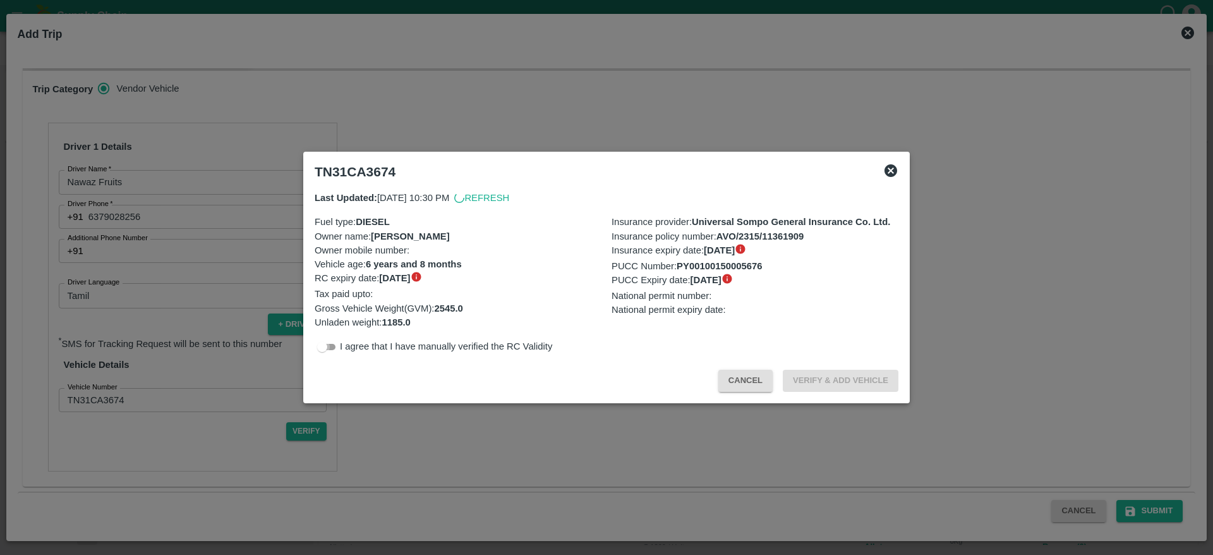
click at [329, 350] on input "checkbox" at bounding box center [321, 346] width 45 height 15
checkbox input "true"
click at [834, 385] on button "Verify & Add Vehicle" at bounding box center [841, 380] width 116 height 22
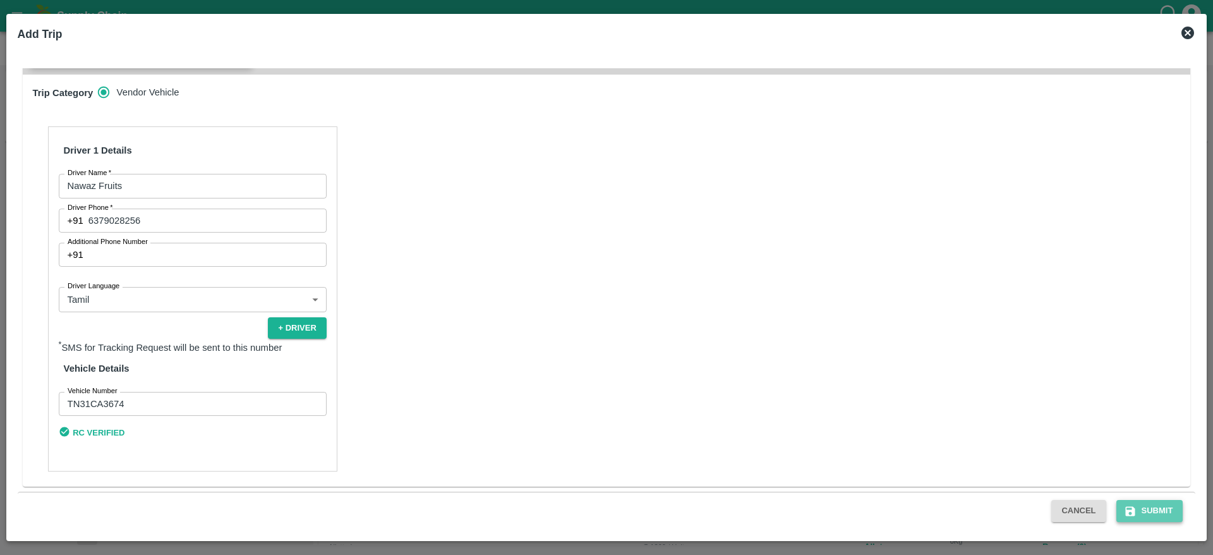
click at [1146, 507] on button "Submit" at bounding box center [1149, 511] width 67 height 22
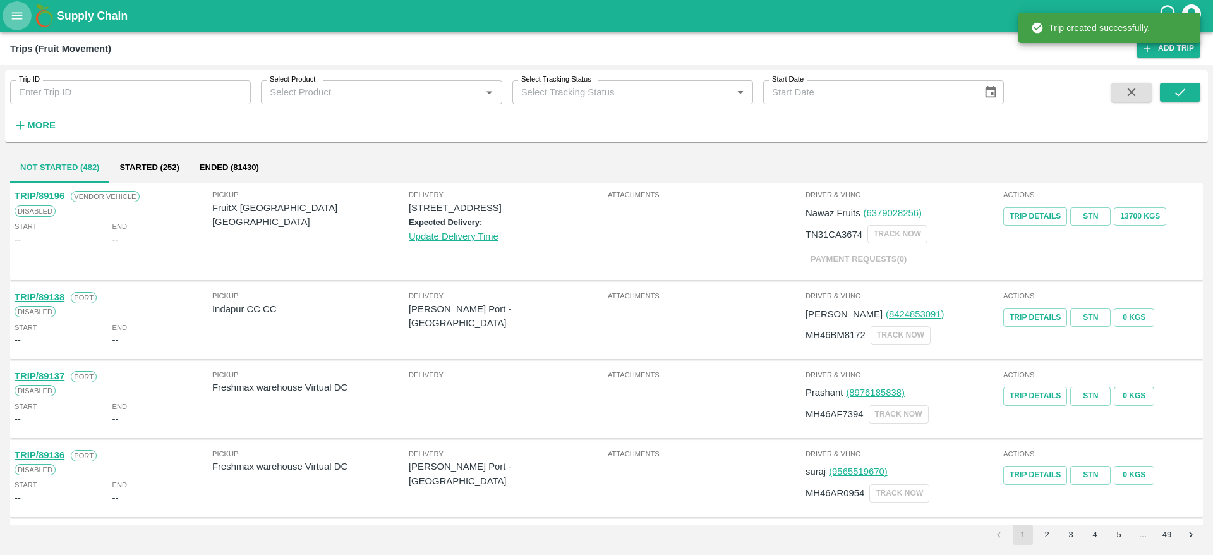
click at [10, 22] on icon "open drawer" at bounding box center [17, 16] width 14 height 14
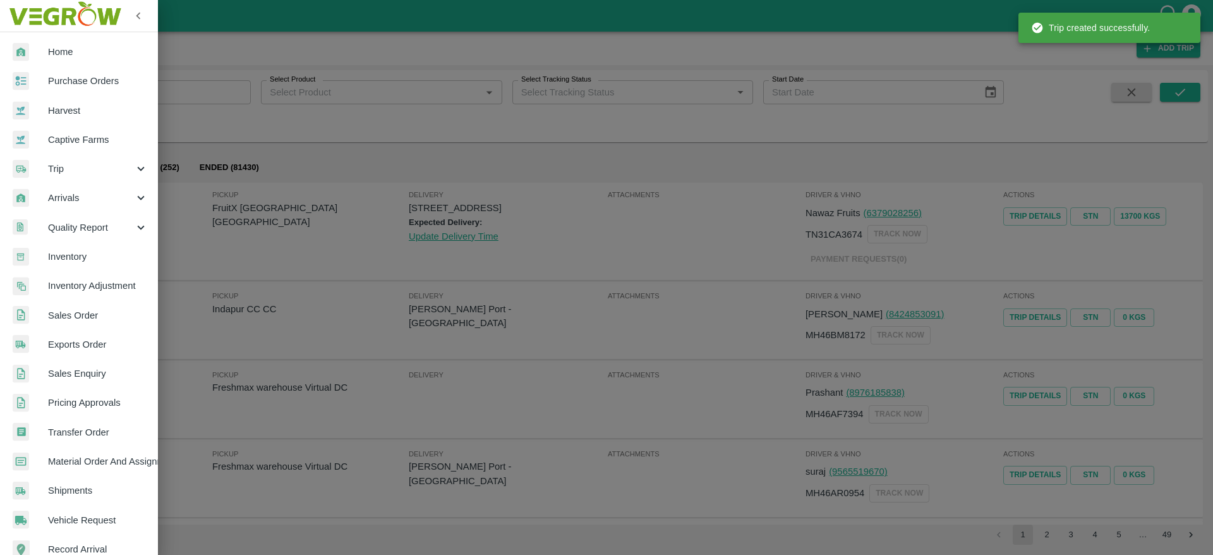
click at [111, 318] on span "Sales Order" at bounding box center [98, 315] width 100 height 14
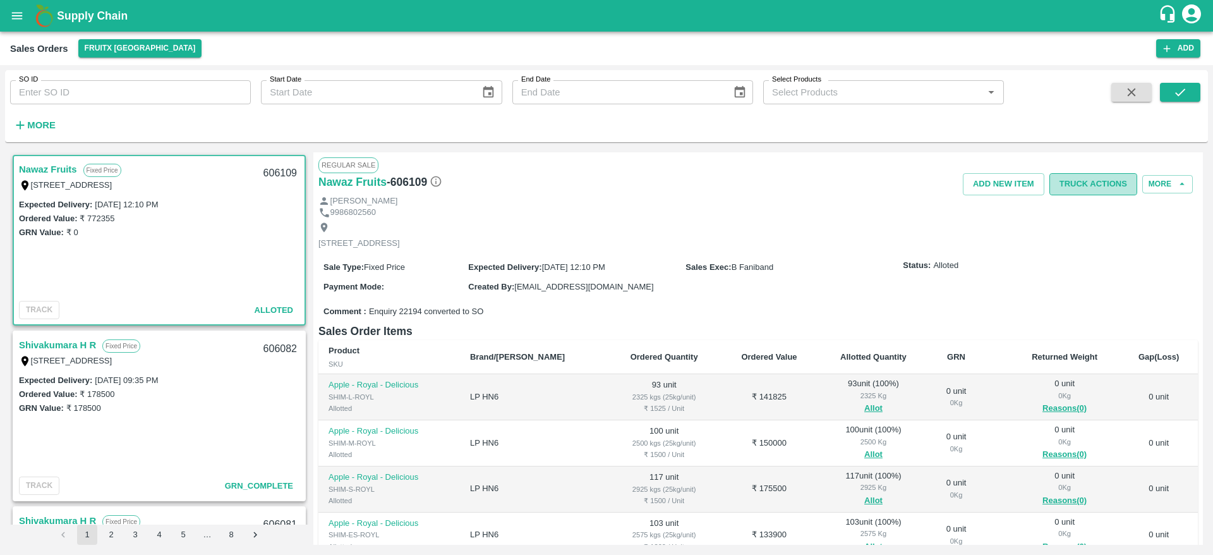
click at [1090, 187] on button "Truck Actions" at bounding box center [1093, 184] width 88 height 22
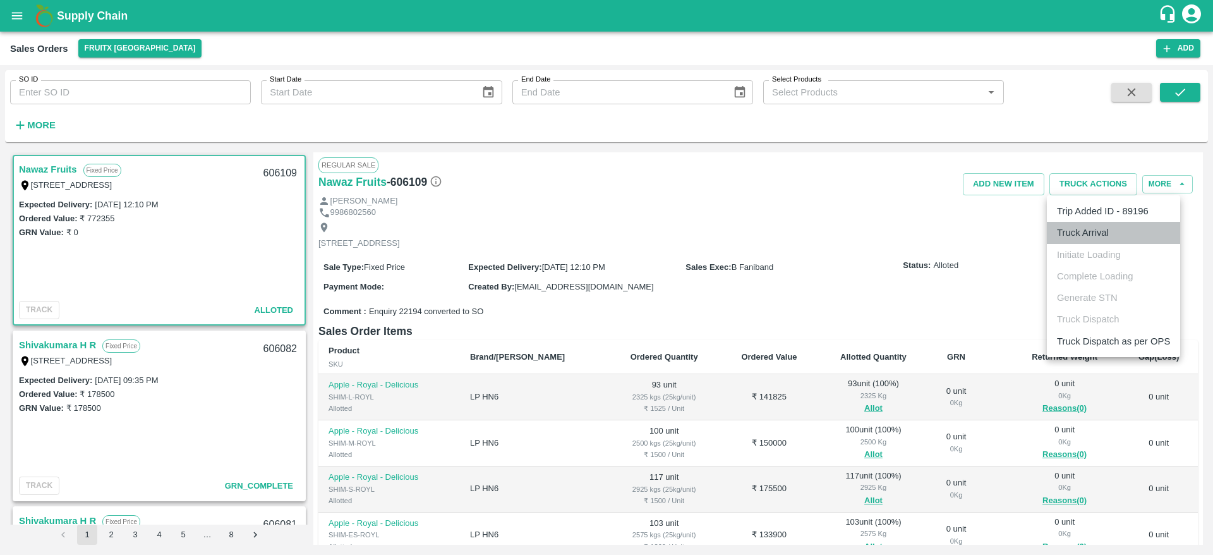
click at [1120, 237] on li "Truck Arrival" at bounding box center [1113, 232] width 133 height 21
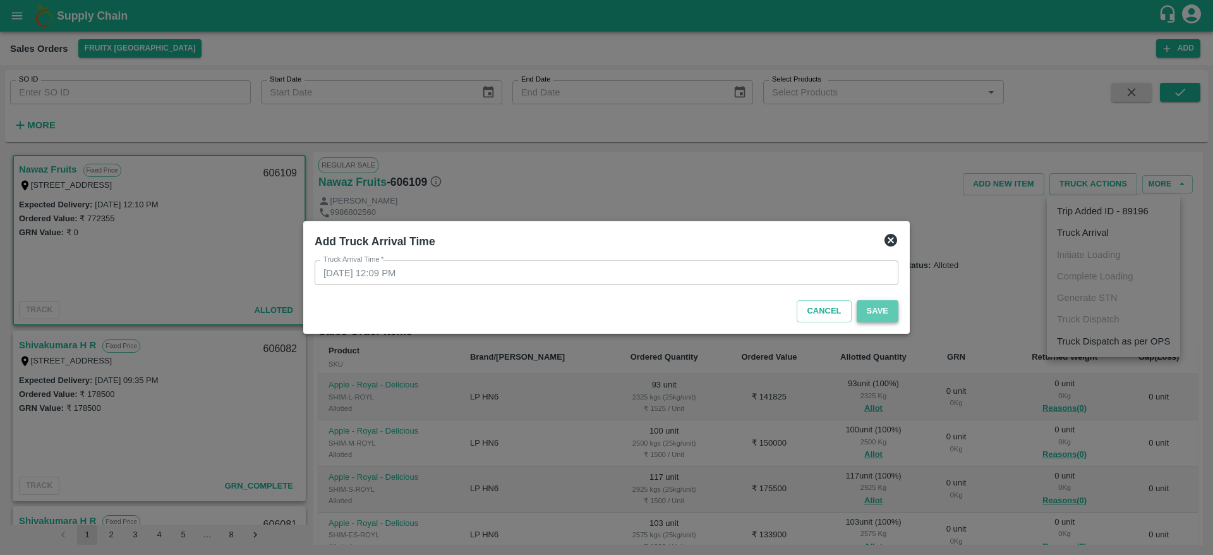
click at [892, 300] on button "Save" at bounding box center [877, 311] width 42 height 22
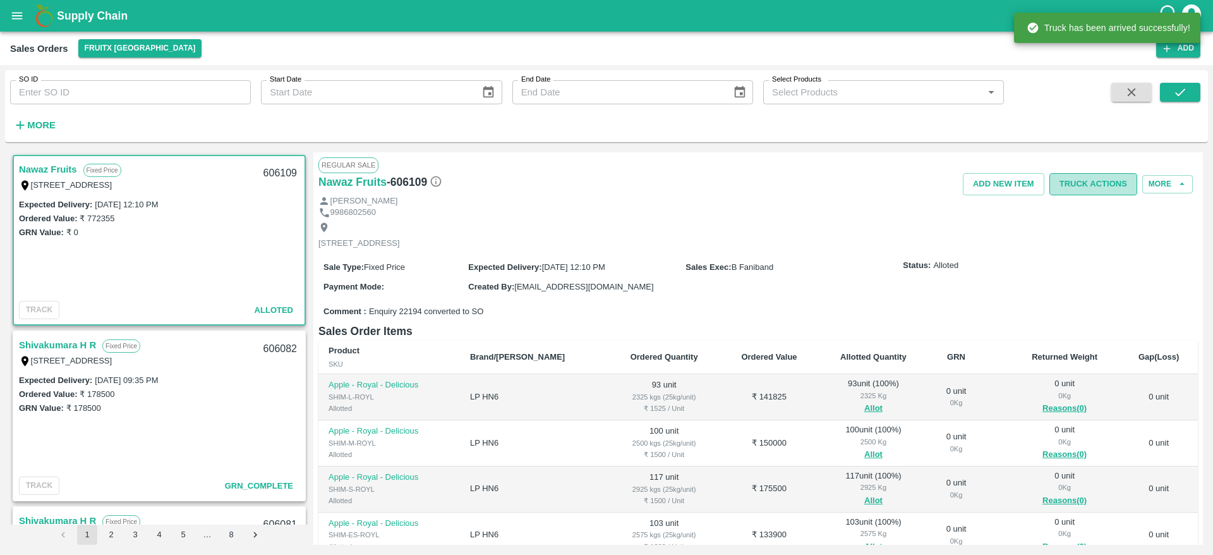
click at [1087, 191] on button "Truck Actions" at bounding box center [1093, 184] width 88 height 22
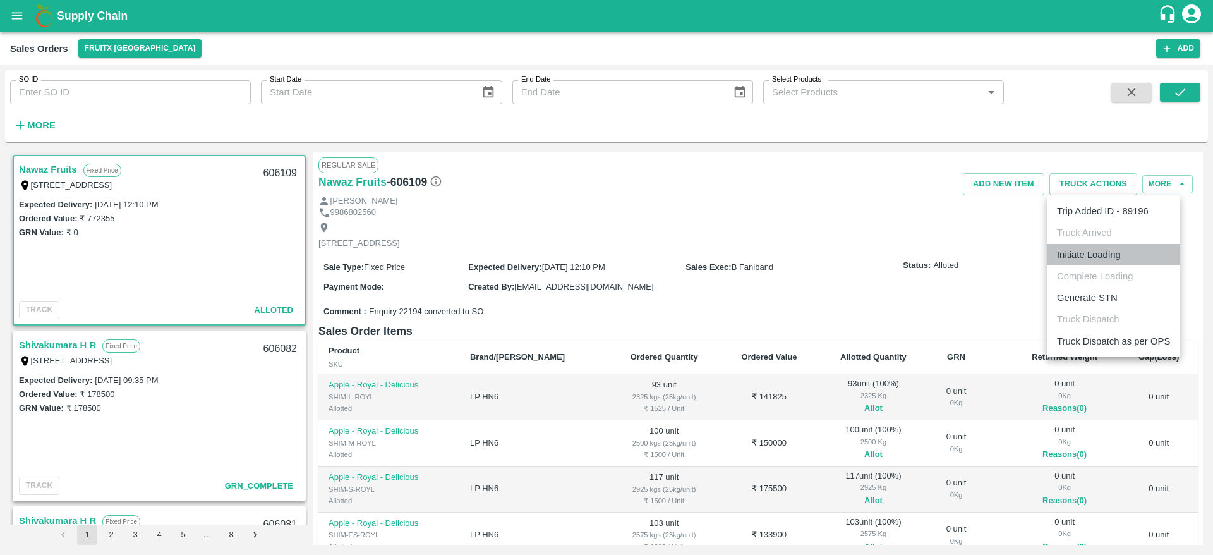
click at [1114, 256] on li "Initiate Loading" at bounding box center [1113, 254] width 133 height 21
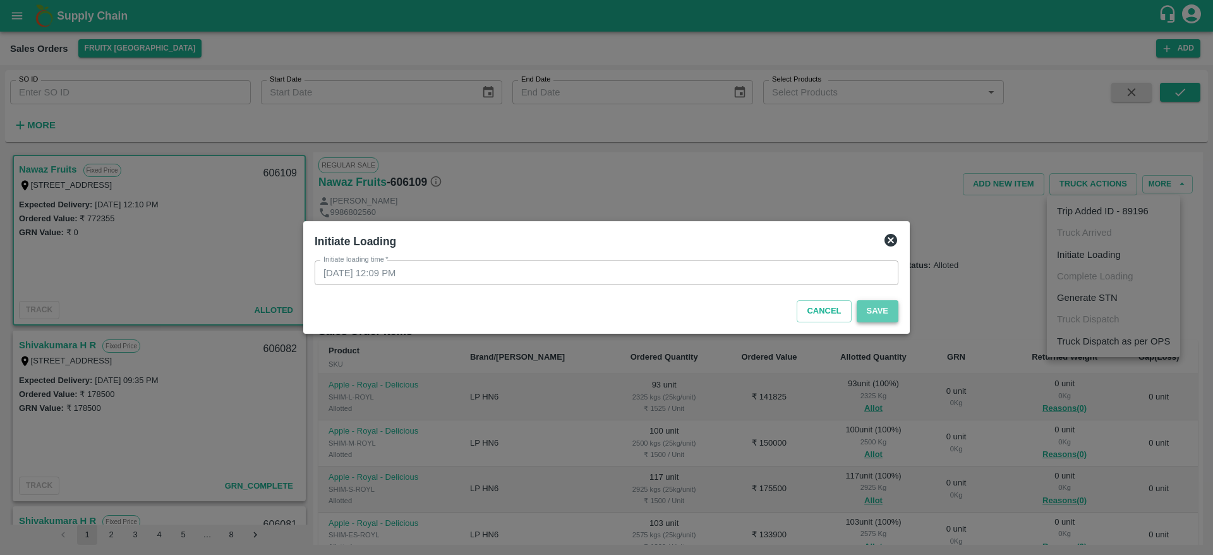
click at [882, 314] on button "Save" at bounding box center [877, 311] width 42 height 22
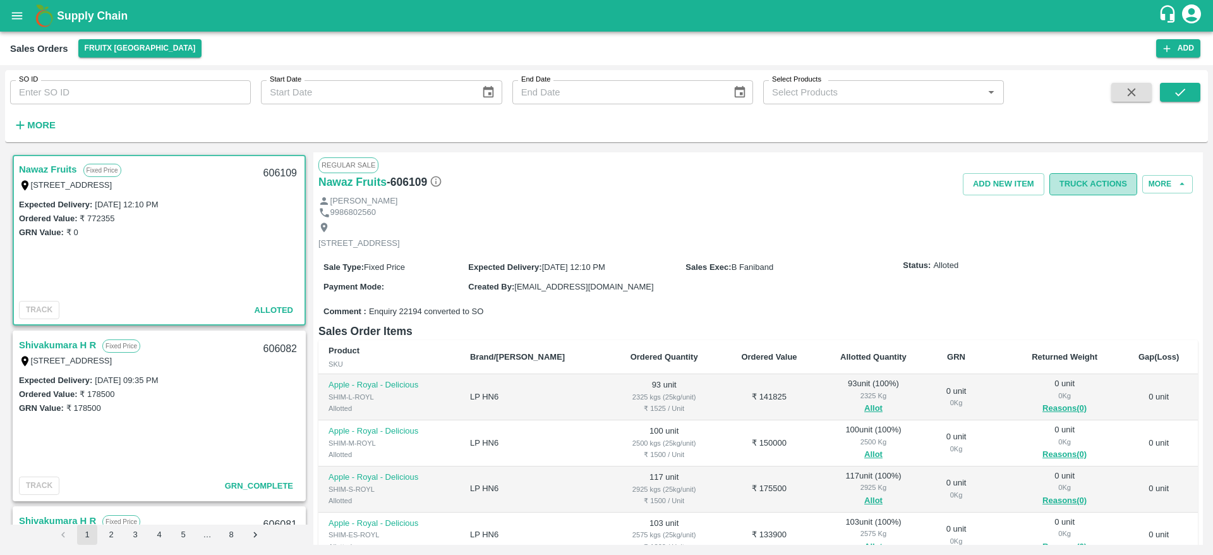
click at [1084, 183] on button "Truck Actions" at bounding box center [1093, 184] width 88 height 22
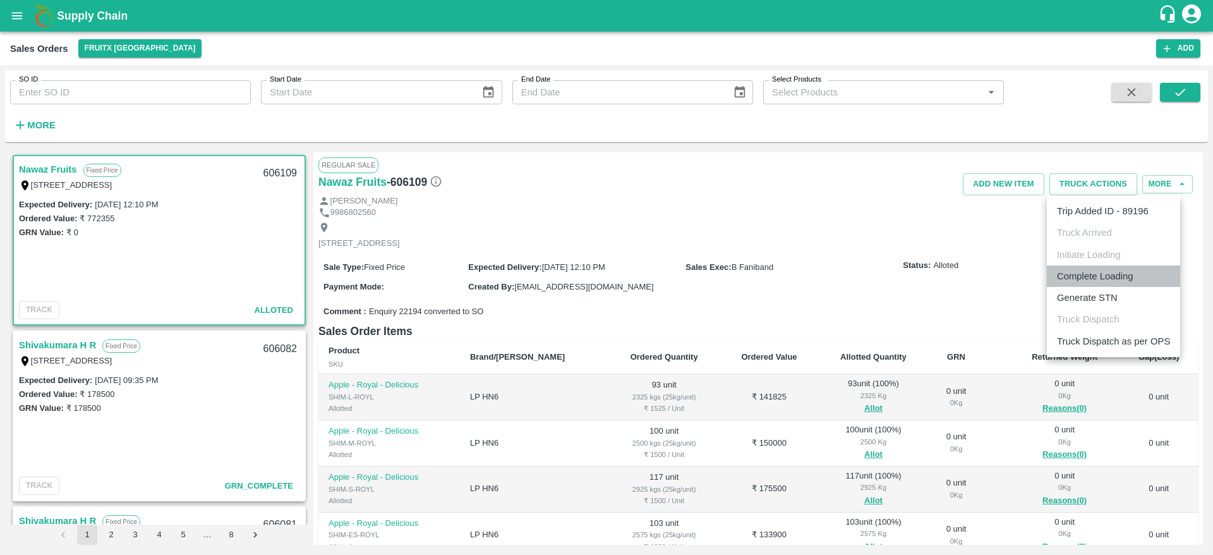
click at [1091, 280] on li "Complete Loading" at bounding box center [1113, 275] width 133 height 21
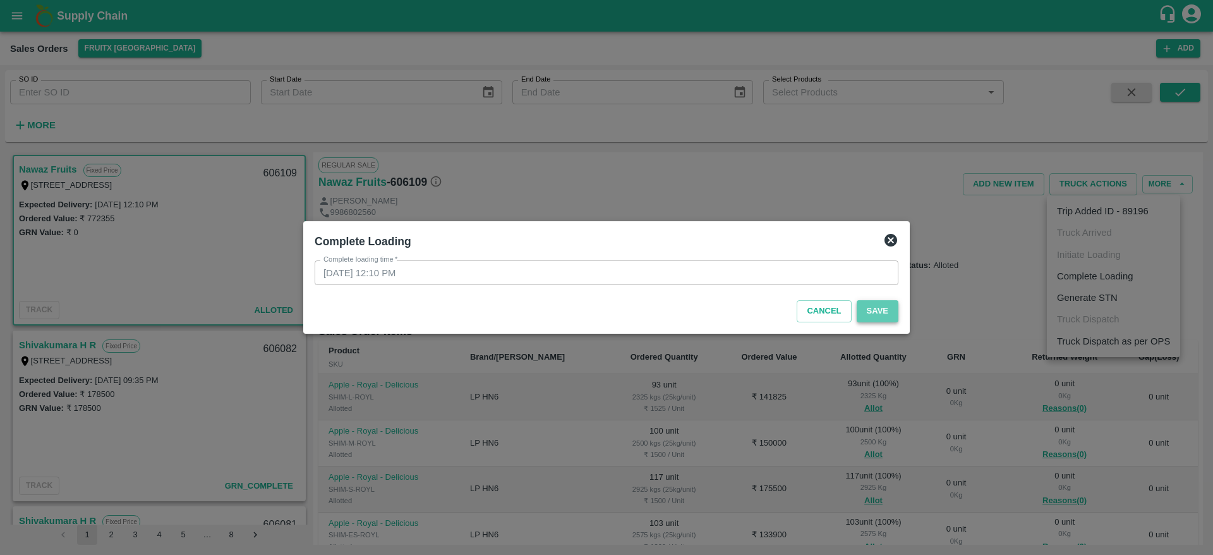
click at [874, 313] on button "Save" at bounding box center [877, 311] width 42 height 22
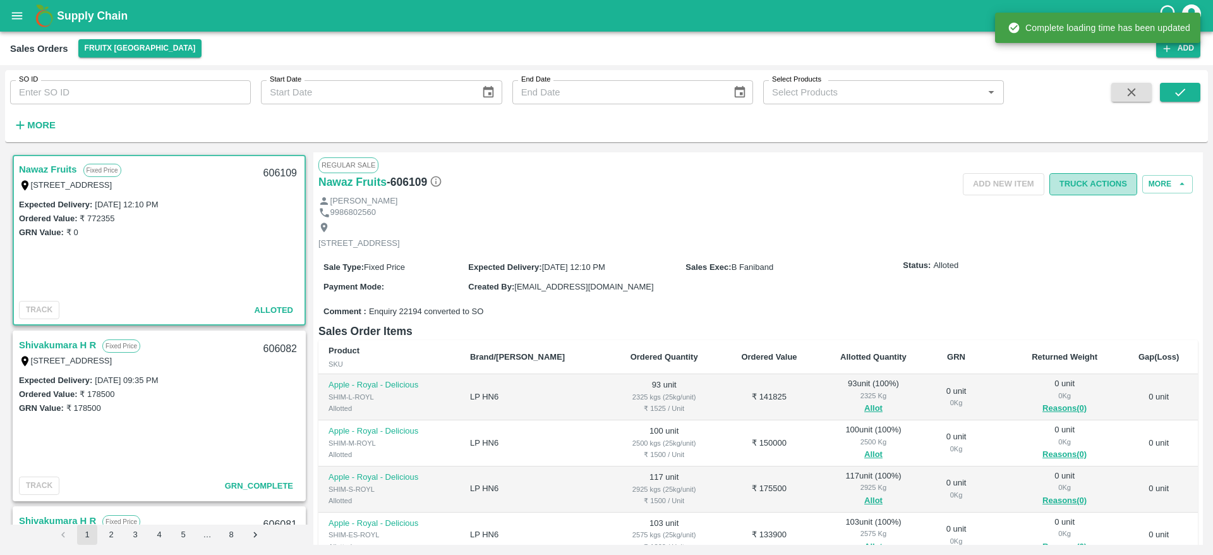
click at [1101, 173] on button "Truck Actions" at bounding box center [1093, 184] width 88 height 22
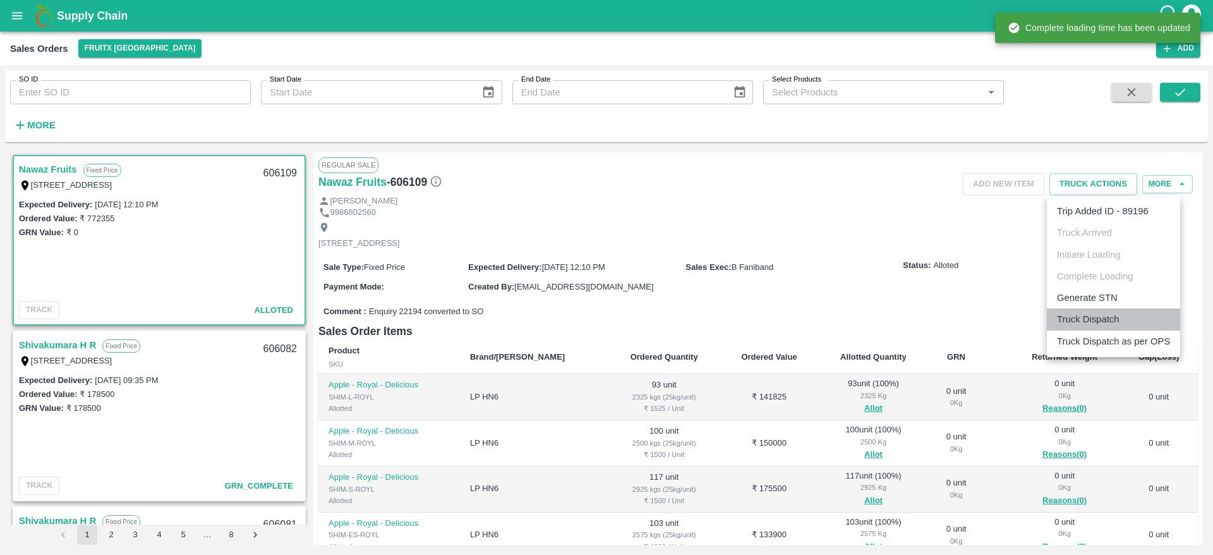
click at [1126, 325] on li "Truck Dispatch" at bounding box center [1113, 318] width 133 height 21
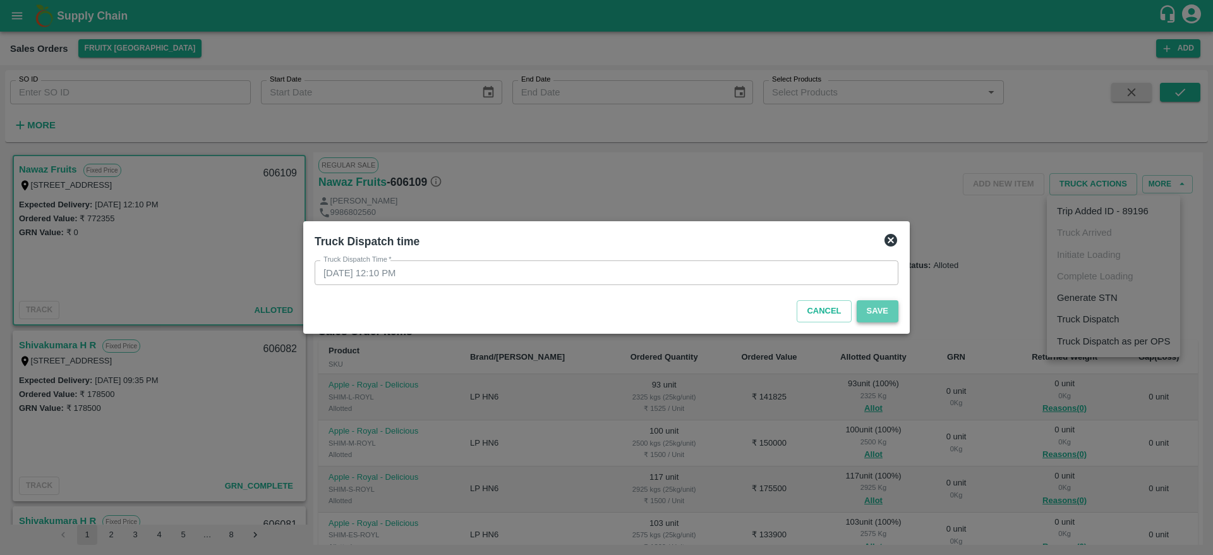
click at [887, 308] on button "Save" at bounding box center [877, 311] width 42 height 22
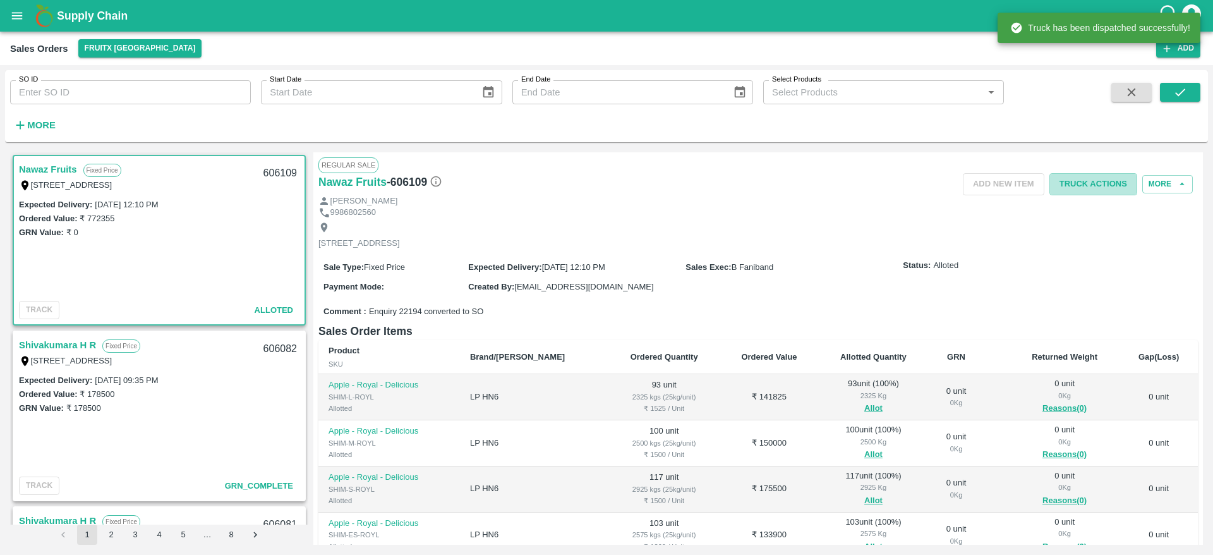
click at [1096, 190] on button "Truck Actions" at bounding box center [1093, 184] width 88 height 22
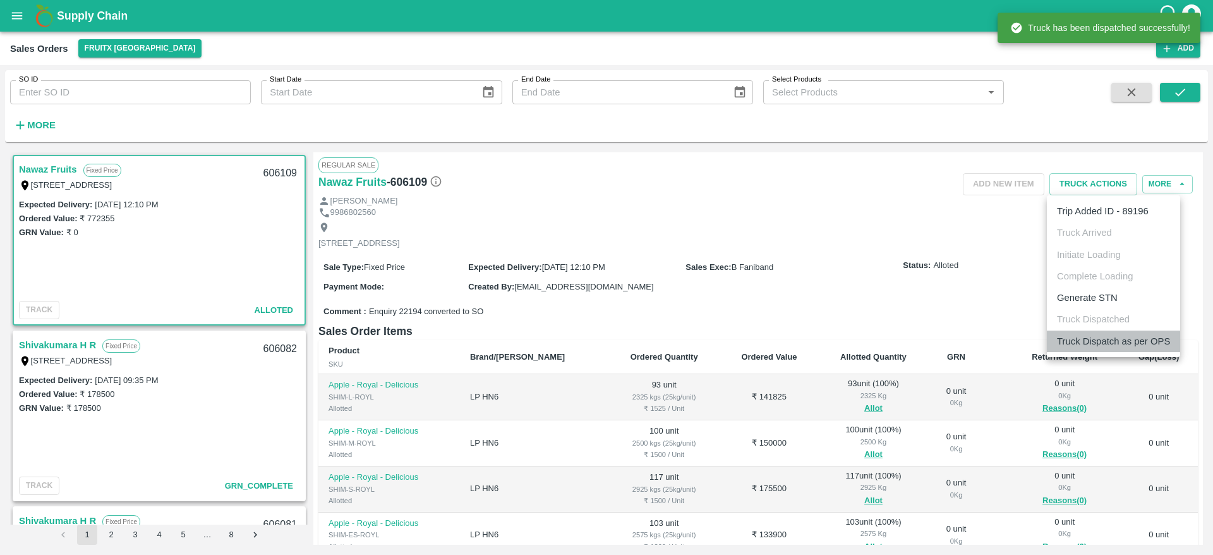
click at [1130, 332] on li "Truck Dispatch as per OPS" at bounding box center [1113, 340] width 133 height 21
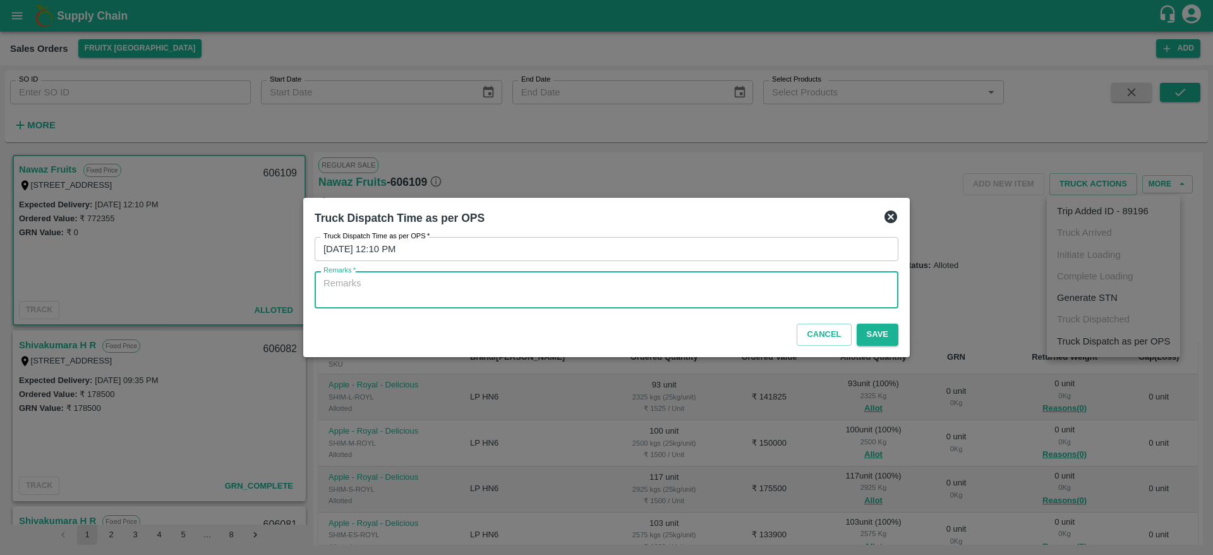
click at [836, 294] on textarea "Remarks   *" at bounding box center [606, 290] width 566 height 27
type textarea "OTD"
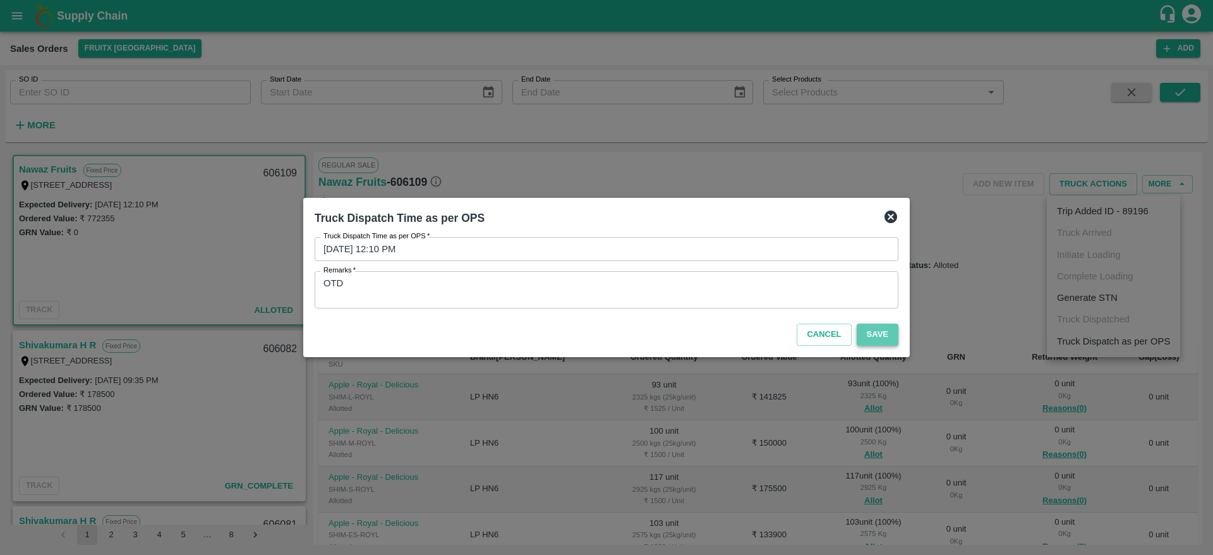
click at [868, 328] on button "Save" at bounding box center [877, 334] width 42 height 22
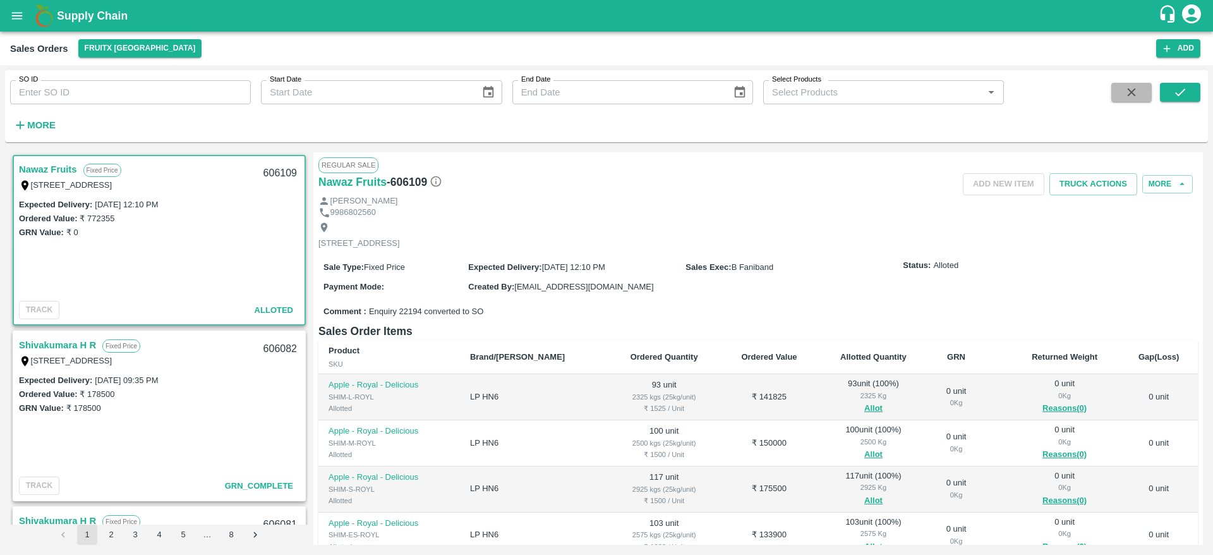
click at [1127, 85] on icon "button" at bounding box center [1131, 92] width 14 height 14
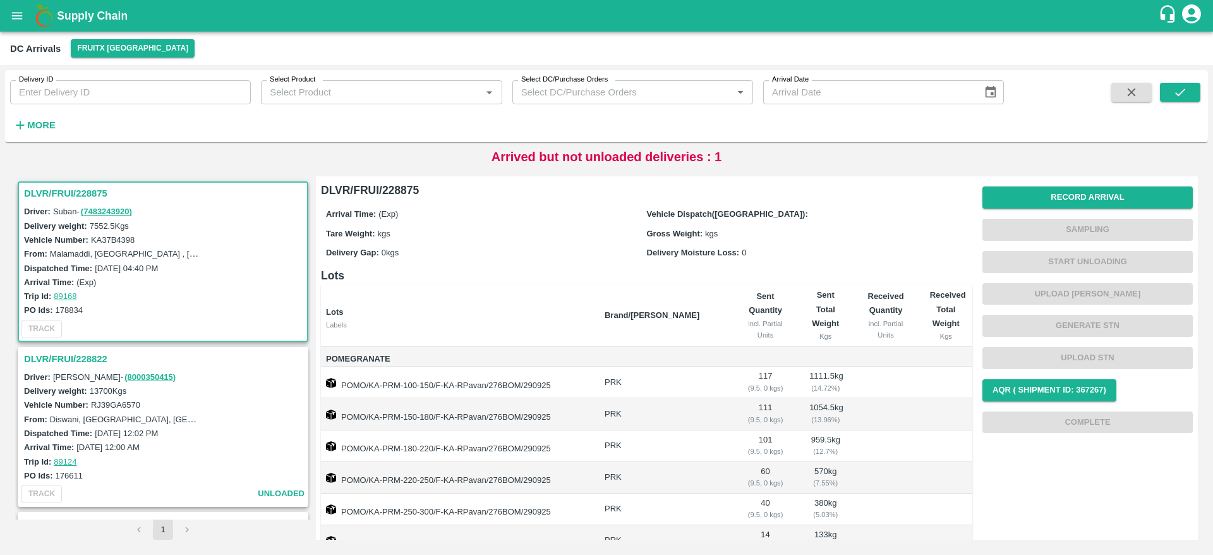
click at [104, 356] on h3 "DLVR/FRUI/228822" at bounding box center [165, 359] width 282 height 16
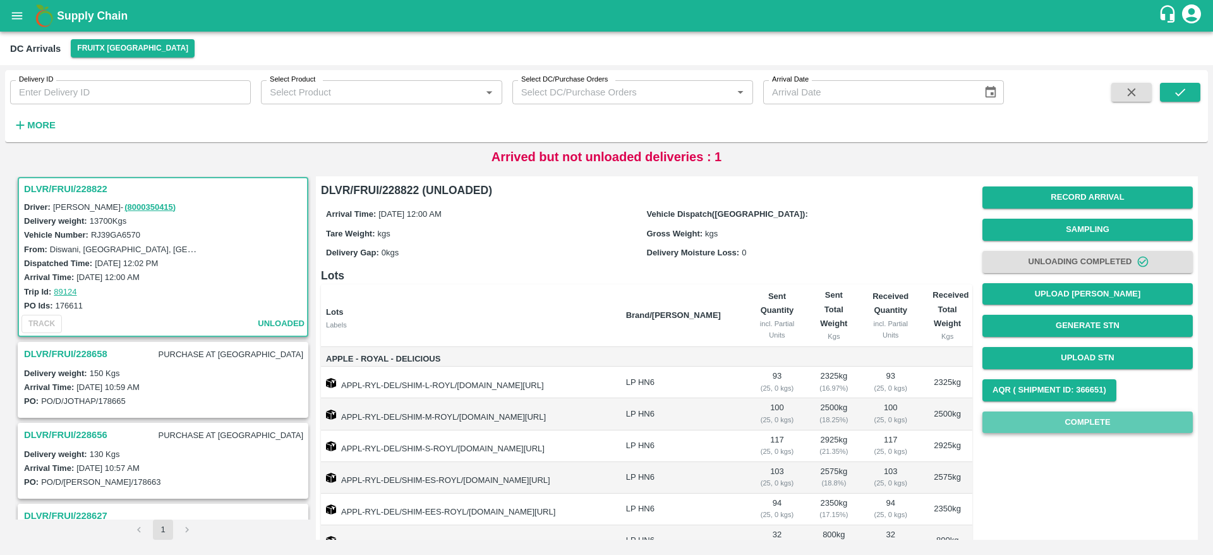
click at [1113, 428] on button "Complete" at bounding box center [1087, 422] width 210 height 22
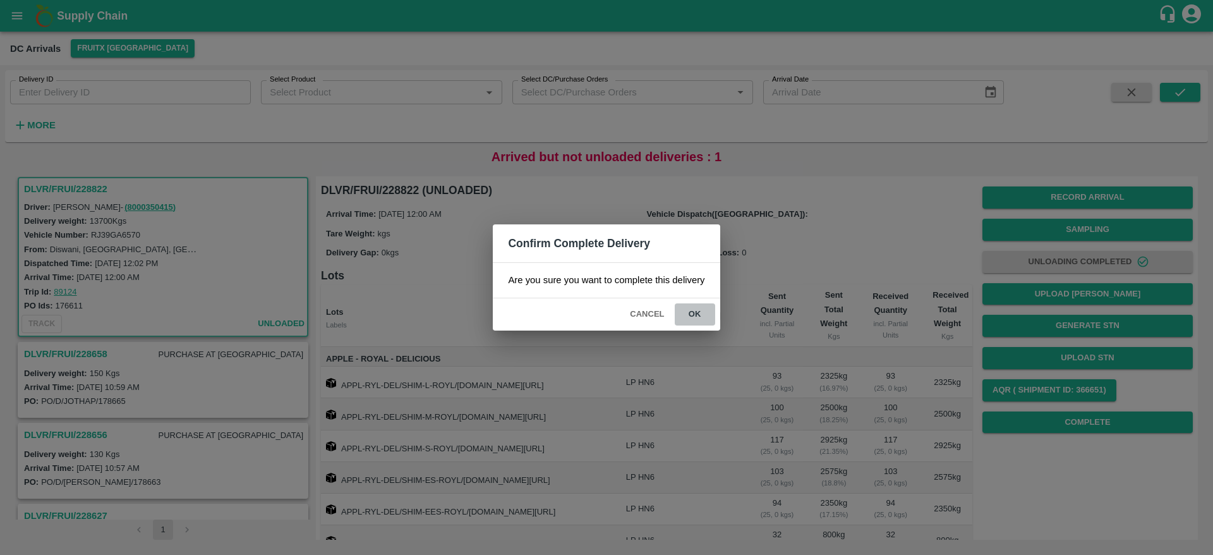
click at [687, 311] on button "ok" at bounding box center [695, 314] width 40 height 22
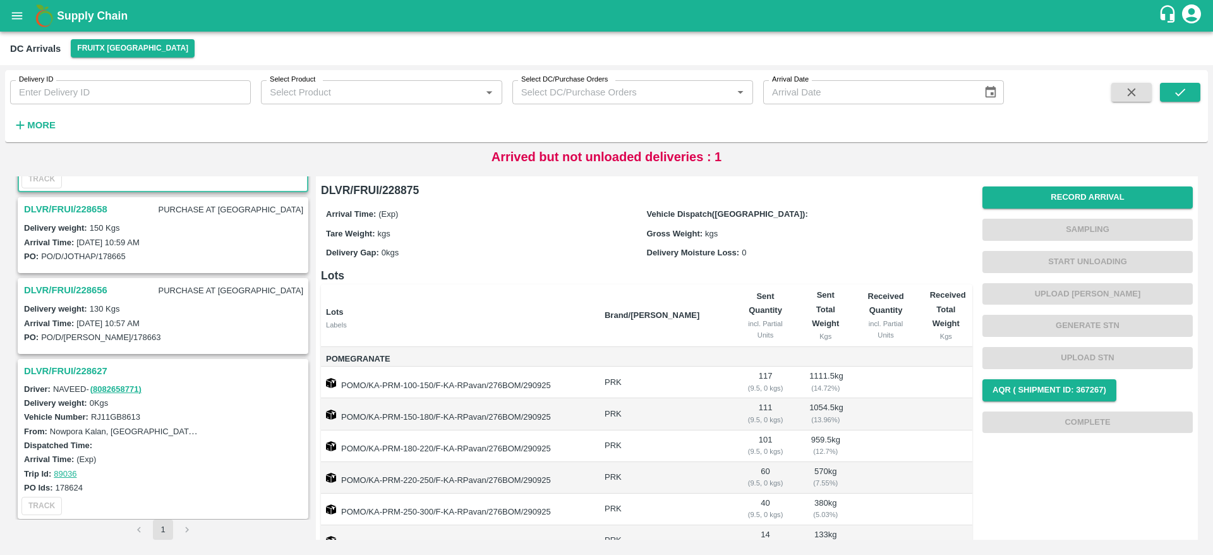
scroll to position [89, 0]
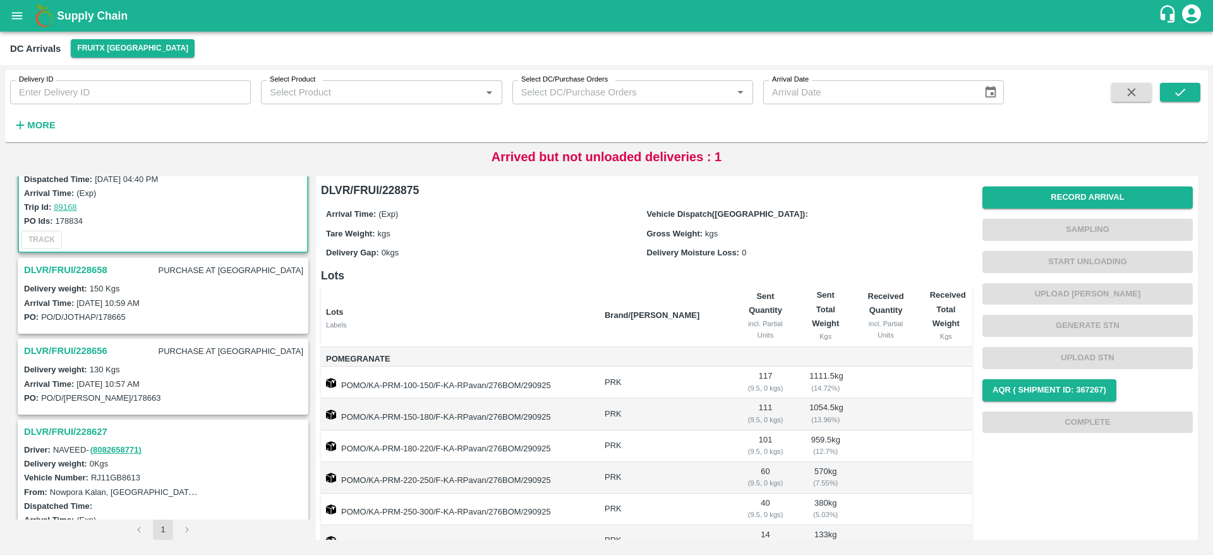
click at [73, 267] on h3 "DLVR/FRUI/228658" at bounding box center [65, 269] width 83 height 16
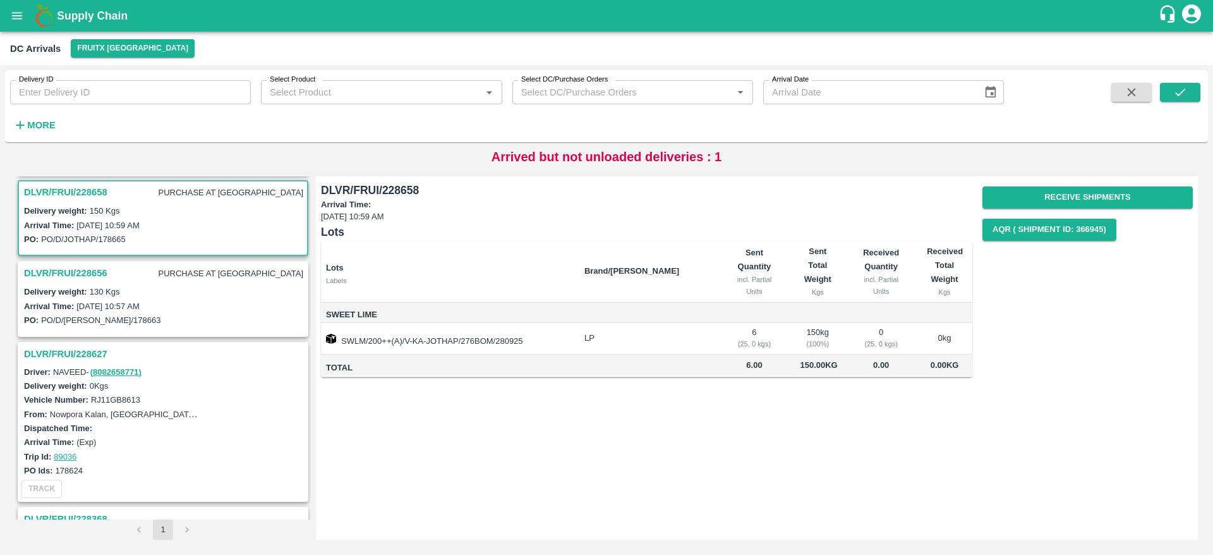
scroll to position [170, 0]
click at [104, 266] on h3 "DLVR/FRUI/228656" at bounding box center [65, 269] width 83 height 16
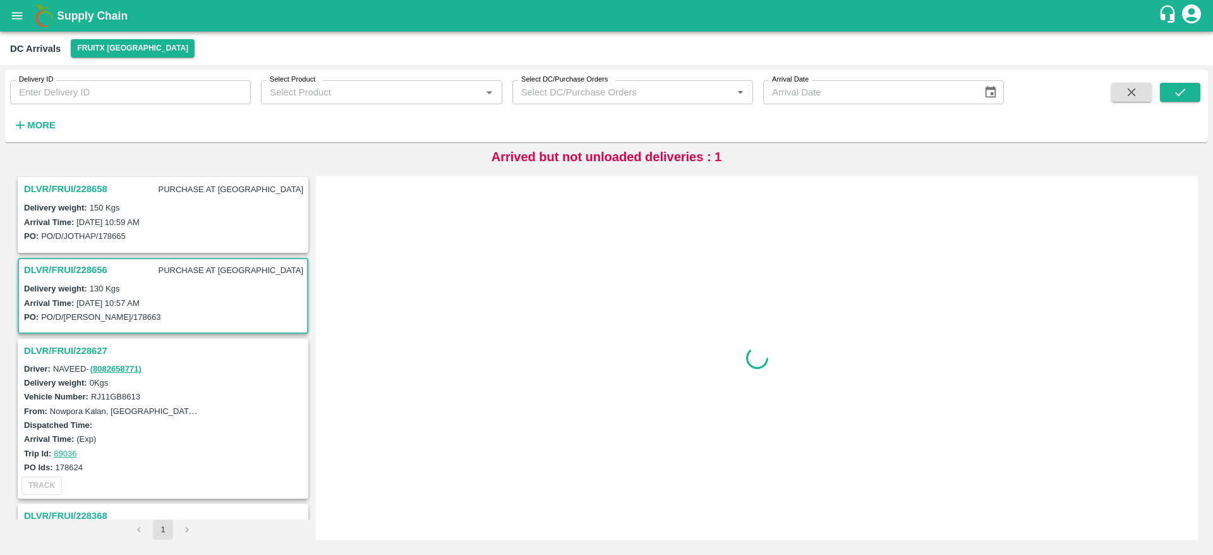
scroll to position [251, 0]
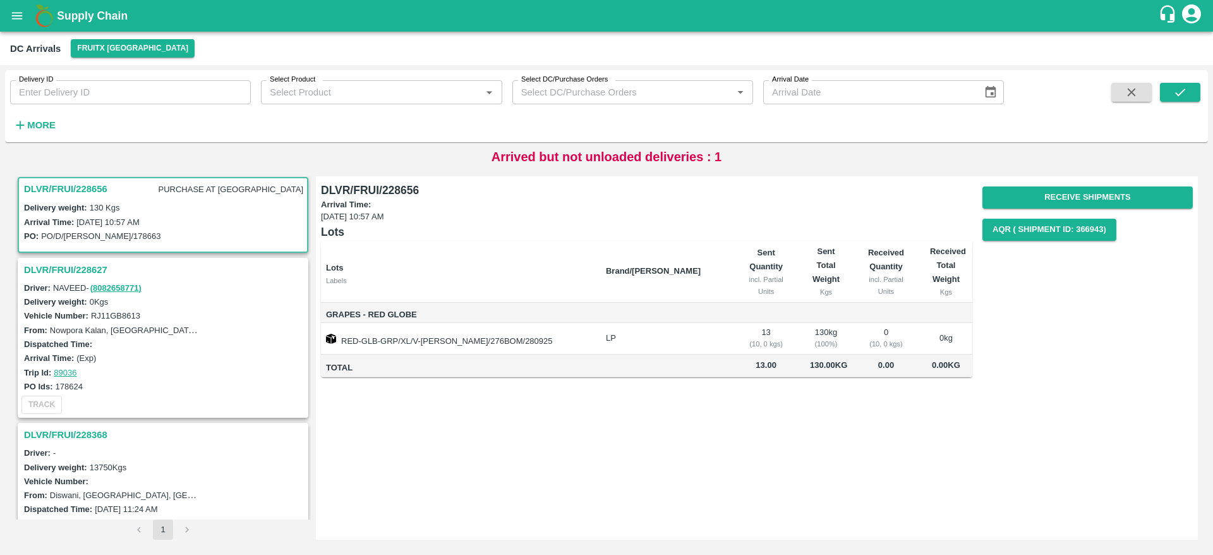
click at [93, 263] on h3 "DLVR/FRUI/228627" at bounding box center [165, 269] width 282 height 16
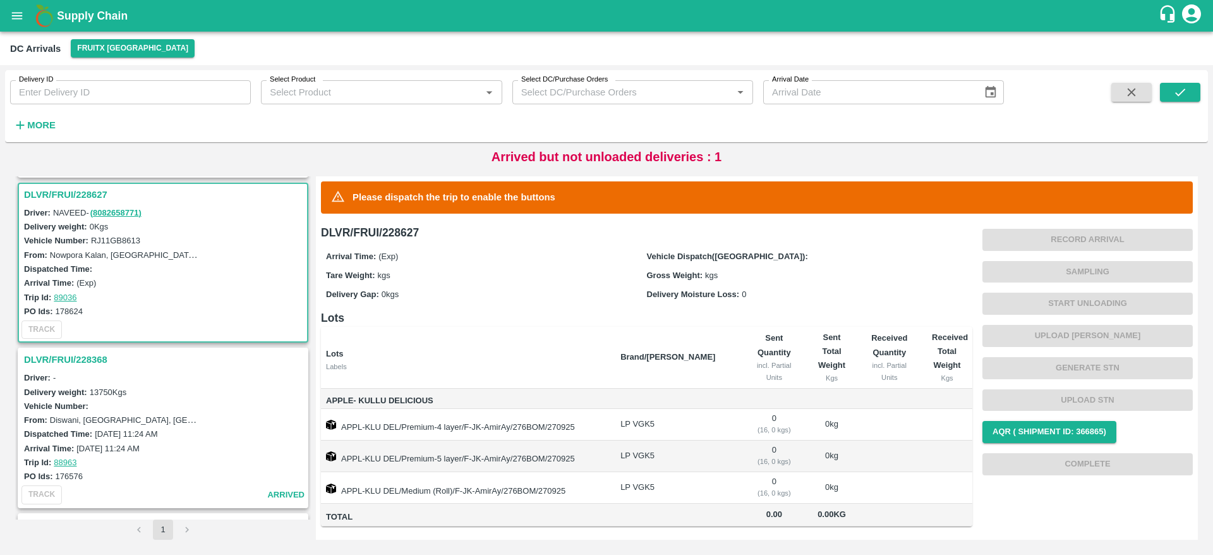
scroll to position [332, 0]
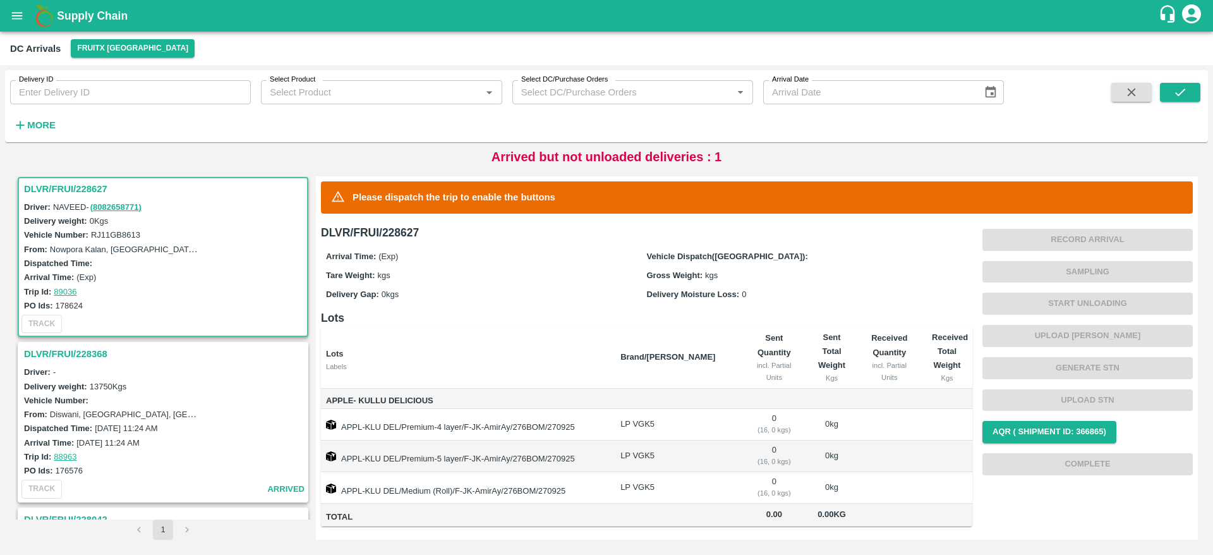
click at [85, 362] on div "DLVR/FRUI/228368" at bounding box center [163, 353] width 288 height 21
click at [81, 351] on h3 "DLVR/FRUI/228368" at bounding box center [165, 353] width 282 height 16
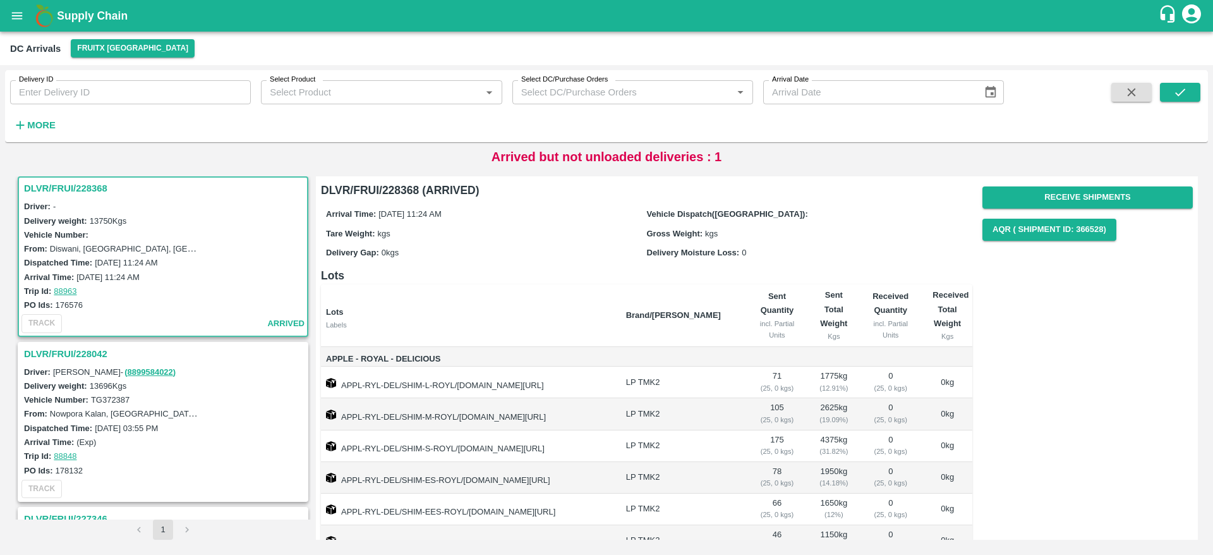
scroll to position [613, 0]
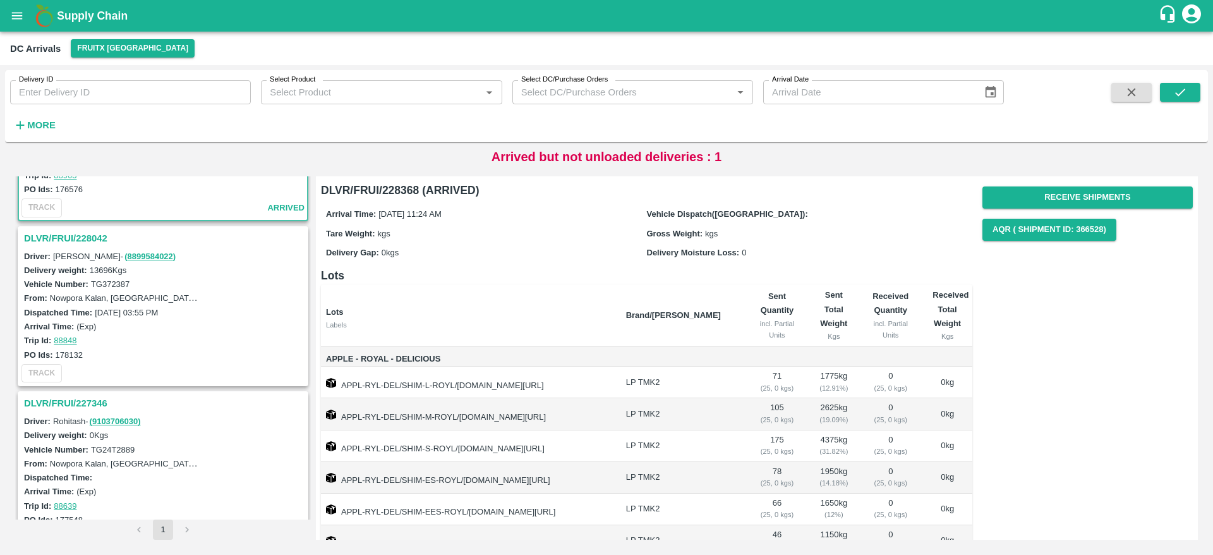
click at [100, 239] on h3 "DLVR/FRUI/228042" at bounding box center [165, 238] width 282 height 16
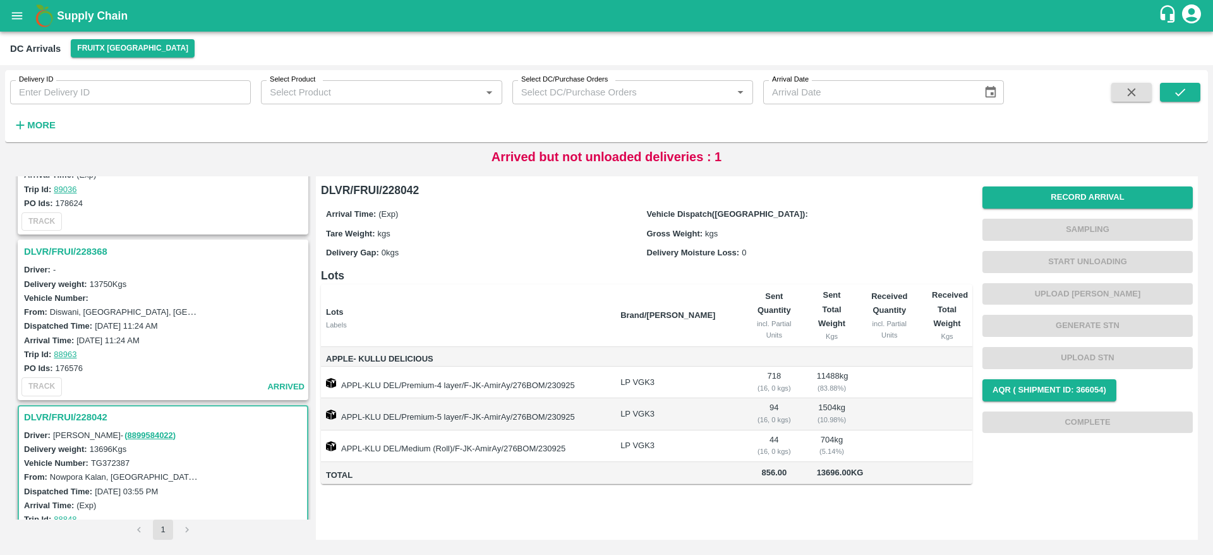
scroll to position [529, 0]
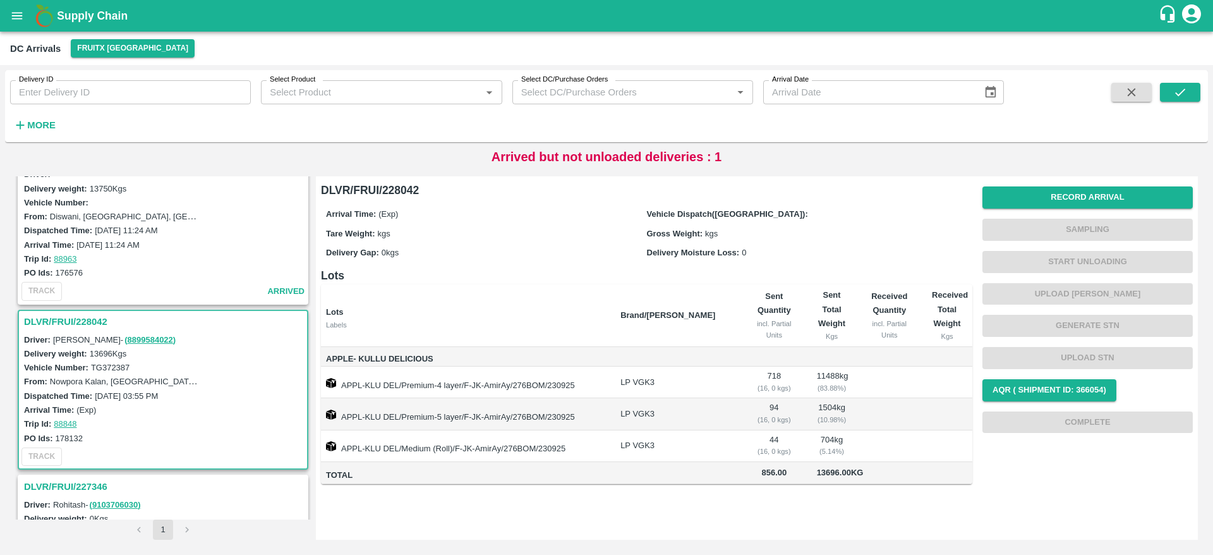
click at [90, 318] on h3 "DLVR/FRUI/228042" at bounding box center [165, 321] width 282 height 16
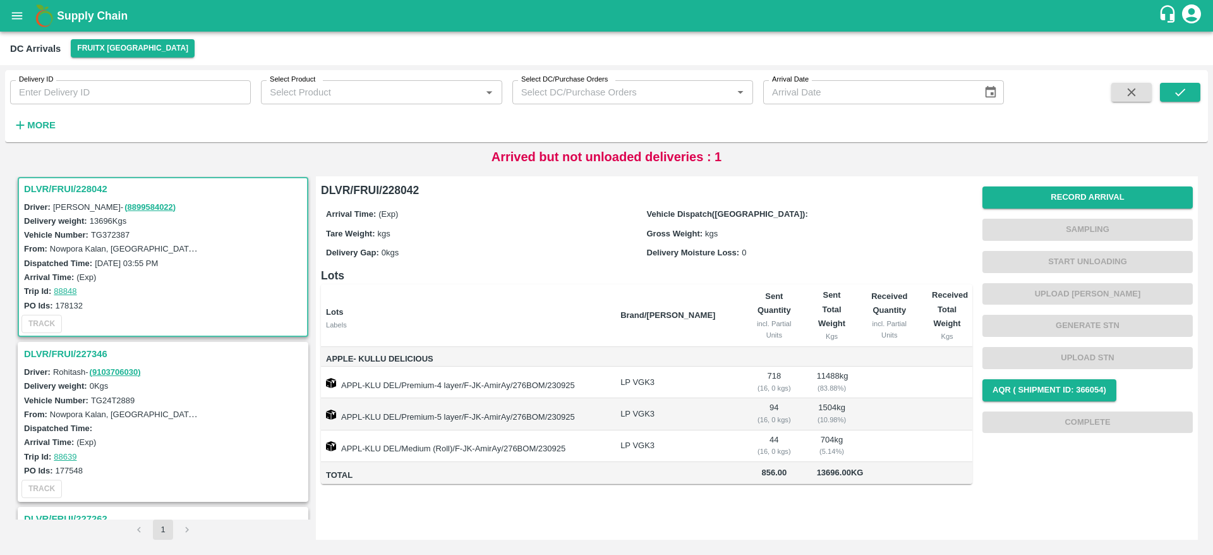
click at [87, 351] on h3 "DLVR/FRUI/227346" at bounding box center [165, 353] width 282 height 16
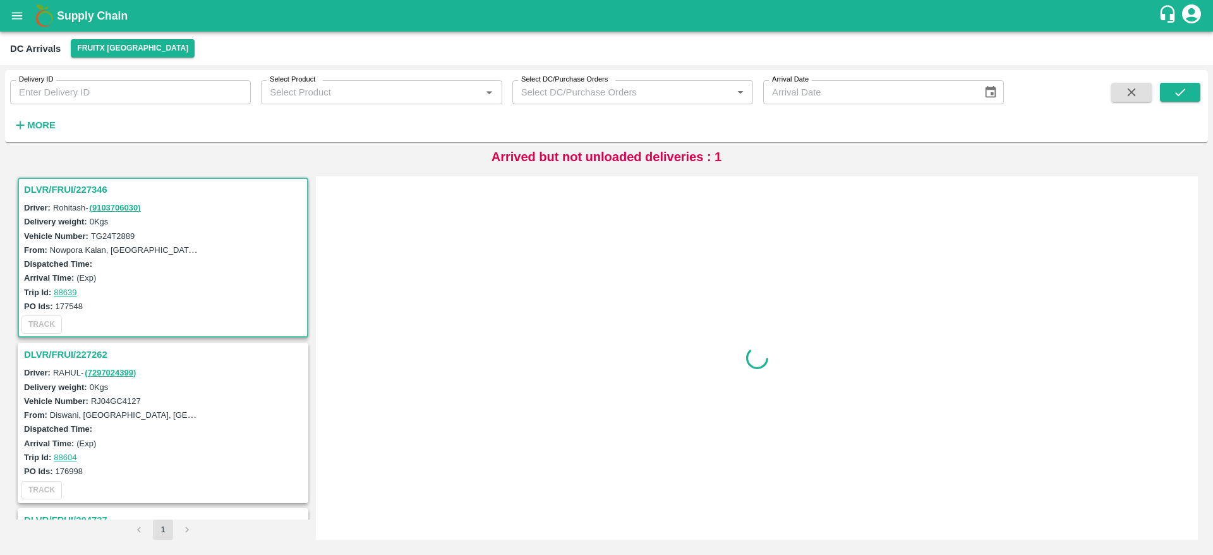
scroll to position [827, 0]
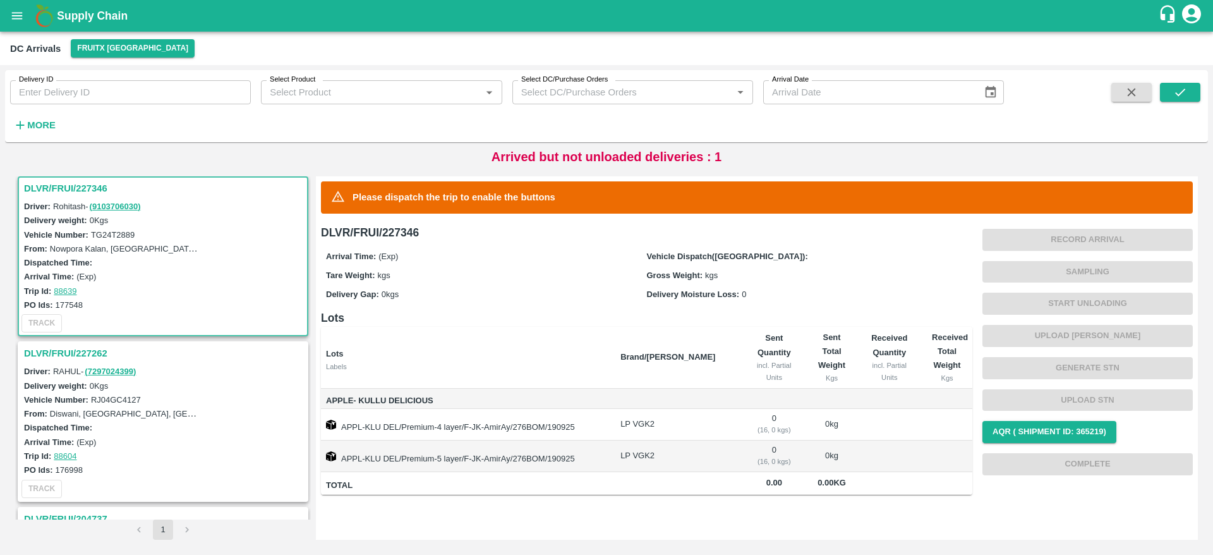
click at [76, 348] on h3 "DLVR/FRUI/227262" at bounding box center [165, 353] width 282 height 16
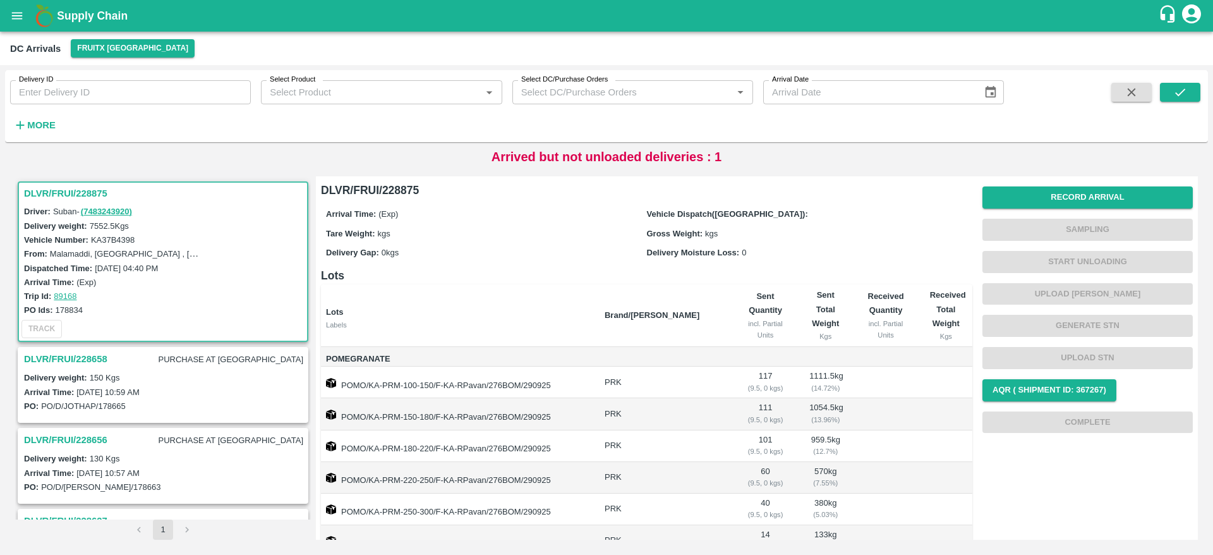
scroll to position [248, 0]
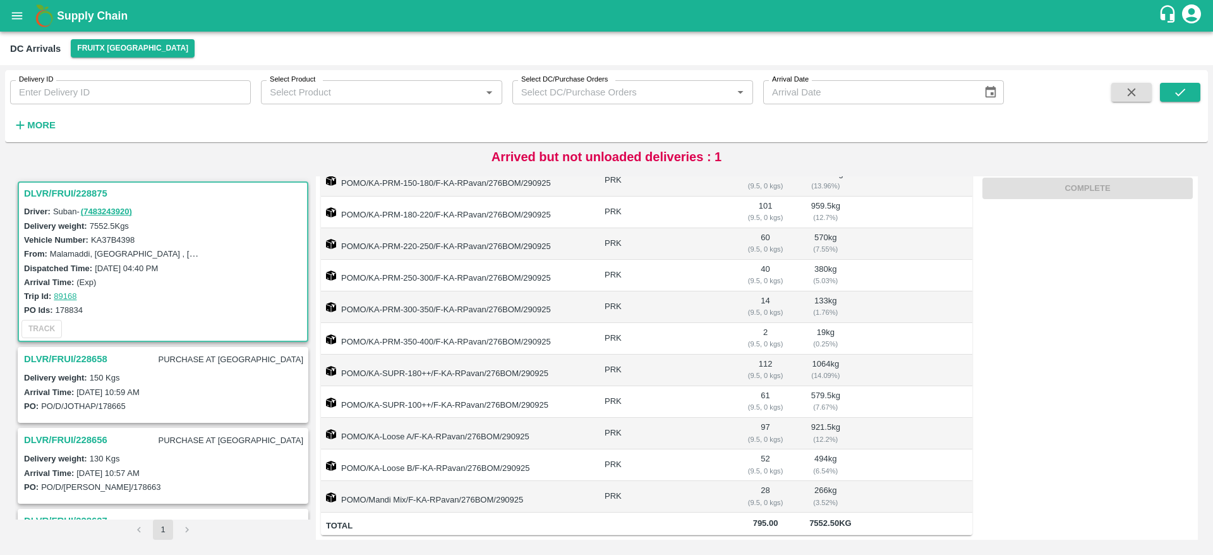
click at [80, 361] on h3 "DLVR/FRUI/228658" at bounding box center [65, 359] width 83 height 16
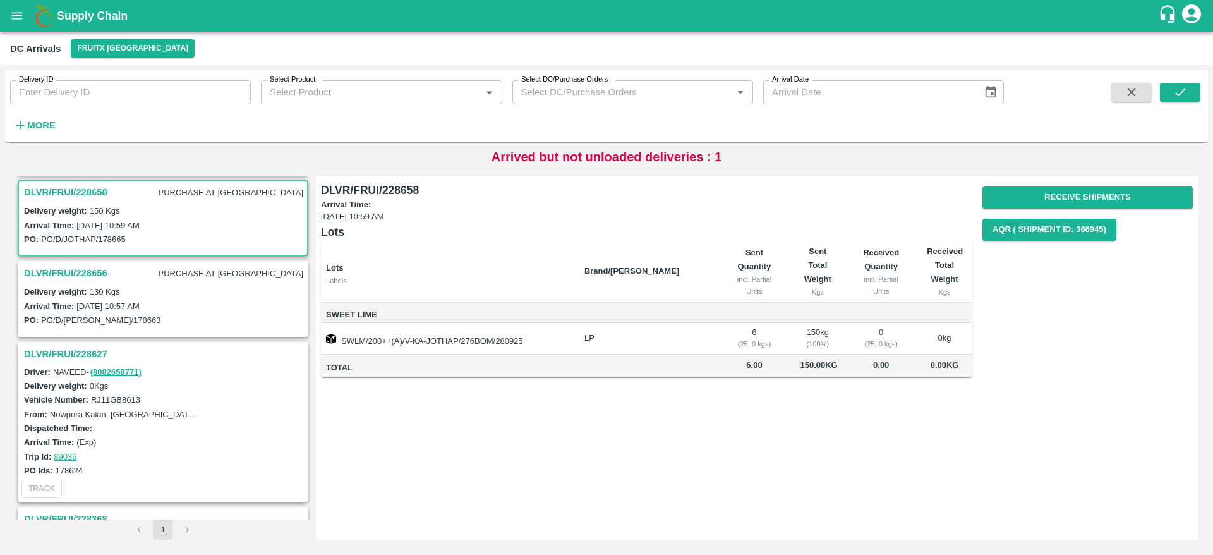
scroll to position [170, 0]
click at [72, 272] on h3 "DLVR/FRUI/228656" at bounding box center [65, 269] width 83 height 16
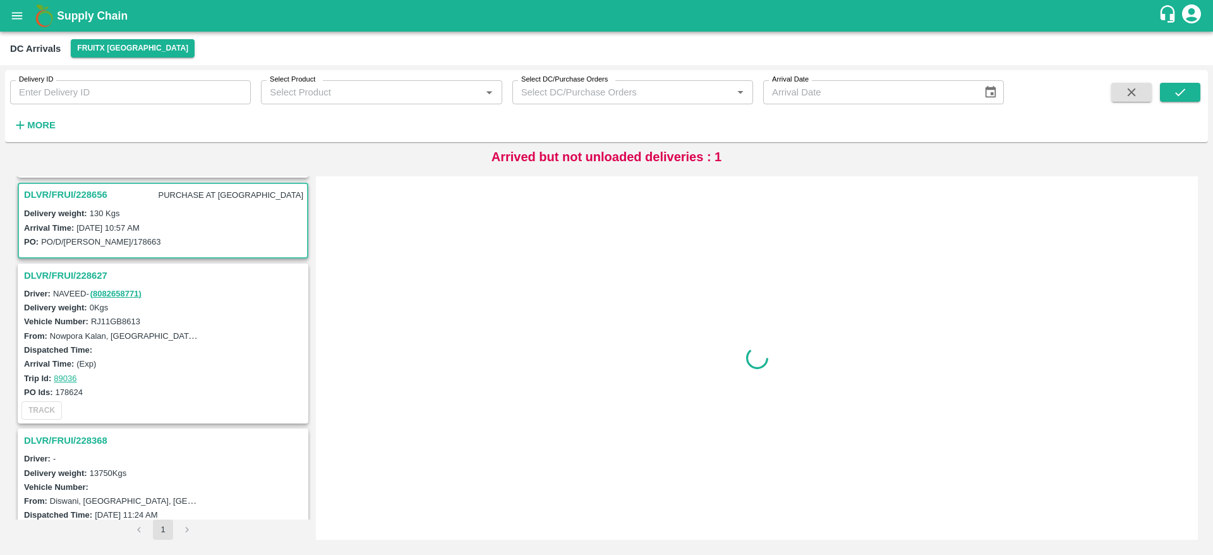
scroll to position [251, 0]
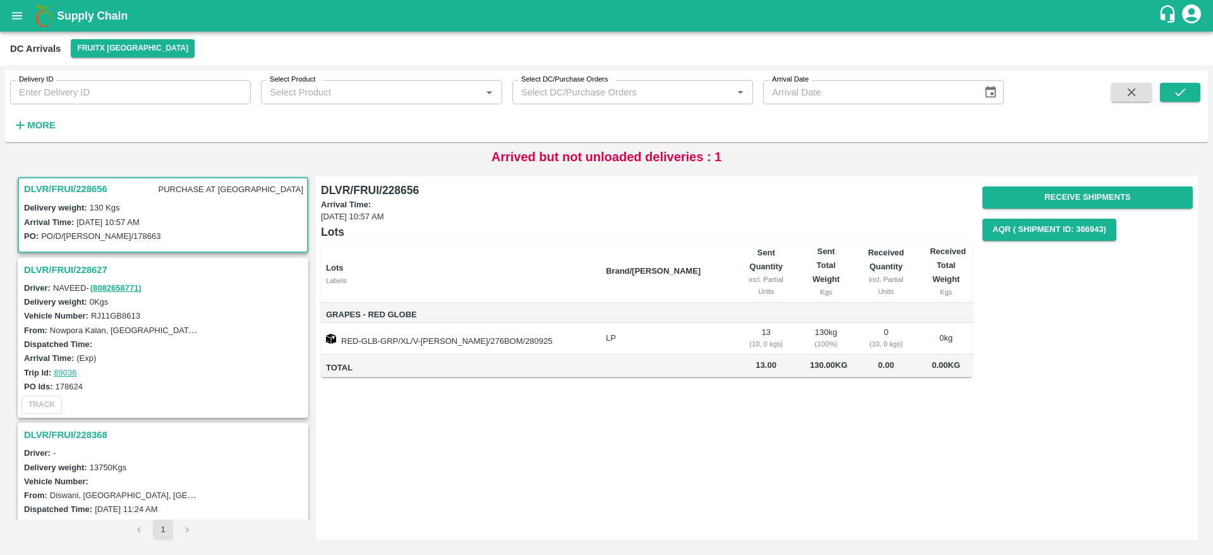
click at [124, 266] on h3 "DLVR/FRUI/228627" at bounding box center [165, 269] width 282 height 16
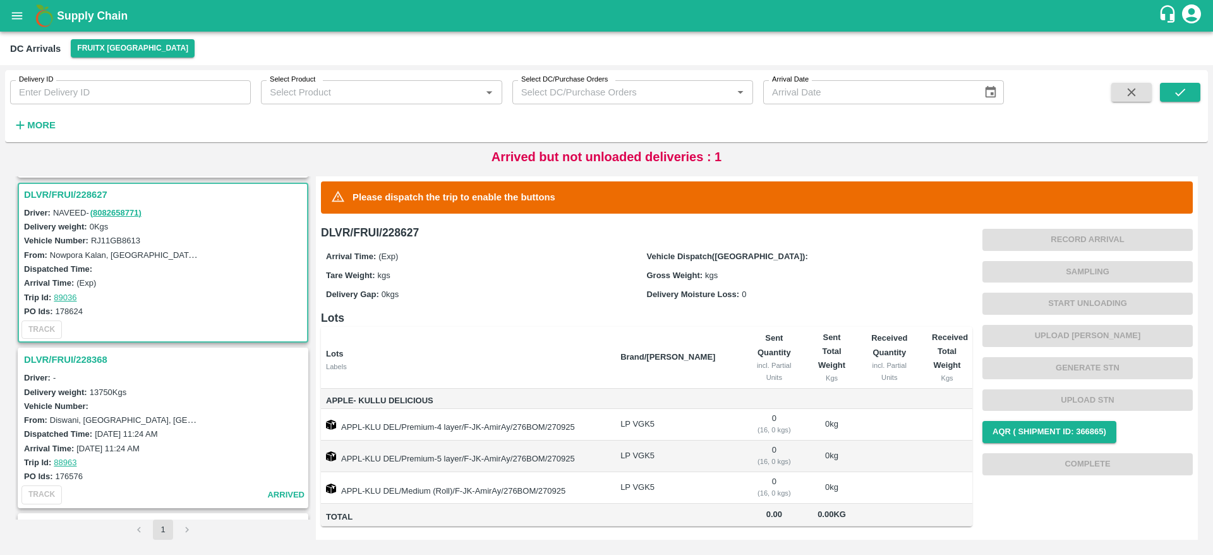
scroll to position [332, 0]
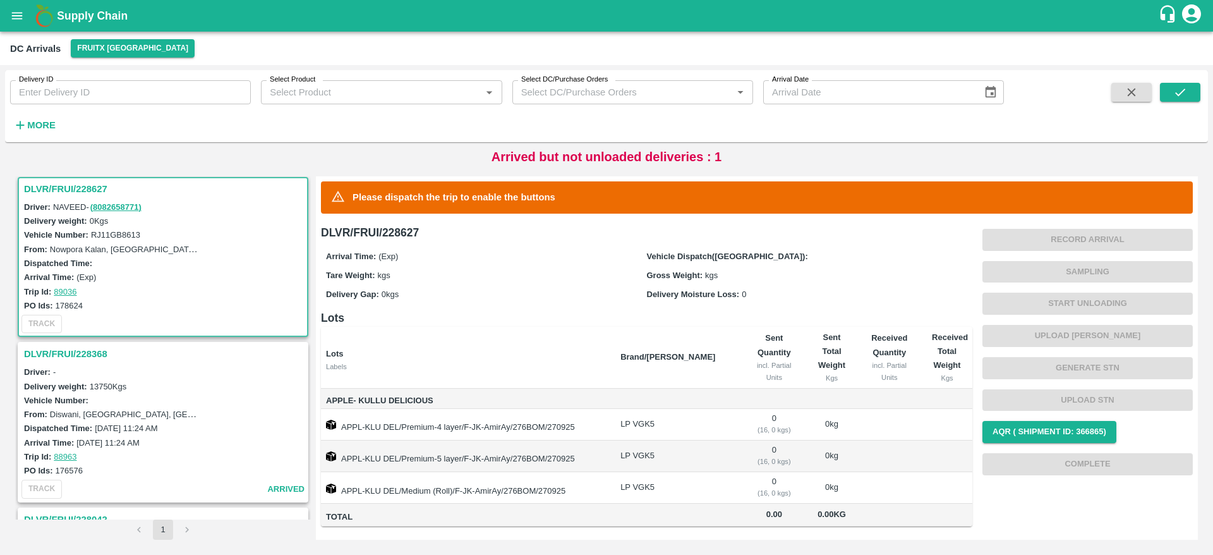
click at [55, 355] on h3 "DLVR/FRUI/228368" at bounding box center [165, 353] width 282 height 16
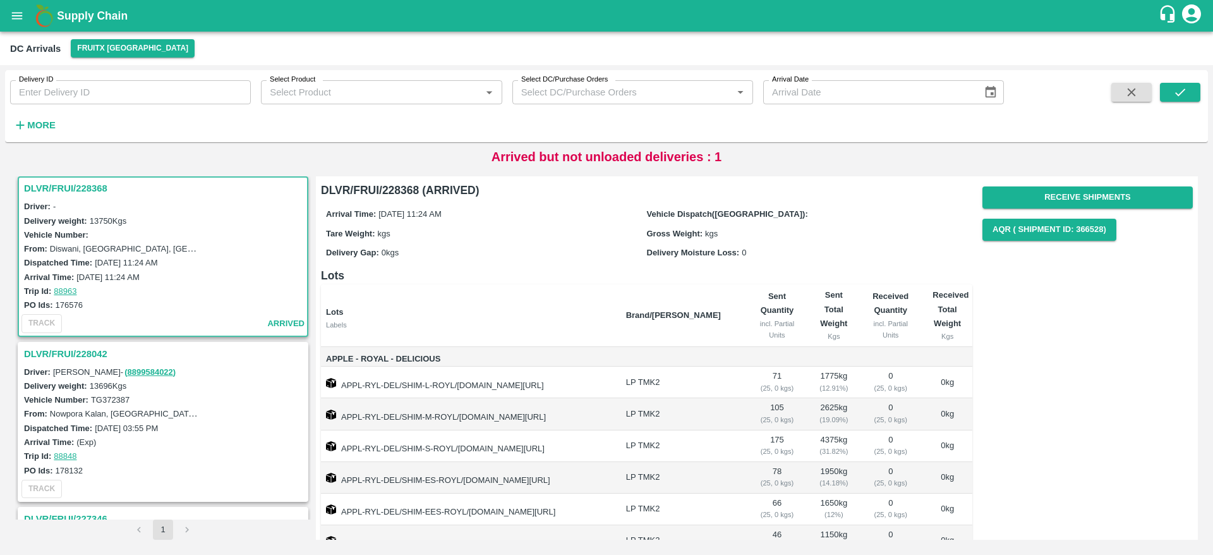
scroll to position [90, 0]
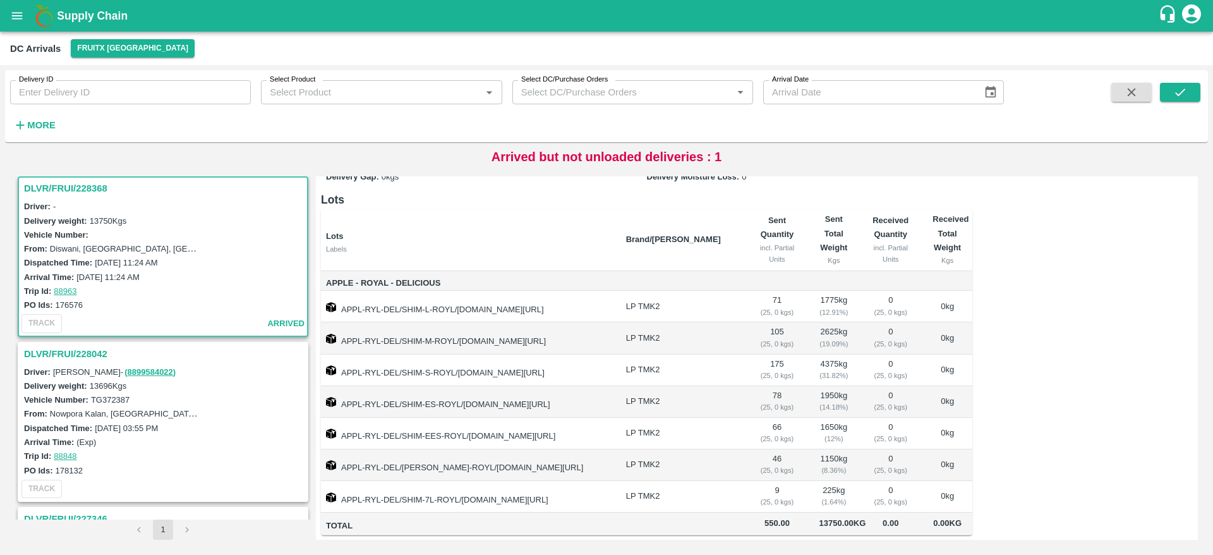
click at [98, 351] on h3 "DLVR/FRUI/228042" at bounding box center [165, 353] width 282 height 16
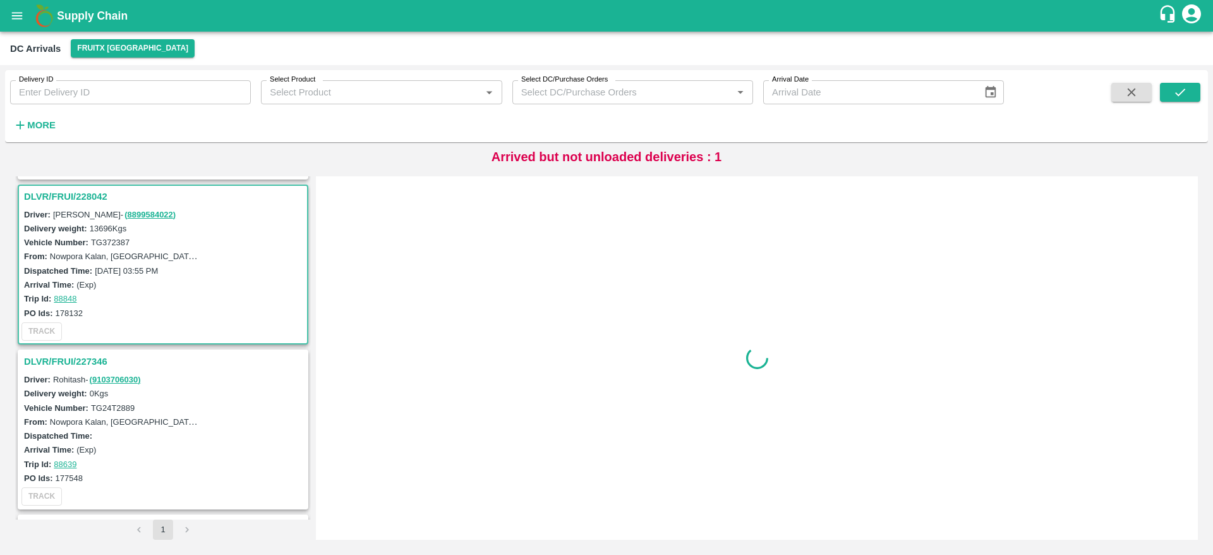
scroll to position [662, 0]
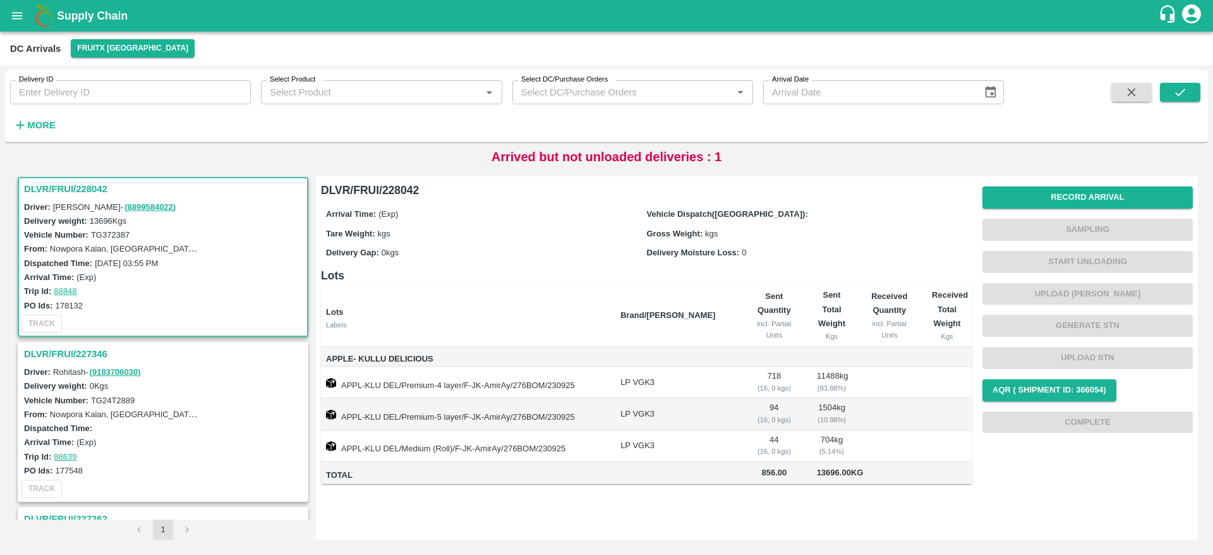
click at [85, 349] on h3 "DLVR/FRUI/227346" at bounding box center [165, 353] width 282 height 16
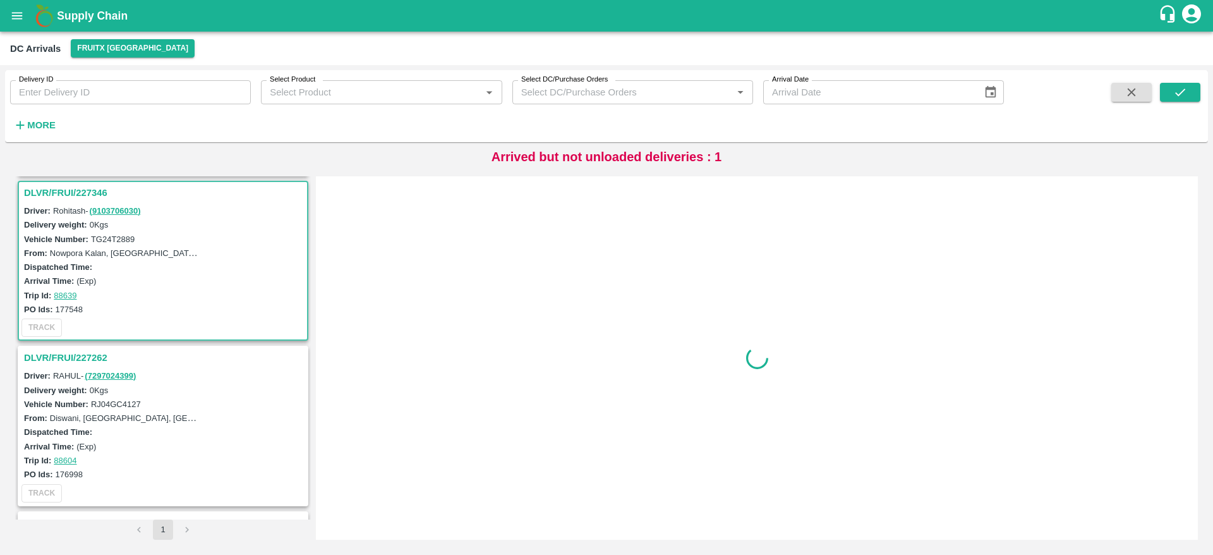
scroll to position [827, 0]
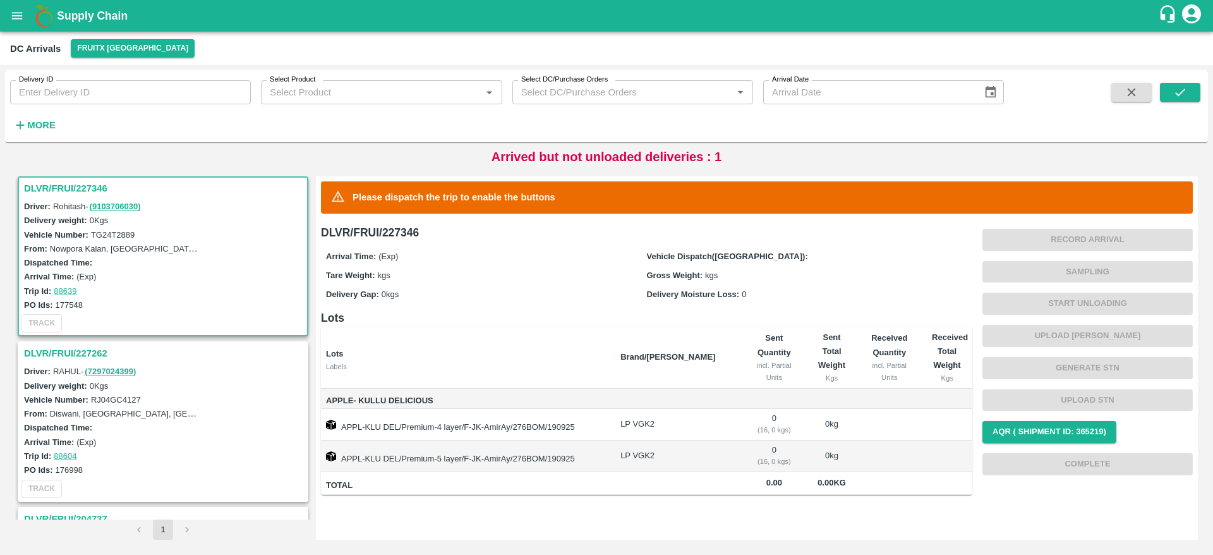
click at [92, 354] on h3 "DLVR/FRUI/227262" at bounding box center [165, 353] width 282 height 16
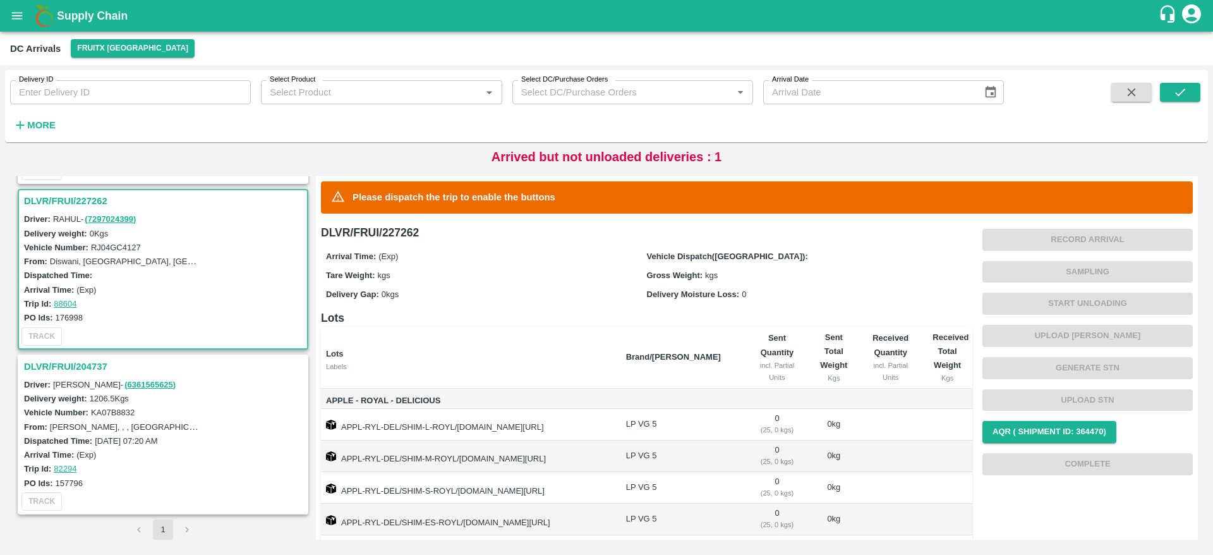
scroll to position [117, 0]
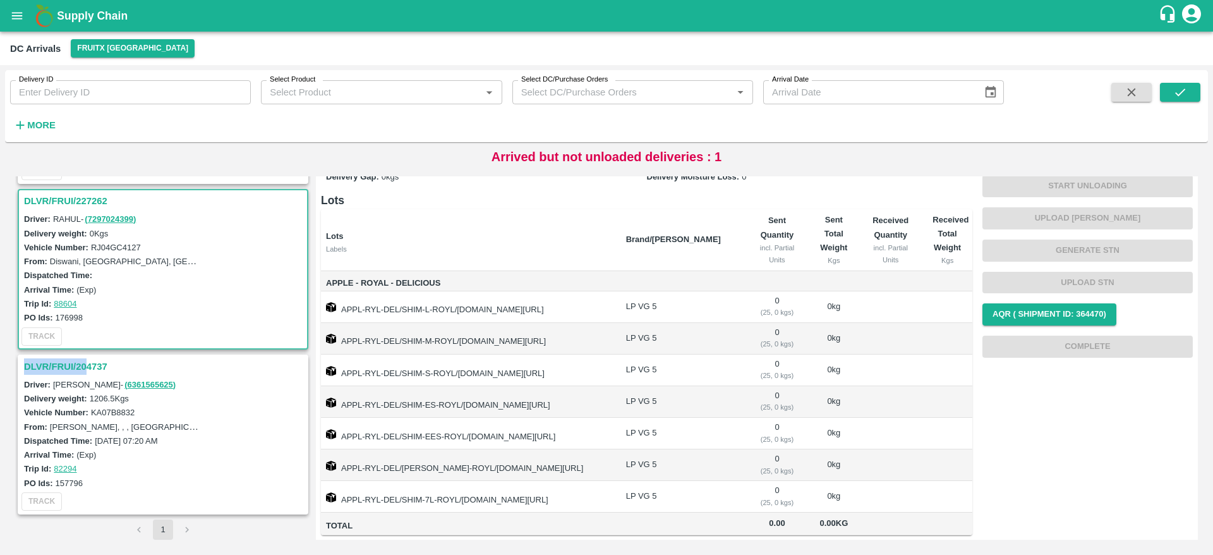
drag, startPoint x: 83, startPoint y: 348, endPoint x: 87, endPoint y: 357, distance: 9.6
click at [87, 357] on div "DLVR/FRUI/228875 Driver: Suban - ( 7483243920 ) Delivery weight: 7552.5 Kgs Veh…" at bounding box center [163, 347] width 296 height 343
click at [87, 357] on div "DLVR/FRUI/204737" at bounding box center [163, 366] width 288 height 21
